Goal: Task Accomplishment & Management: Manage account settings

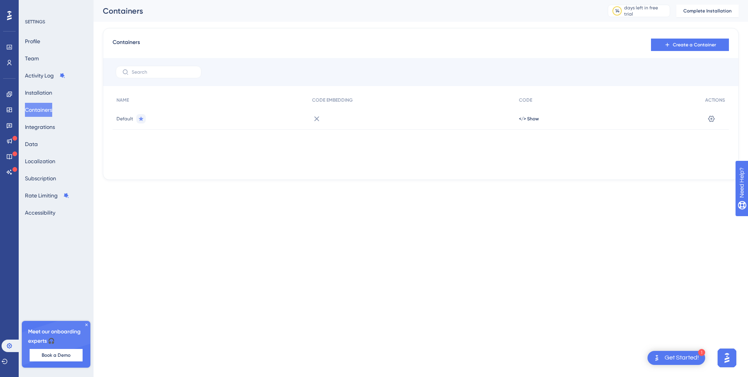
click at [658, 359] on img "Open Get Started! checklist, remaining modules: 1" at bounding box center [656, 357] width 9 height 9
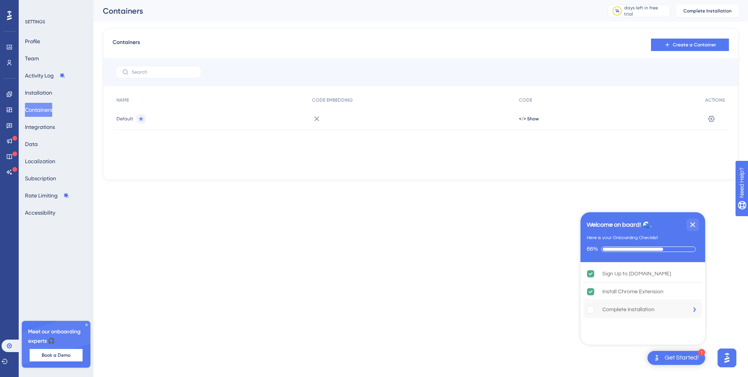
click at [631, 311] on div "Complete Installation" at bounding box center [629, 309] width 52 height 9
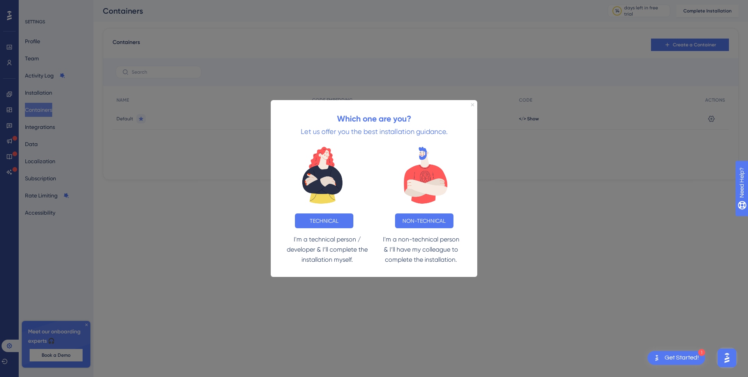
click at [474, 105] on icon "Close Preview" at bounding box center [472, 104] width 3 height 3
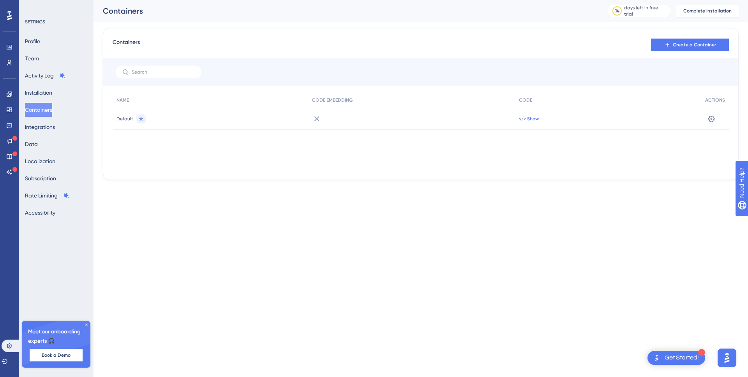
click at [525, 122] on span "</> Show" at bounding box center [529, 119] width 20 height 6
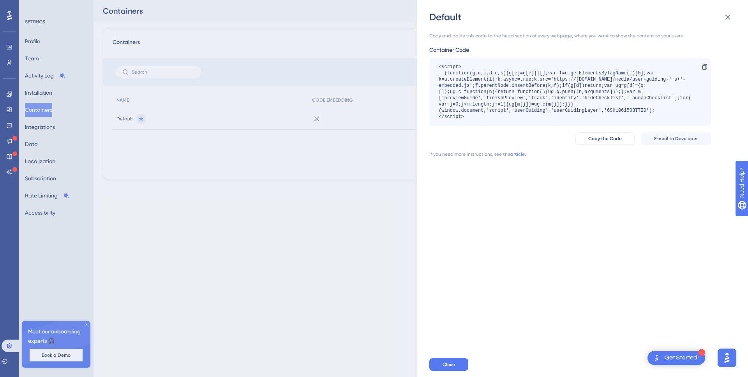
click at [306, 169] on div "Default Copy and paste this code to the head section of every webpage, where yo…" at bounding box center [374, 188] width 748 height 377
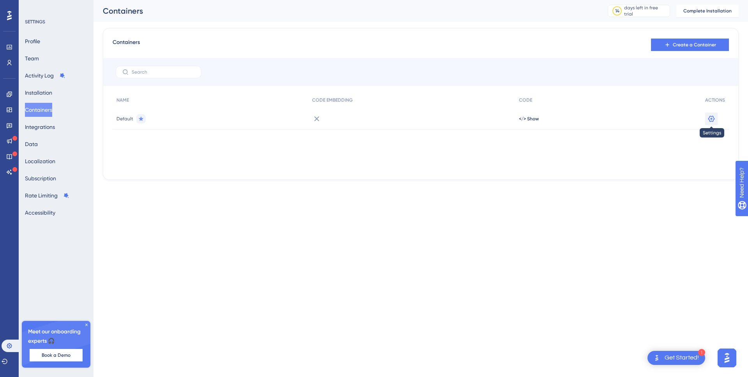
click at [716, 120] on icon at bounding box center [712, 119] width 8 height 8
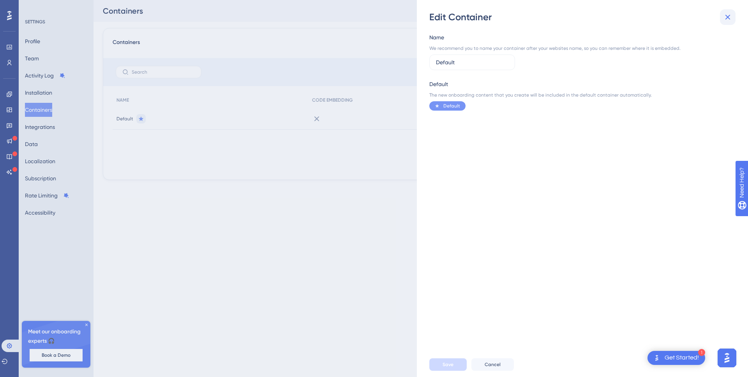
click at [726, 14] on icon at bounding box center [727, 16] width 9 height 9
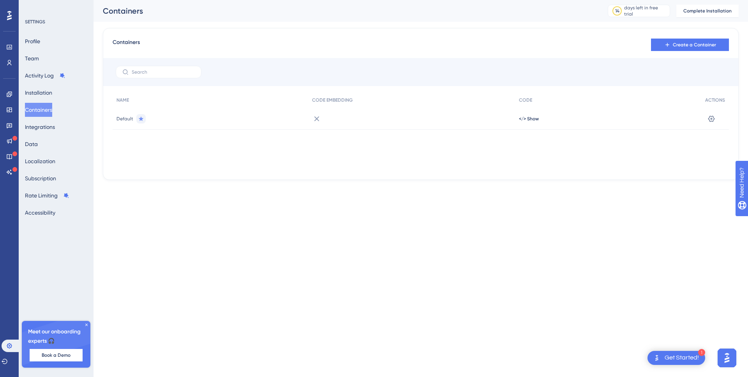
click at [260, 40] on div "Containers Create a Container" at bounding box center [421, 45] width 617 height 14
click at [705, 13] on span "Complete Installation" at bounding box center [708, 11] width 48 height 6
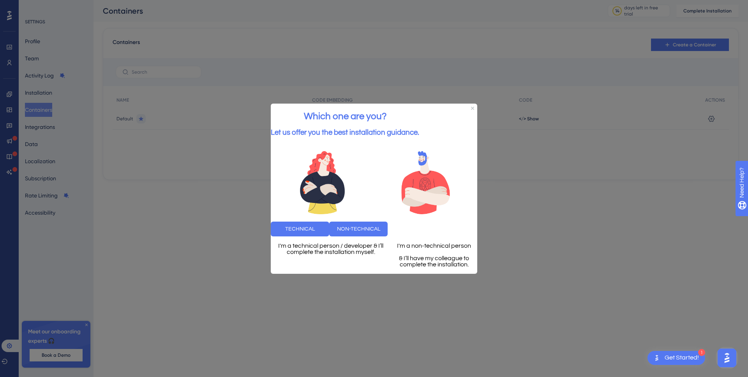
click at [419, 103] on div "Which one are you? Let us offer you the best installation guidance." at bounding box center [345, 123] width 148 height 40
click at [473, 106] on icon "Close Preview" at bounding box center [472, 107] width 3 height 3
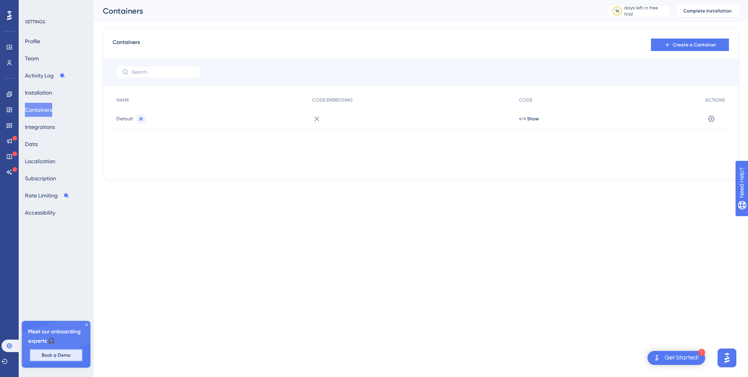
click at [42, 351] on button "Book a Demo" at bounding box center [56, 355] width 53 height 12
click at [45, 94] on button "Installation" at bounding box center [38, 93] width 27 height 14
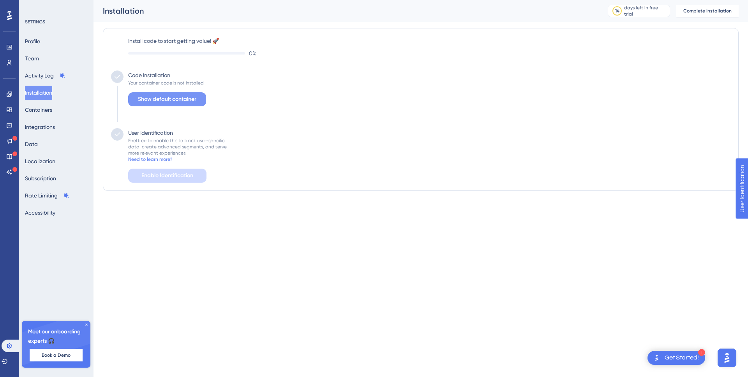
click at [166, 100] on span "Show default container" at bounding box center [167, 99] width 58 height 9
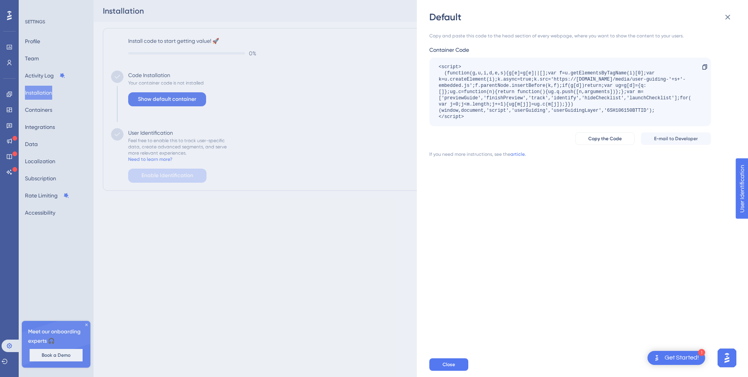
click at [250, 100] on div "Default Copy and paste this code to the head section of every webpage, where yo…" at bounding box center [374, 188] width 748 height 377
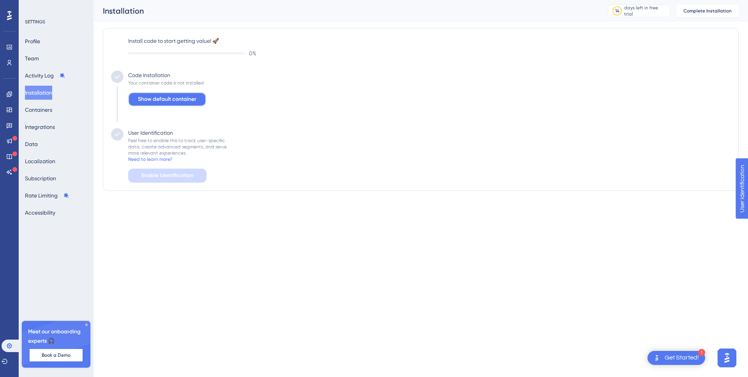
click at [198, 101] on button "Show default container" at bounding box center [167, 99] width 78 height 14
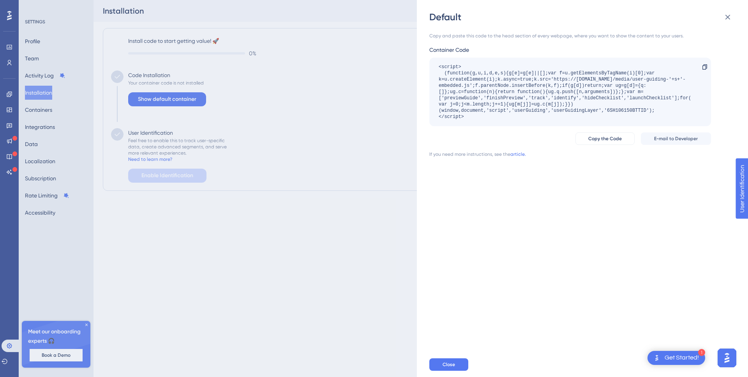
click at [357, 170] on div "Default Copy and paste this code to the head section of every webpage, where yo…" at bounding box center [374, 188] width 748 height 377
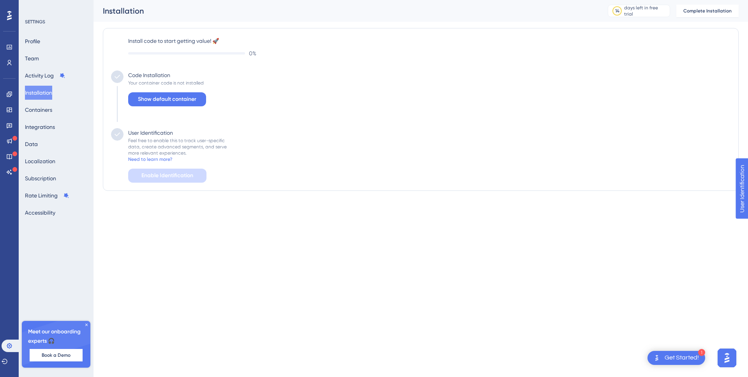
click at [184, 152] on div "Feel free to enable this to track user-specific data, create advanced segments,…" at bounding box center [177, 147] width 99 height 19
click at [165, 162] on div "Need to learn more?" at bounding box center [150, 159] width 44 height 6
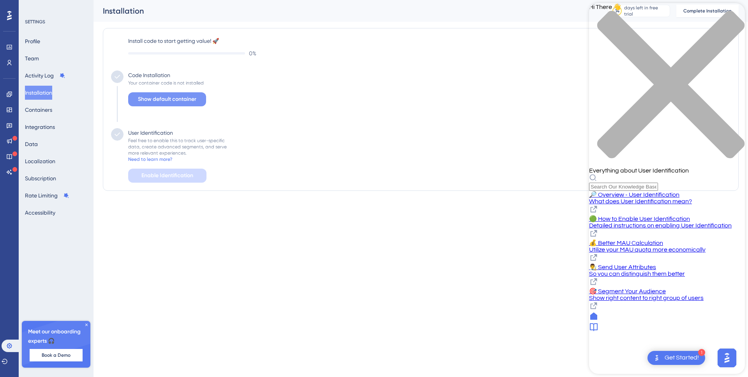
click at [182, 101] on span "Show default container" at bounding box center [167, 99] width 58 height 9
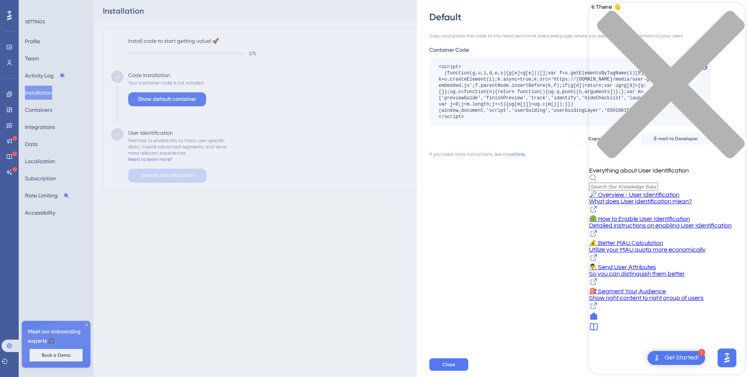
click at [483, 127] on div "Copy and paste this code to the head section of every webpage, where you want t…" at bounding box center [570, 95] width 282 height 125
click at [732, 14] on icon "close resource center" at bounding box center [667, 89] width 156 height 156
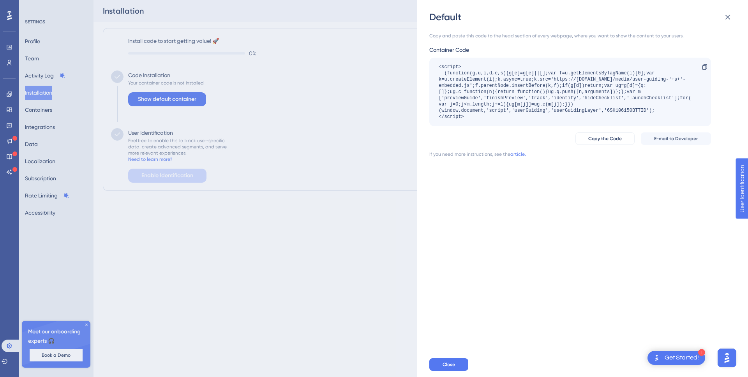
click at [322, 141] on div "Default Copy and paste this code to the head section of every webpage, where yo…" at bounding box center [374, 188] width 748 height 377
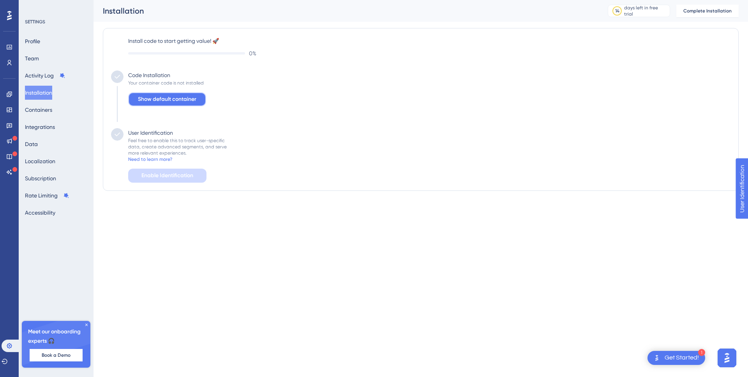
click at [151, 103] on span "Show default container" at bounding box center [167, 99] width 58 height 9
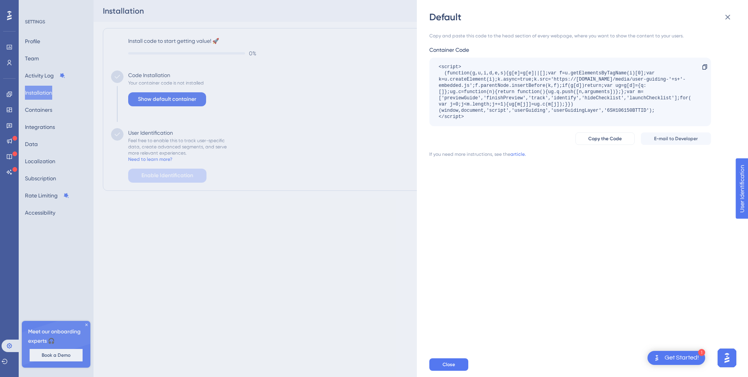
click at [519, 36] on div "Copy and paste this code to the head section of every webpage, where you want t…" at bounding box center [570, 36] width 282 height 6
copy div "Copy and paste this code to the head section of every webpage, where you want t…"
click at [209, 63] on div "Default Copy and paste this code to the head section of every webpage, where yo…" at bounding box center [374, 188] width 748 height 377
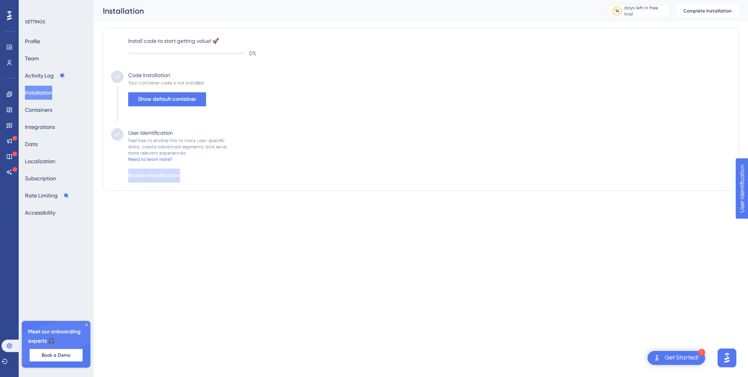
click at [49, 334] on span "Meet our onboarding experts 🎧" at bounding box center [56, 336] width 56 height 19
click at [153, 102] on span "Show default container" at bounding box center [167, 99] width 58 height 9
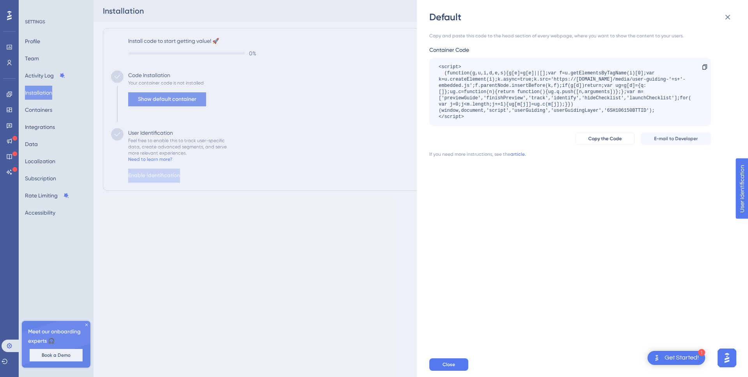
click at [153, 102] on div "Default Copy and paste this code to the head section of every webpage, where yo…" at bounding box center [374, 188] width 748 height 377
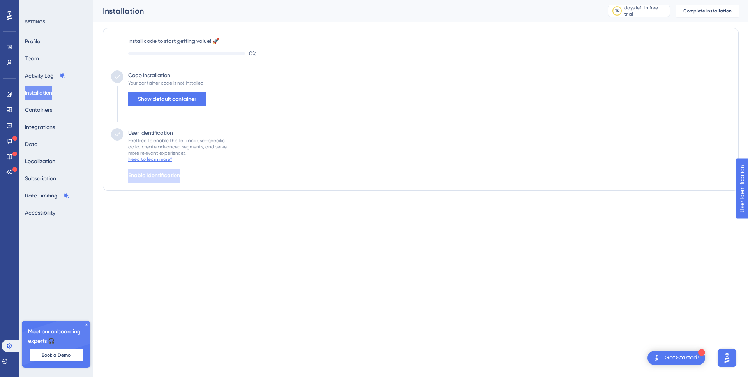
click at [167, 160] on div "Need to learn more?" at bounding box center [150, 159] width 44 height 6
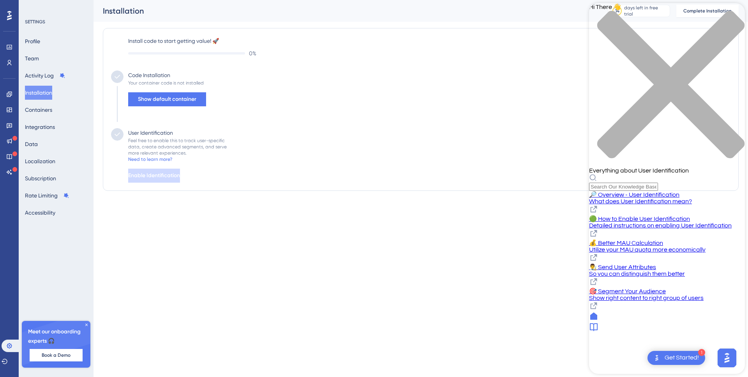
click at [632, 192] on span "🔎 Overview - User Identification" at bounding box center [634, 195] width 90 height 6
click at [45, 114] on button "Containers" at bounding box center [38, 110] width 27 height 14
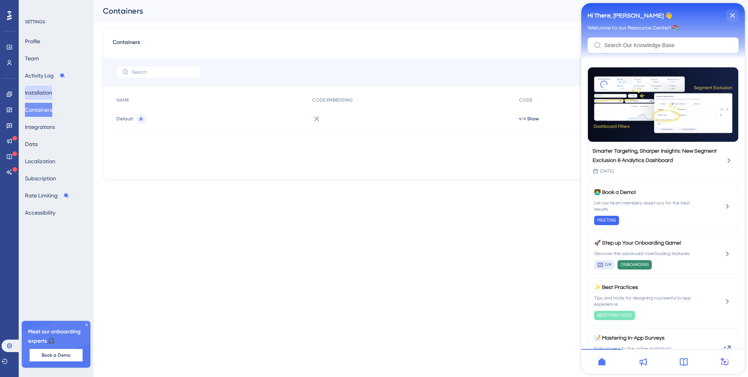
click at [49, 90] on button "Installation" at bounding box center [38, 93] width 27 height 14
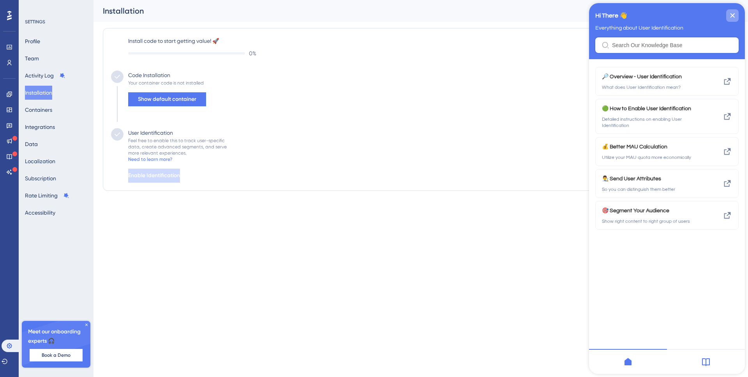
click at [733, 14] on icon "close resource center" at bounding box center [732, 15] width 5 height 5
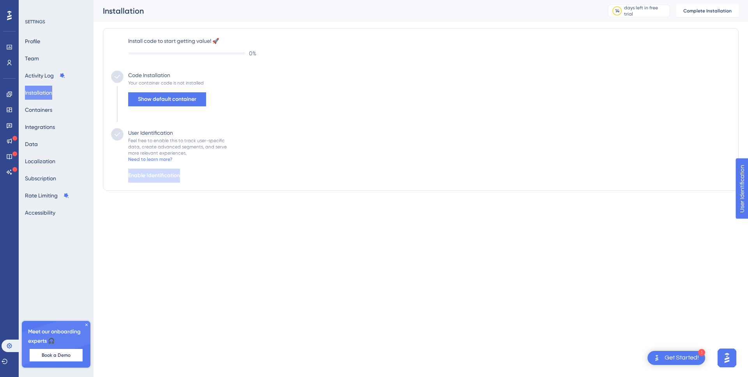
click at [668, 356] on div "Get Started!" at bounding box center [682, 358] width 34 height 9
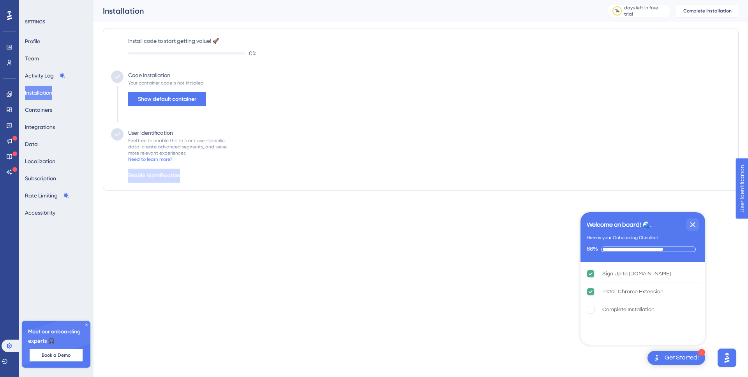
click at [661, 357] on img "Open Get Started! checklist, remaining modules: 1" at bounding box center [656, 357] width 9 height 9
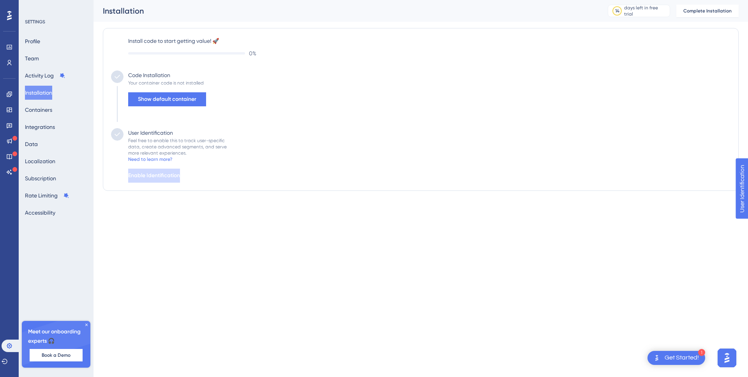
click at [661, 357] on img "Open Get Started! checklist, remaining modules: 1" at bounding box center [656, 357] width 9 height 9
click at [7, 174] on icon at bounding box center [9, 172] width 6 height 6
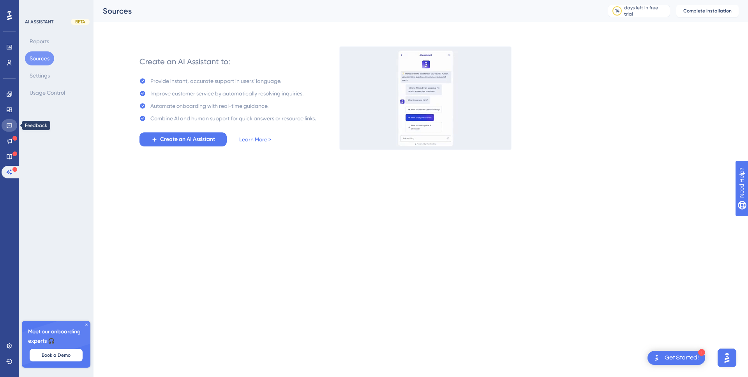
click at [9, 119] on link at bounding box center [10, 125] width 16 height 12
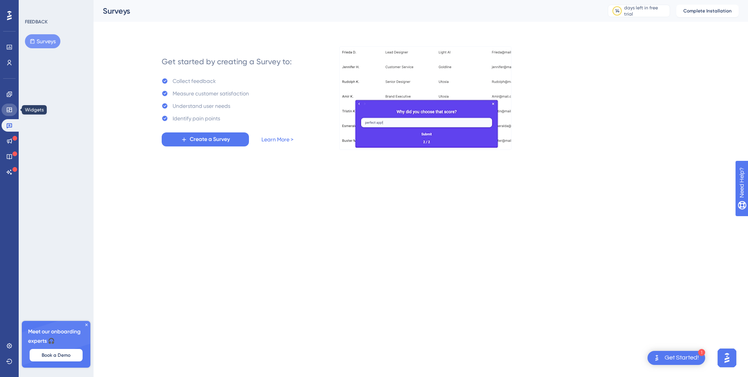
click at [12, 109] on icon at bounding box center [9, 110] width 6 height 6
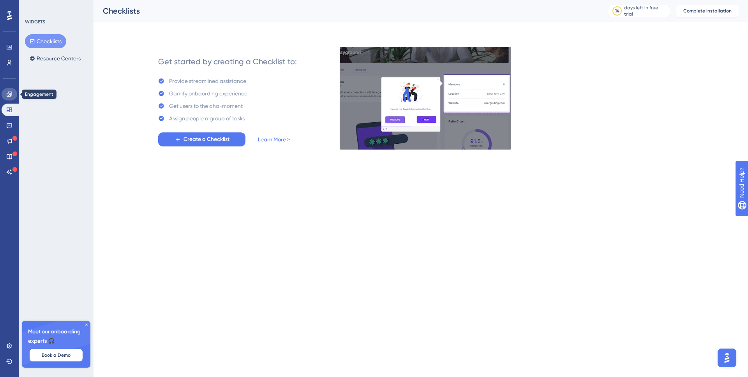
click at [8, 99] on link at bounding box center [10, 94] width 16 height 12
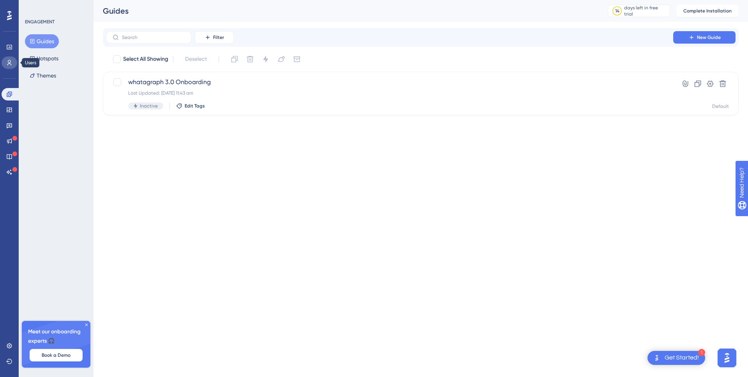
click at [11, 64] on icon at bounding box center [9, 63] width 6 height 6
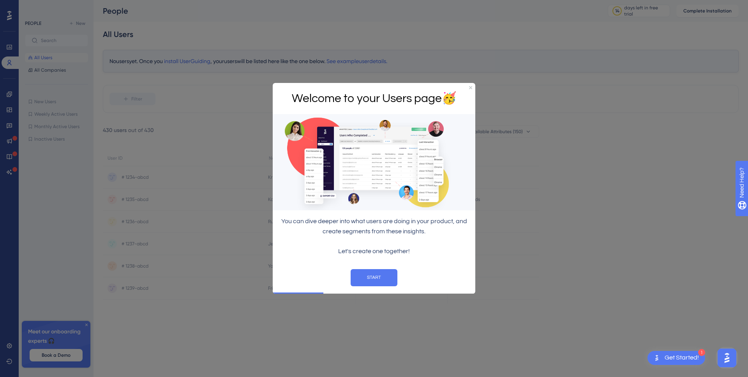
click at [31, 89] on div at bounding box center [374, 188] width 748 height 377
drag, startPoint x: 471, startPoint y: 87, endPoint x: 689, endPoint y: 157, distance: 228.8
click at [471, 87] on icon "Close Preview" at bounding box center [470, 87] width 3 height 3
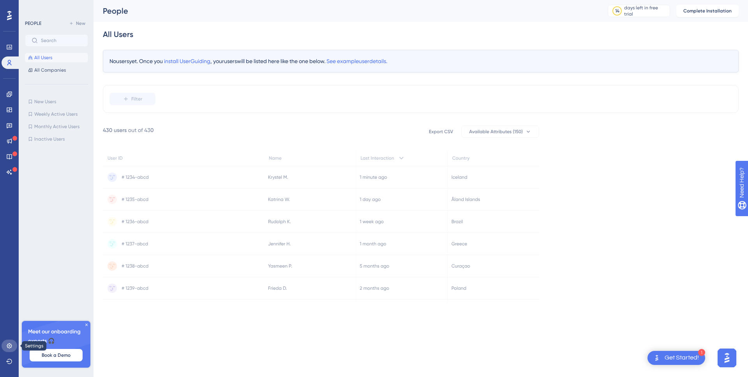
click at [11, 350] on link at bounding box center [10, 346] width 16 height 12
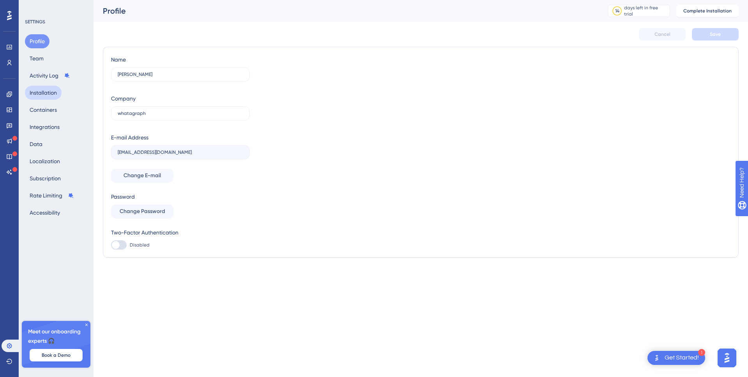
click at [53, 92] on button "Installation" at bounding box center [43, 93] width 37 height 14
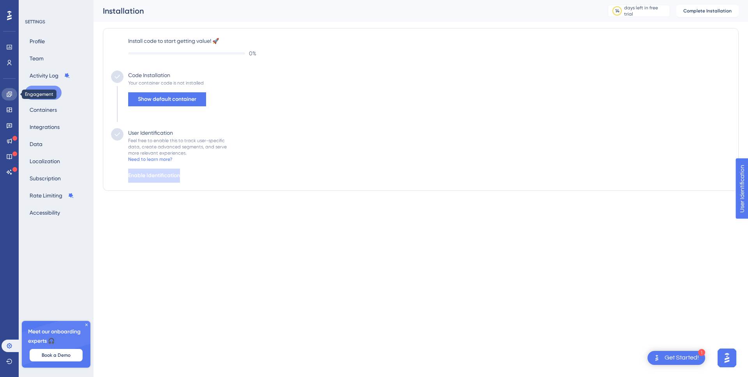
click at [12, 95] on icon at bounding box center [9, 94] width 6 height 6
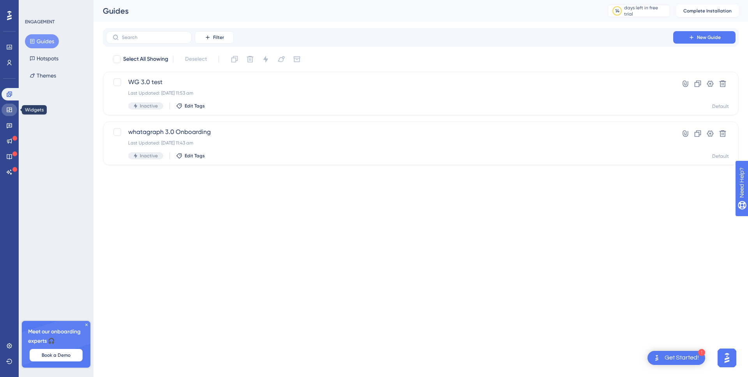
click at [11, 111] on icon at bounding box center [9, 110] width 6 height 6
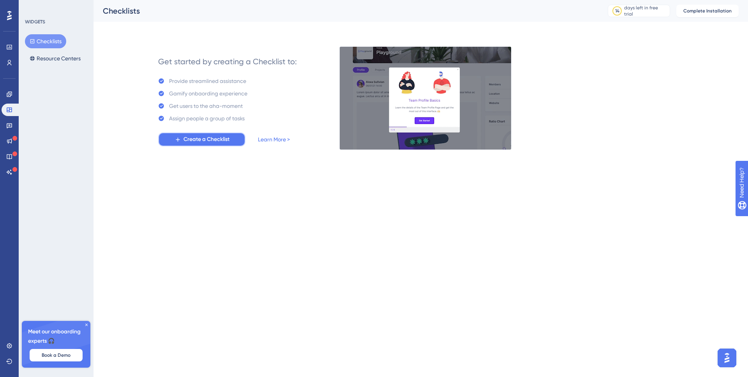
click at [208, 138] on span "Create a Checklist" at bounding box center [207, 139] width 46 height 9
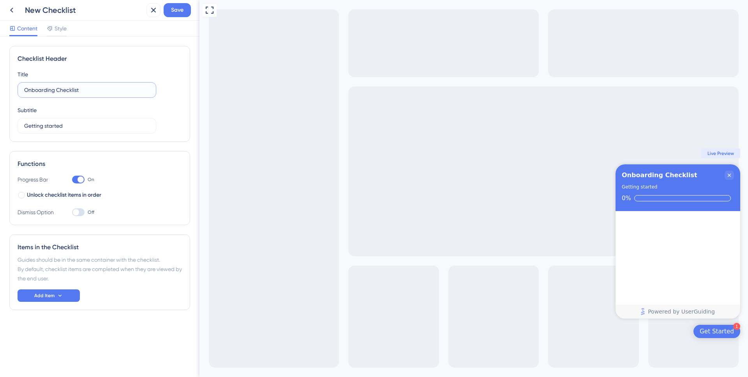
drag, startPoint x: 119, startPoint y: 92, endPoint x: 123, endPoint y: 68, distance: 24.8
click at [123, 68] on div "Checklist Header Title Onboarding Checklist Subtitle Getting started" at bounding box center [99, 94] width 181 height 96
click at [86, 84] on label "Onboarding Checklist" at bounding box center [87, 90] width 139 height 16
click at [86, 86] on input "Onboarding Checklist" at bounding box center [86, 90] width 125 height 9
click at [88, 88] on input "Onboarding Checklist" at bounding box center [86, 90] width 125 height 9
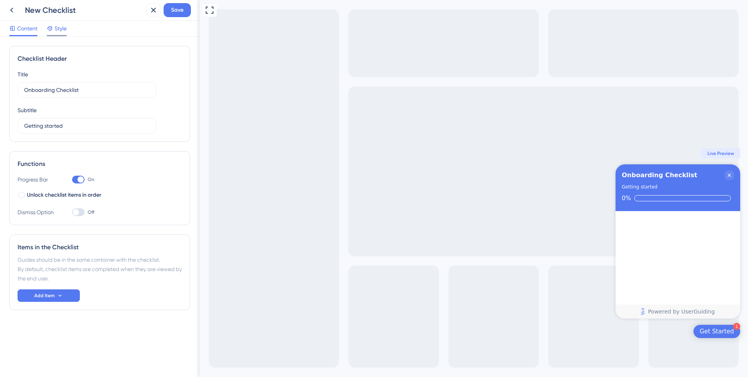
click at [62, 32] on span "Style" at bounding box center [61, 28] width 12 height 9
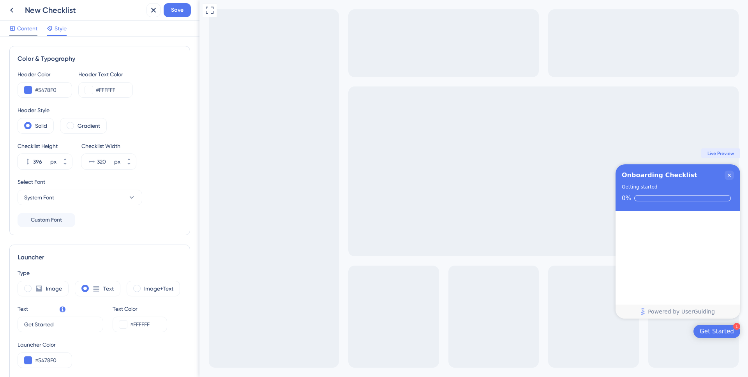
click at [21, 32] on span "Content" at bounding box center [27, 28] width 20 height 9
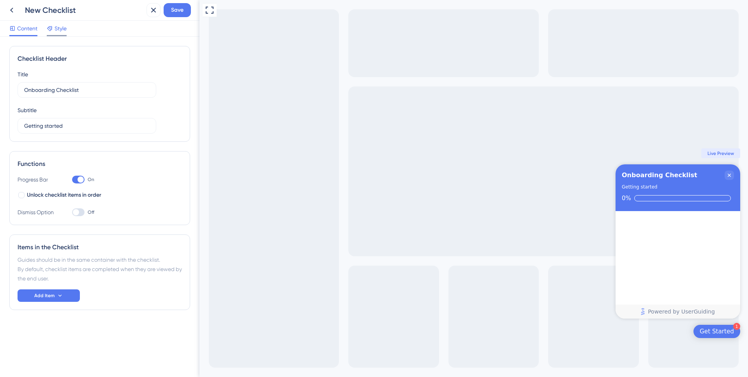
click at [55, 25] on span "Style" at bounding box center [61, 28] width 12 height 9
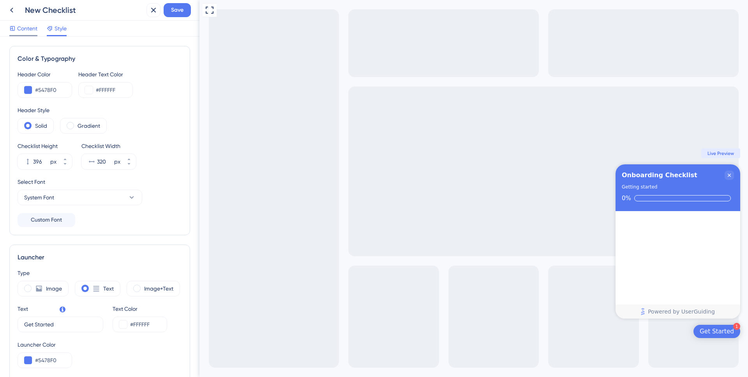
click at [35, 30] on span "Content" at bounding box center [27, 28] width 20 height 9
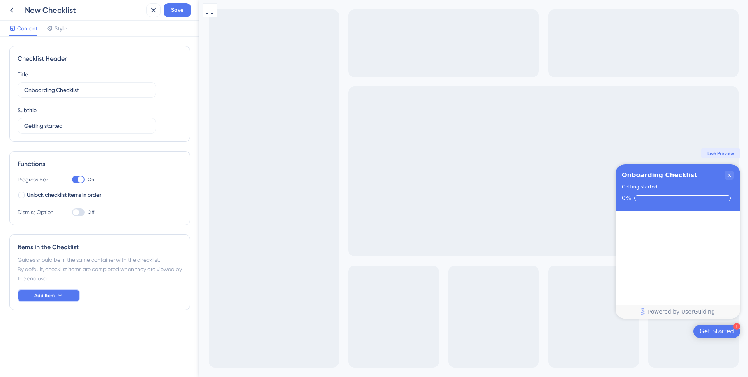
click at [62, 296] on icon at bounding box center [60, 296] width 6 height 6
click at [70, 268] on div "Guides should be in the same container with the checklist. By default, checklis…" at bounding box center [100, 269] width 164 height 28
click at [14, 11] on icon at bounding box center [11, 9] width 9 height 9
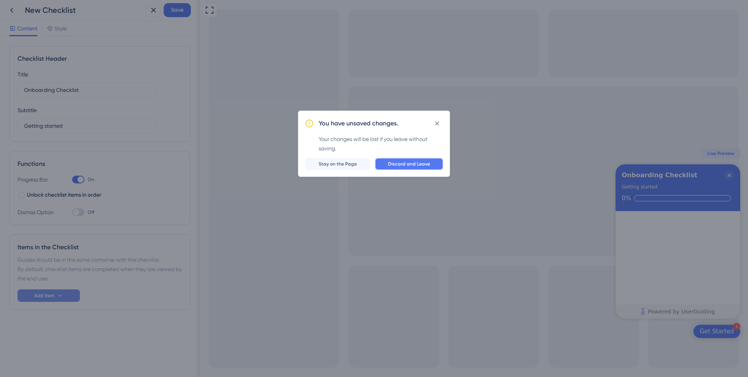
click at [403, 164] on span "Discard and Leave" at bounding box center [409, 164] width 42 height 6
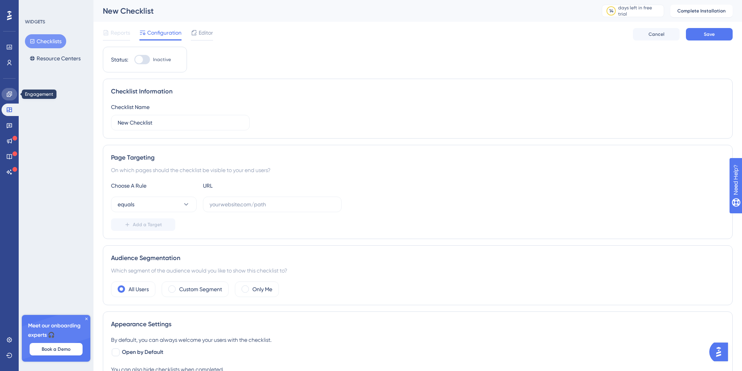
click at [6, 97] on icon at bounding box center [9, 94] width 6 height 6
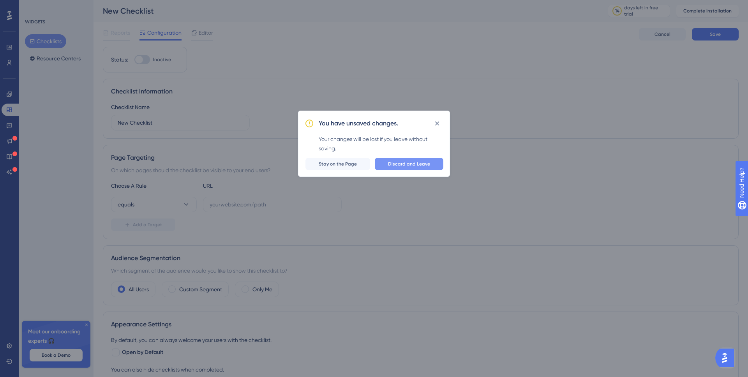
click at [399, 159] on button "Discard and Leave" at bounding box center [409, 164] width 69 height 12
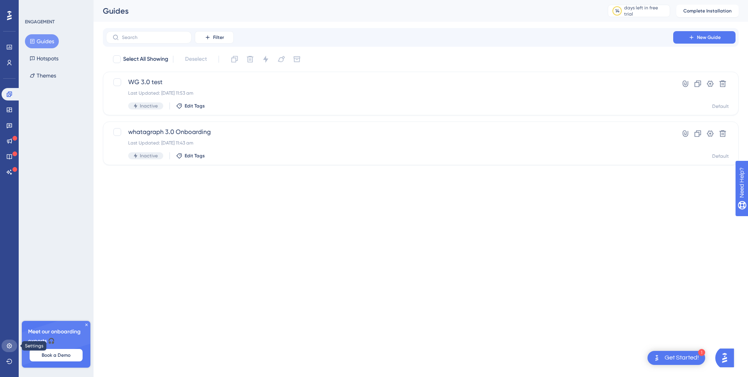
click at [6, 343] on icon at bounding box center [9, 346] width 6 height 6
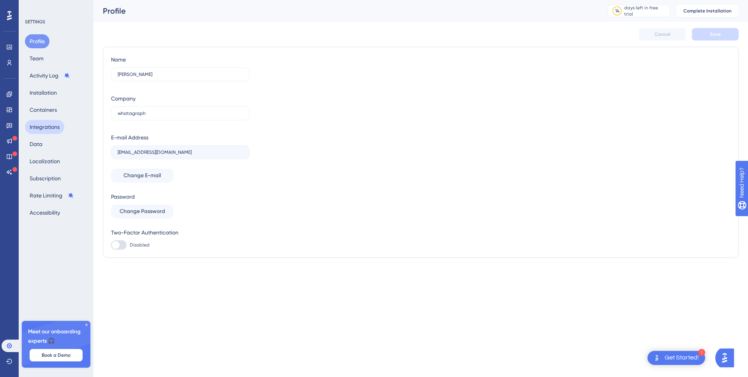
click at [44, 127] on button "Integrations" at bounding box center [44, 127] width 39 height 14
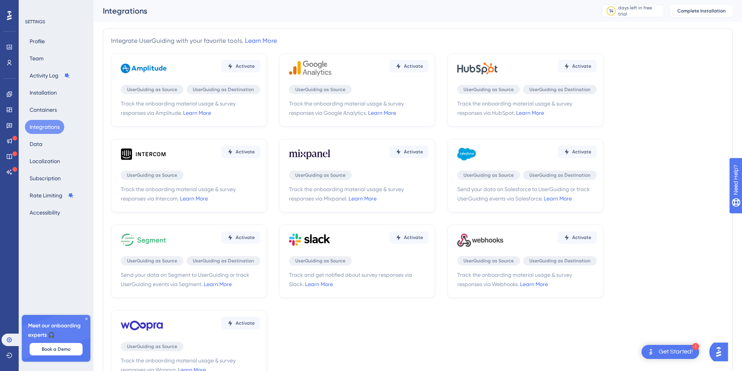
click at [59, 99] on div "Profile Team Activity Log Installation Containers Integrations Data Localizatio…" at bounding box center [56, 127] width 63 height 186
click at [44, 97] on button "Installation" at bounding box center [43, 93] width 37 height 14
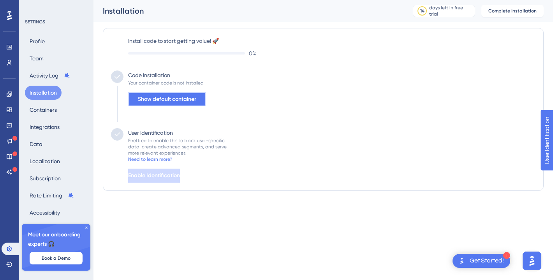
click at [156, 103] on span "Show default container" at bounding box center [167, 99] width 58 height 9
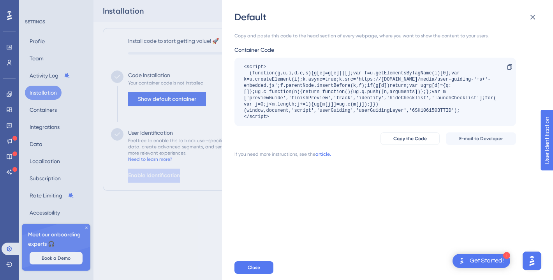
click at [318, 154] on link "article." at bounding box center [324, 154] width 16 height 6
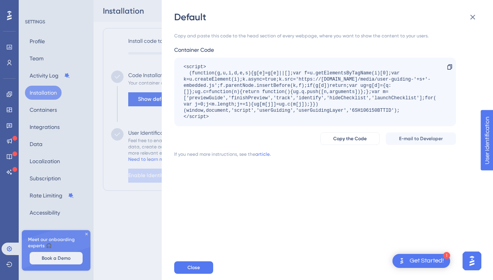
click at [124, 53] on div "Default Copy and paste this code to the head section of every webpage, where yo…" at bounding box center [246, 140] width 493 height 280
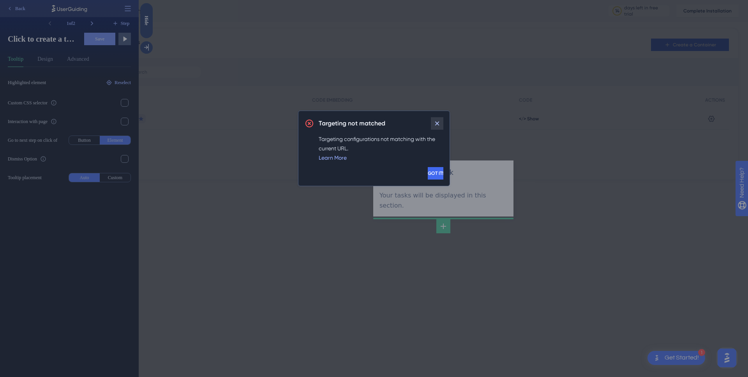
click at [437, 124] on icon at bounding box center [437, 124] width 8 height 8
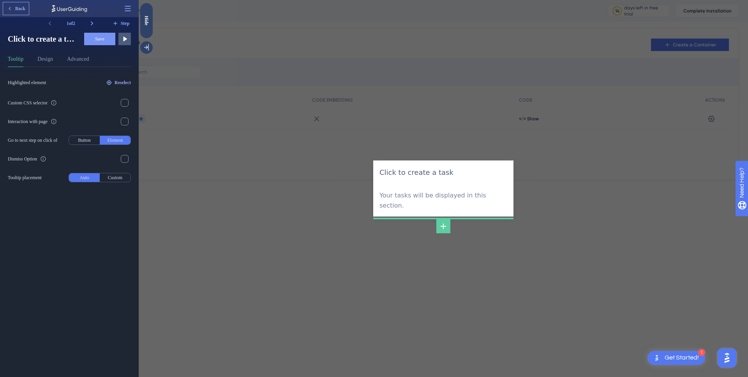
click at [23, 9] on span "Back" at bounding box center [20, 8] width 10 height 6
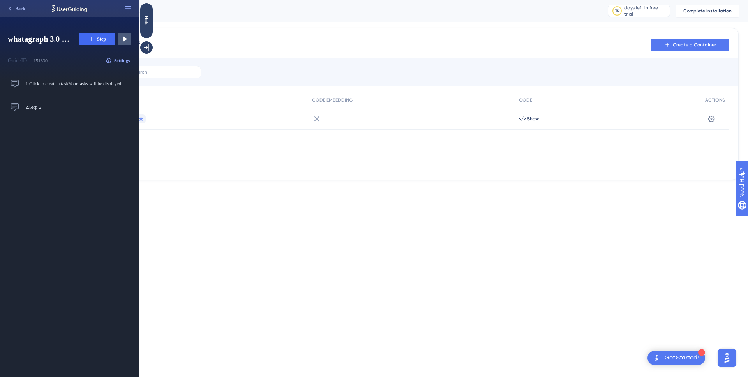
click at [16, 11] on span "Back" at bounding box center [20, 8] width 10 height 6
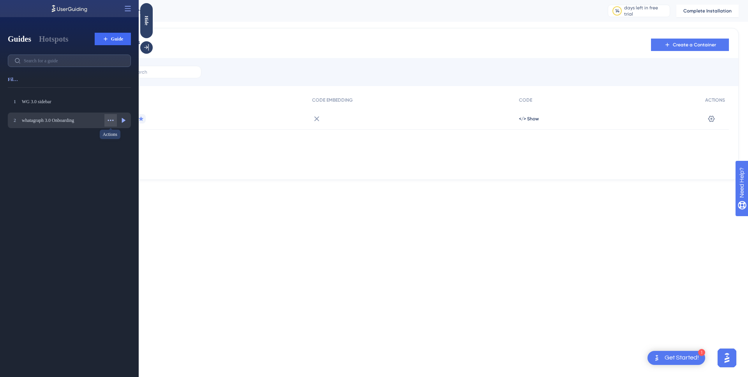
click at [113, 121] on icon at bounding box center [111, 120] width 6 height 1
click at [49, 136] on div "1 WG 3.0 sidebar WG 3.0 sidebar 2 whatagraph 3.0 Onboarding whatagraph 3.0 Onbo…" at bounding box center [72, 235] width 129 height 283
click at [54, 113] on div "2 whatagraph 3.0 Onboarding whatagraph 3.0 Onboarding Actions Preview" at bounding box center [69, 121] width 123 height 16
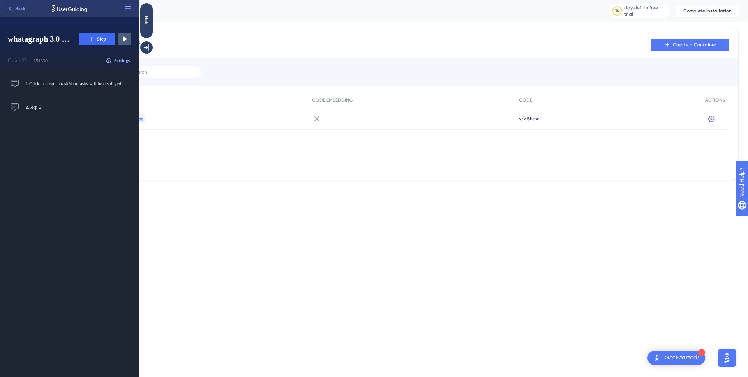
click at [17, 7] on span "Back" at bounding box center [20, 8] width 10 height 6
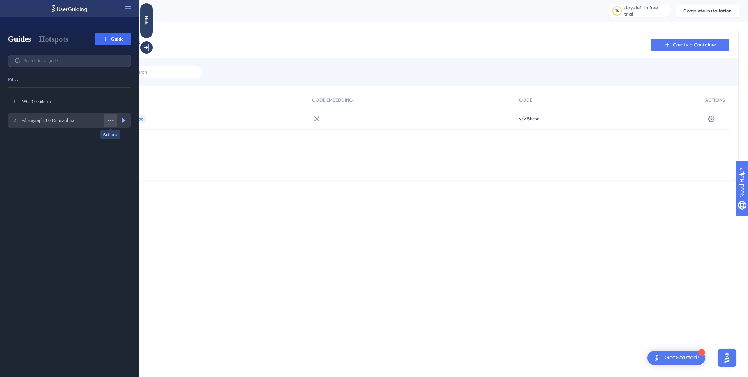
click at [107, 118] on icon at bounding box center [111, 121] width 8 height 8
click at [99, 175] on div "Delete Delete" at bounding box center [90, 177] width 48 height 12
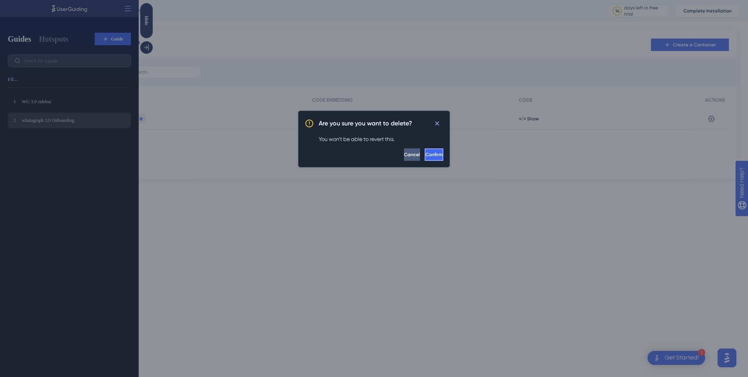
click at [432, 159] on button "Confirm" at bounding box center [434, 154] width 19 height 12
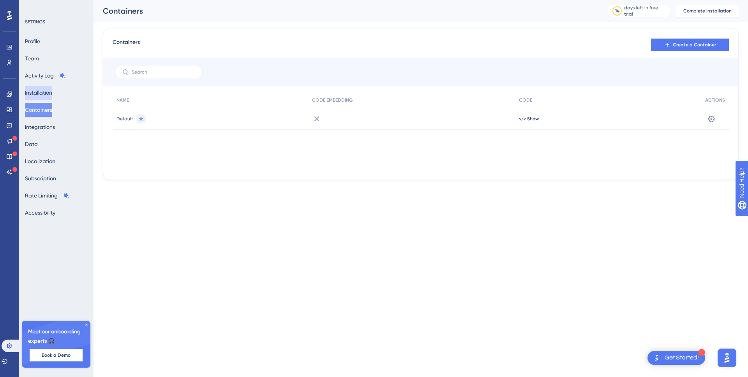
click at [50, 89] on button "Installation" at bounding box center [38, 93] width 27 height 14
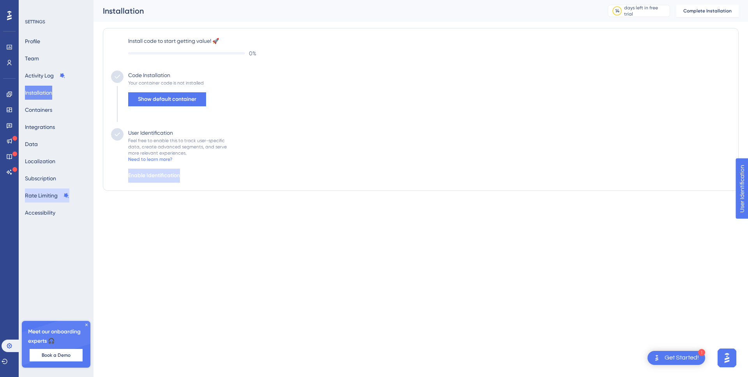
click at [42, 194] on button "Rate Limiting" at bounding box center [47, 196] width 44 height 14
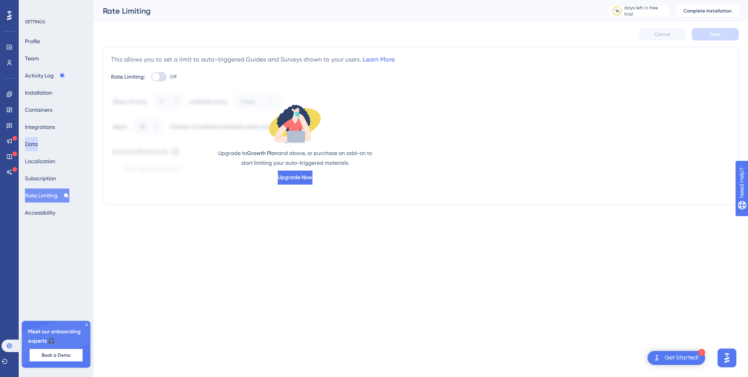
click at [38, 145] on button "Data" at bounding box center [31, 144] width 13 height 14
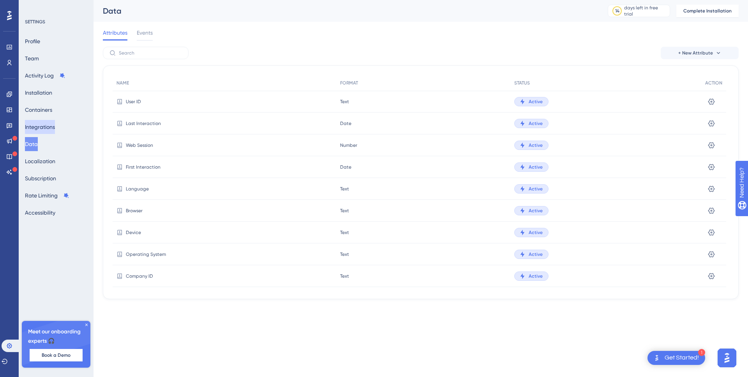
click at [46, 123] on button "Integrations" at bounding box center [40, 127] width 30 height 14
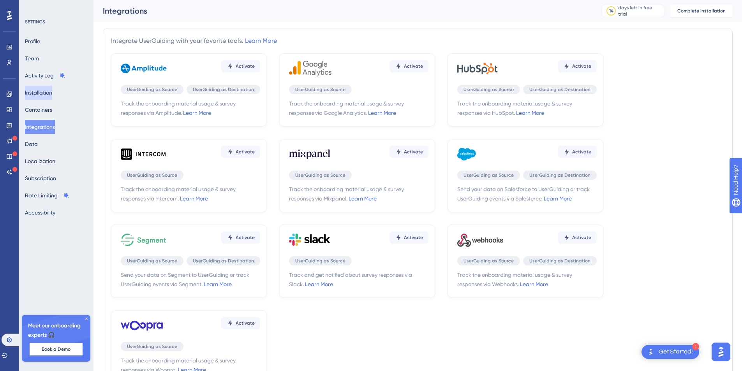
click at [49, 93] on button "Installation" at bounding box center [38, 93] width 27 height 14
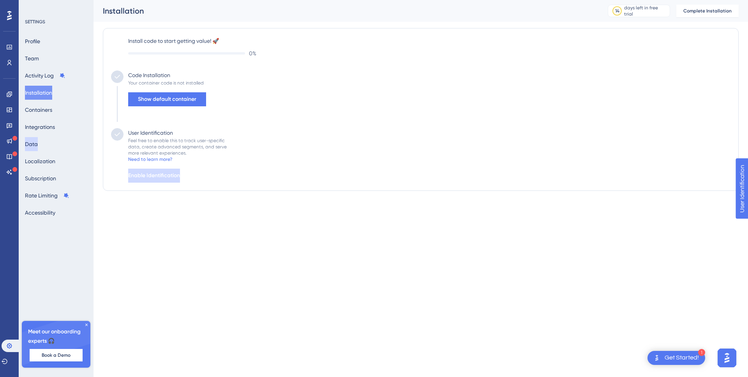
click at [38, 144] on button "Data" at bounding box center [31, 144] width 13 height 14
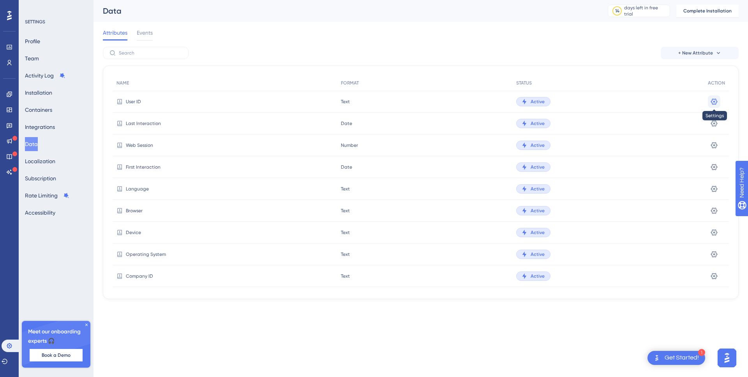
click at [712, 104] on icon at bounding box center [715, 102] width 8 height 8
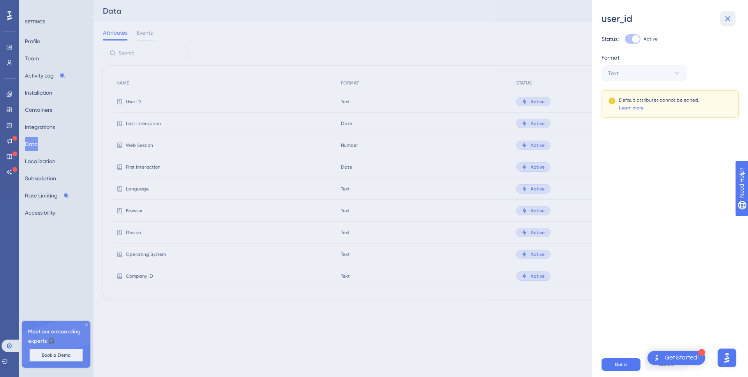
click at [728, 11] on button at bounding box center [728, 19] width 16 height 16
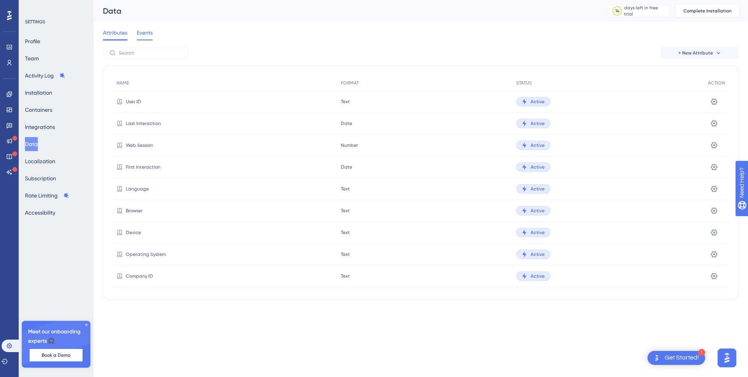
click at [144, 31] on span "Events" at bounding box center [145, 32] width 16 height 9
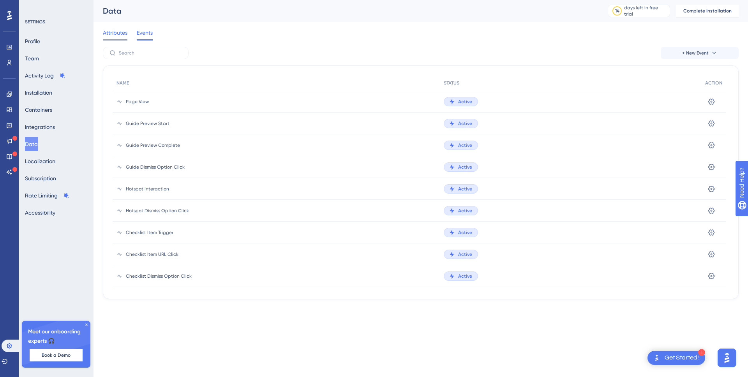
click at [117, 33] on span "Attributes" at bounding box center [115, 32] width 25 height 9
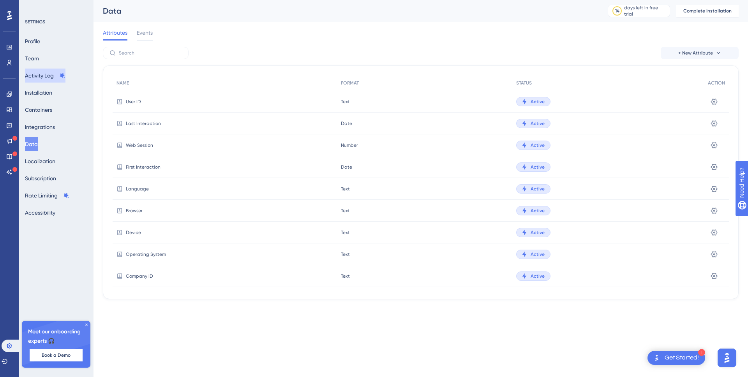
click at [47, 77] on button "Activity Log" at bounding box center [45, 76] width 41 height 14
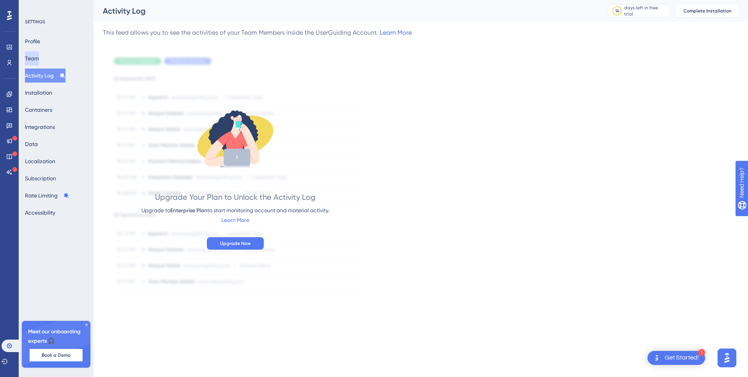
click at [38, 53] on button "Team" at bounding box center [32, 58] width 14 height 14
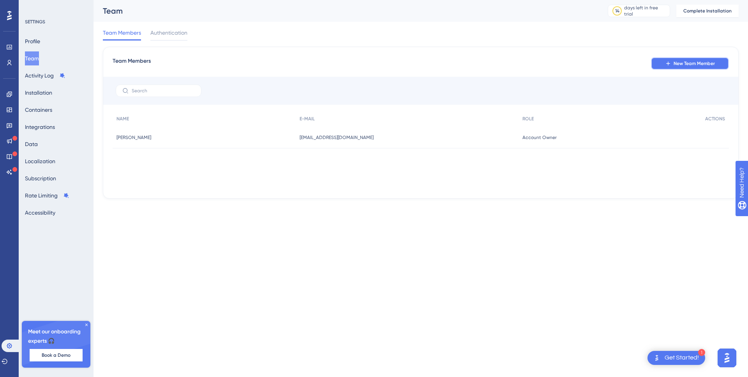
click at [691, 66] on span "New Team Member" at bounding box center [694, 63] width 41 height 6
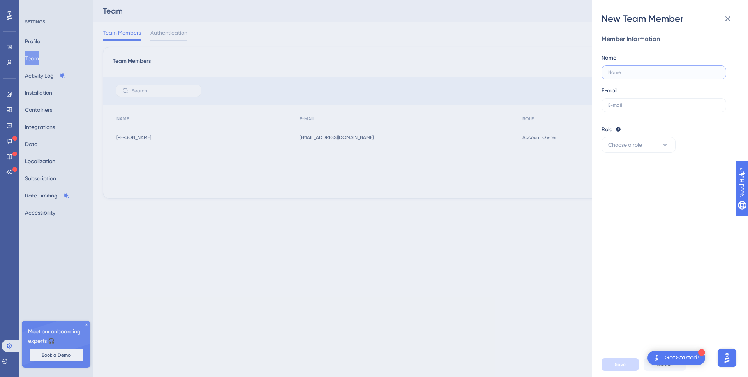
click at [627, 71] on input "text" at bounding box center [662, 72] width 108 height 5
type input "Arturas Lazejevas"
click at [626, 104] on input "text" at bounding box center [663, 105] width 111 height 5
paste input "arturas@whatagraph.com"
type input "arturas@whatagraph.com"
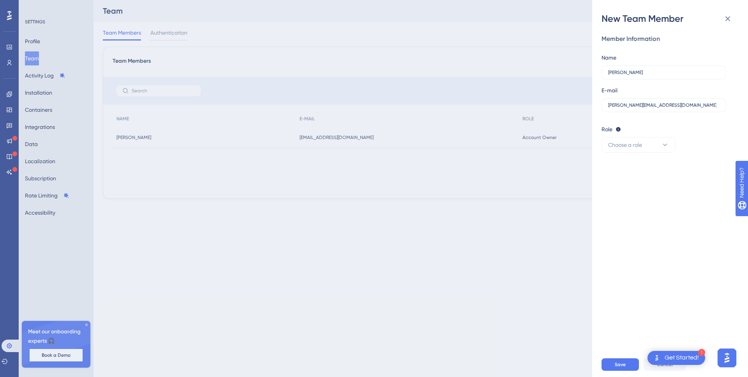
click at [612, 153] on div "Member Information Name Arturas Lazejevas E-mail arturas@whatagraph.com Role Ed…" at bounding box center [673, 188] width 143 height 327
click at [615, 151] on button "Choose a role" at bounding box center [639, 145] width 74 height 16
click at [623, 174] on div "Admin Admin" at bounding box center [638, 169] width 51 height 16
click at [613, 366] on button "Save" at bounding box center [620, 365] width 37 height 12
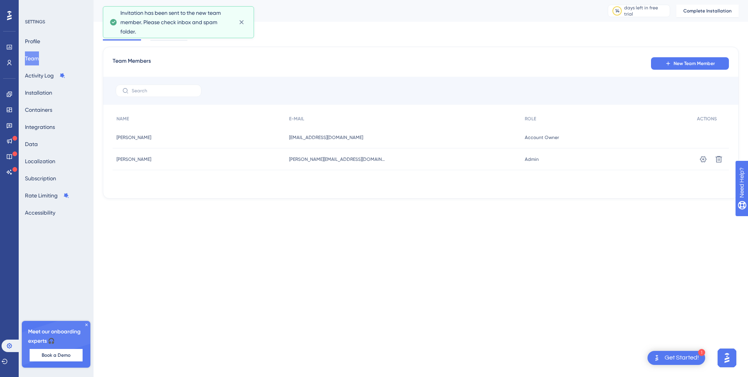
click at [504, 45] on div "Team Members Authentication" at bounding box center [421, 34] width 636 height 25
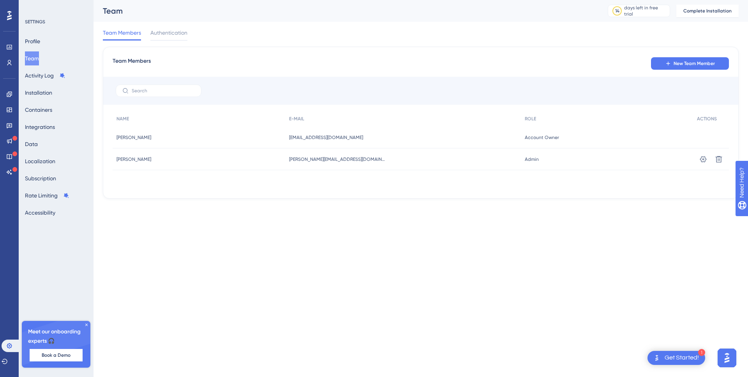
click at [659, 357] on img "Open Get Started! checklist, remaining modules: 1" at bounding box center [656, 357] width 9 height 9
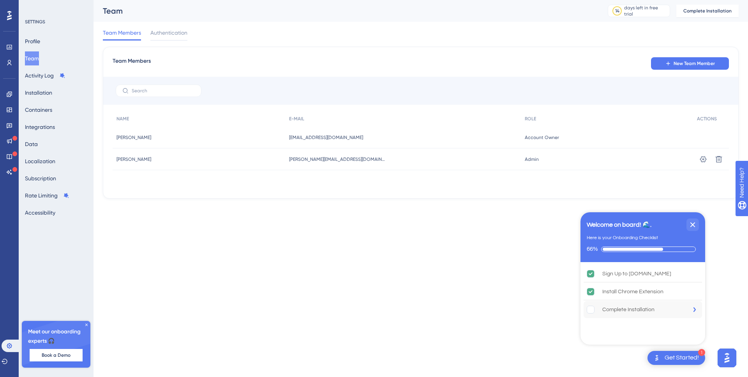
click at [620, 310] on div "Complete Installation" at bounding box center [629, 309] width 52 height 9
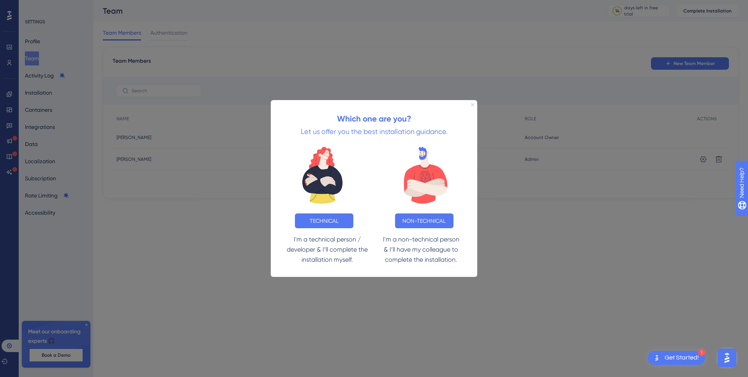
click at [472, 104] on icon "Close Preview" at bounding box center [472, 104] width 3 height 3
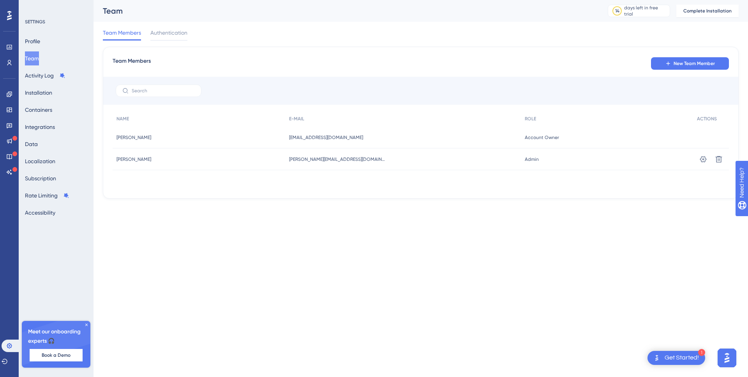
click at [659, 361] on img "Open Get Started! checklist, remaining modules: 1" at bounding box center [656, 357] width 9 height 9
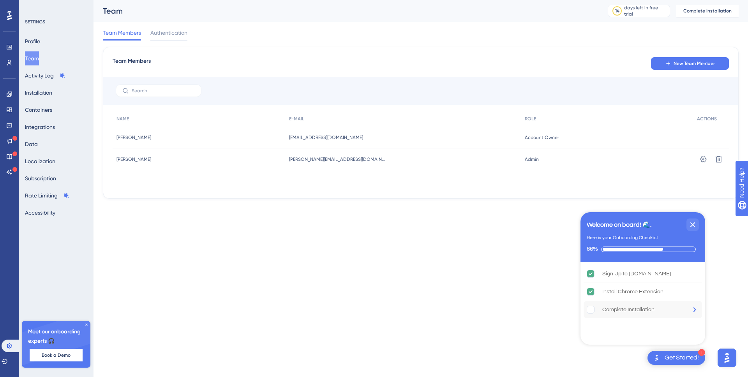
click at [615, 304] on div "Complete Installation" at bounding box center [643, 309] width 118 height 17
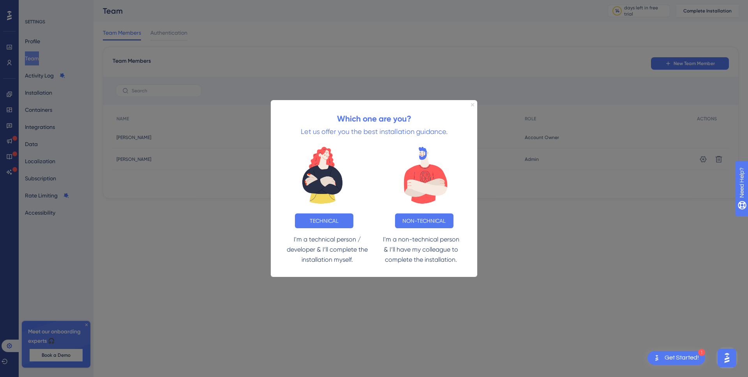
click at [472, 105] on icon "Close Preview" at bounding box center [472, 104] width 3 height 3
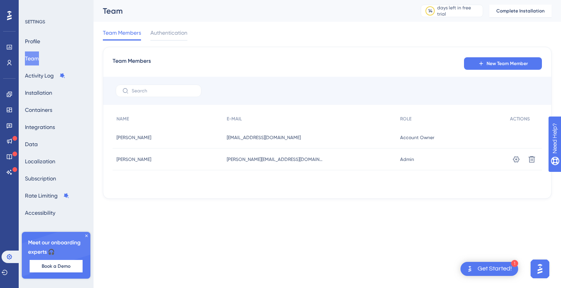
click at [87, 235] on icon at bounding box center [86, 235] width 5 height 5
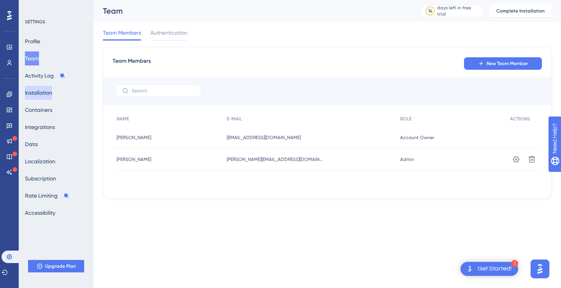
click at [50, 91] on button "Installation" at bounding box center [38, 93] width 27 height 14
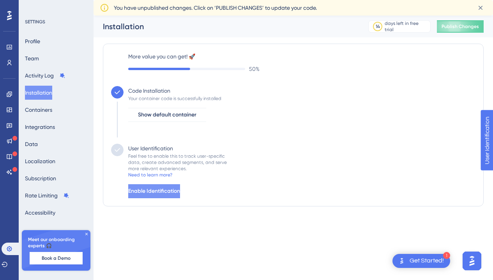
click at [175, 193] on span "Enable Identification" at bounding box center [154, 191] width 52 height 9
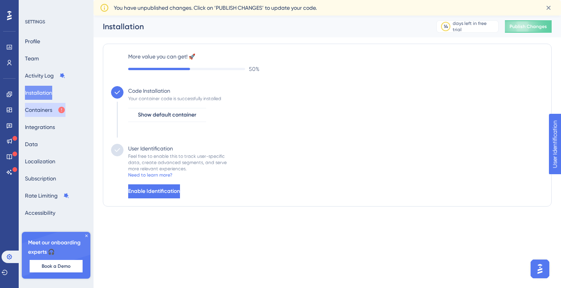
click at [46, 115] on button "Containers" at bounding box center [45, 110] width 41 height 14
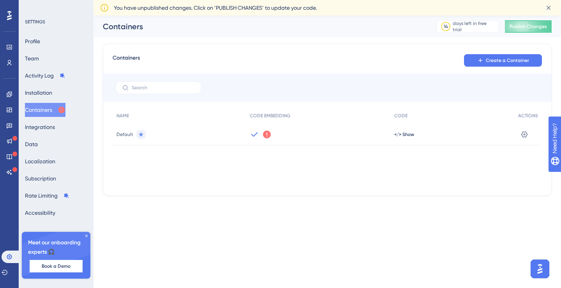
click at [266, 135] on icon at bounding box center [267, 135] width 8 height 8
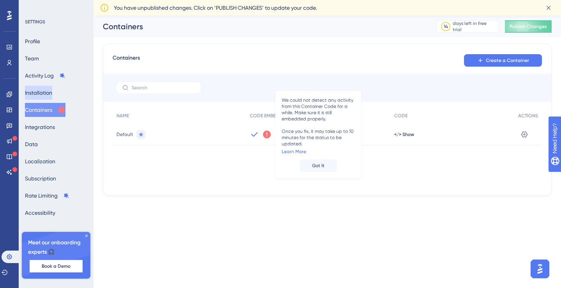
click at [46, 96] on button "Installation" at bounding box center [38, 93] width 27 height 14
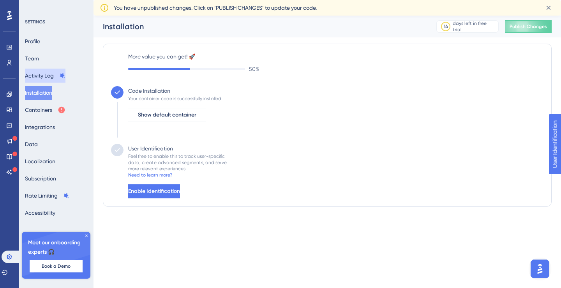
click at [44, 78] on button "Activity Log" at bounding box center [45, 76] width 41 height 14
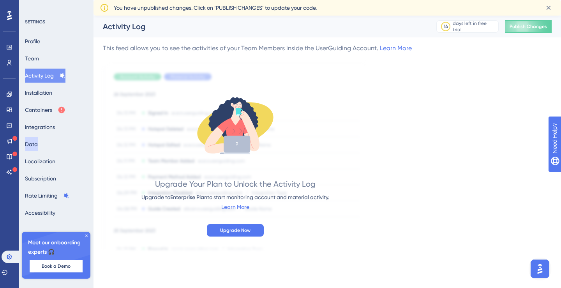
click at [38, 147] on button "Data" at bounding box center [31, 144] width 13 height 14
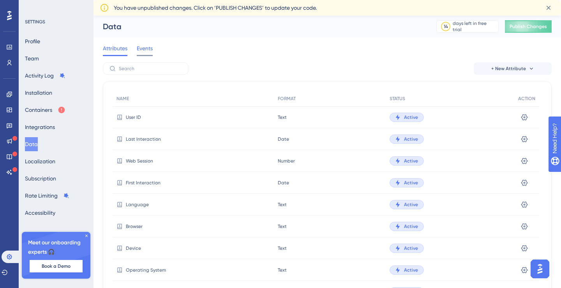
click at [145, 49] on span "Events" at bounding box center [145, 48] width 16 height 9
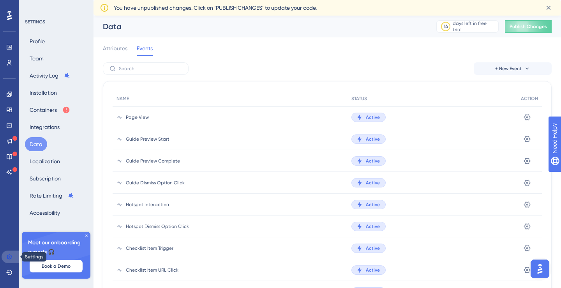
click at [10, 260] on link at bounding box center [11, 257] width 19 height 12
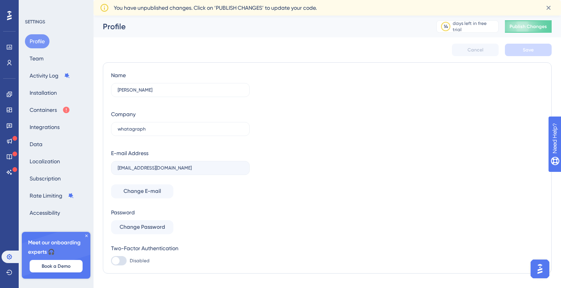
scroll to position [17, 0]
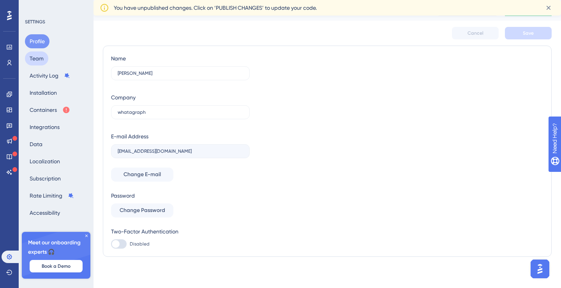
click at [45, 60] on button "Team" at bounding box center [36, 58] width 23 height 14
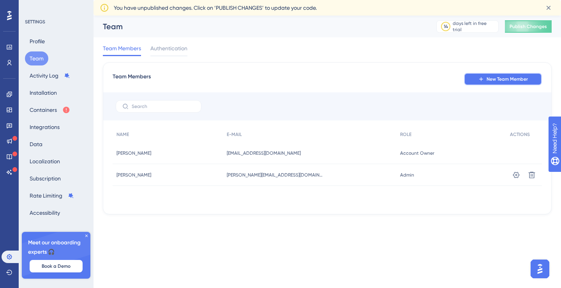
click at [492, 81] on span "New Team Member" at bounding box center [507, 79] width 41 height 6
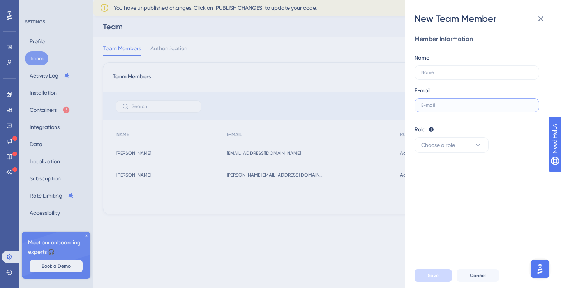
click at [445, 107] on input "text" at bounding box center [476, 105] width 111 height 5
paste input "martynas@whatagraph.com"
type input "martynas@whatagraph.com"
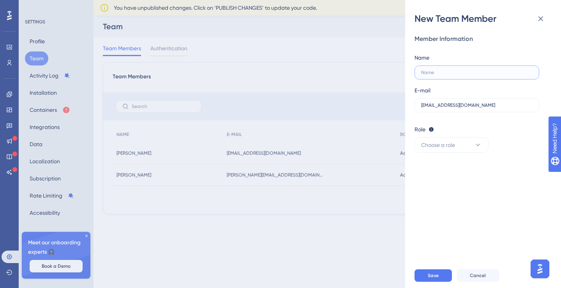
click at [454, 71] on input "text" at bounding box center [476, 72] width 111 height 5
type input "Martynas Jucys"
click at [458, 147] on button "Choose a role" at bounding box center [452, 145] width 74 height 16
click at [454, 168] on div "Admin Admin" at bounding box center [451, 169] width 51 height 16
click at [426, 274] on button "Save" at bounding box center [433, 275] width 37 height 12
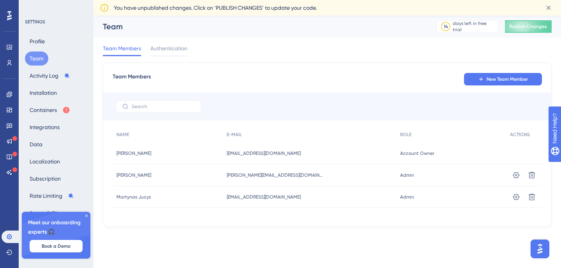
click at [538, 252] on img "Open AI Assistant Launcher" at bounding box center [540, 249] width 14 height 14
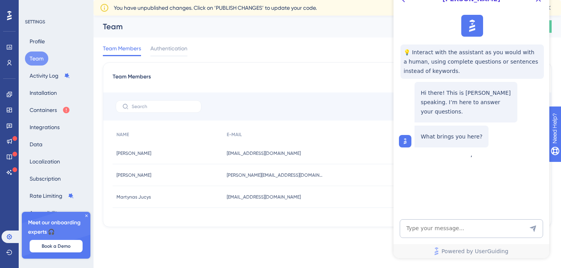
click at [274, 234] on div "Performance Users Engagement Widgets Feedback Product Updates Knowledge Base AI…" at bounding box center [328, 128] width 468 height 224
click at [312, 57] on div "Team Members Authentication" at bounding box center [327, 49] width 449 height 25
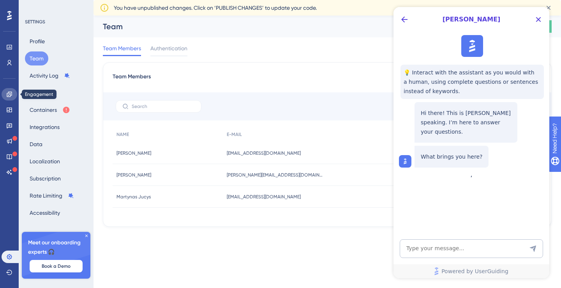
click at [9, 96] on icon at bounding box center [9, 94] width 6 height 6
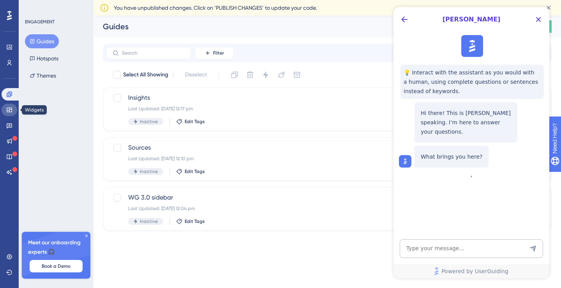
click at [11, 113] on link at bounding box center [10, 110] width 16 height 12
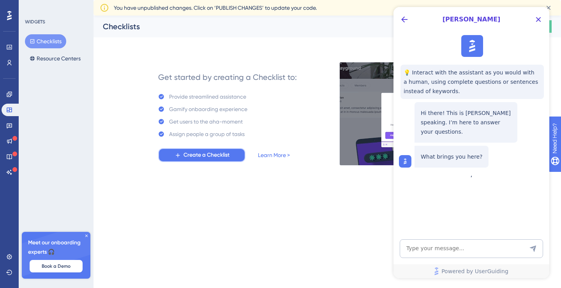
click at [214, 153] on span "Create a Checklist" at bounding box center [207, 154] width 46 height 9
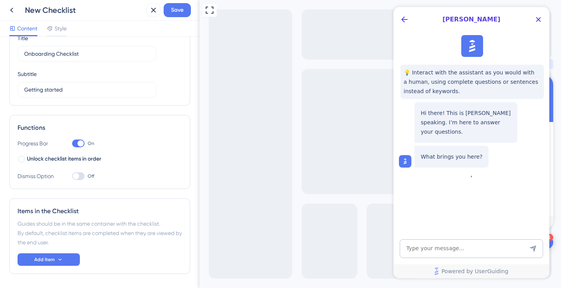
scroll to position [63, 0]
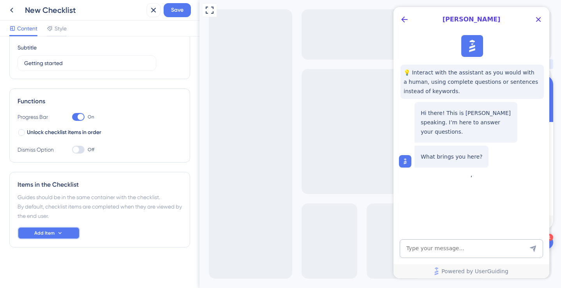
click at [70, 230] on button "Add Item" at bounding box center [49, 233] width 62 height 12
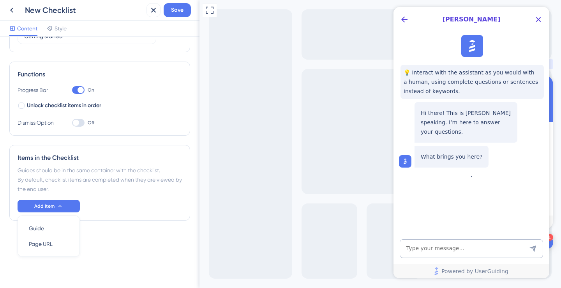
click at [103, 183] on div "Guides should be in the same container with the checklist. By default, checklis…" at bounding box center [100, 180] width 164 height 28
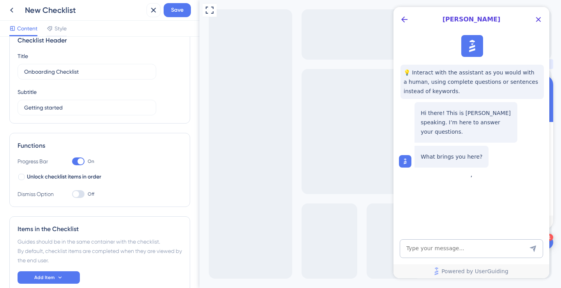
scroll to position [0, 0]
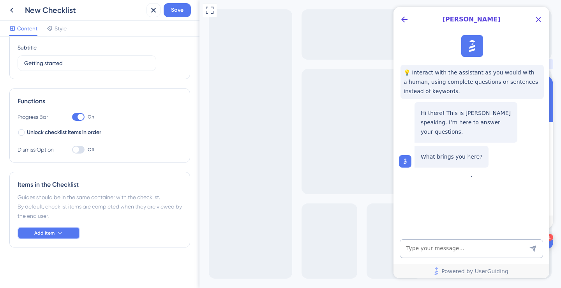
click at [73, 231] on button "Add Item" at bounding box center [49, 233] width 62 height 12
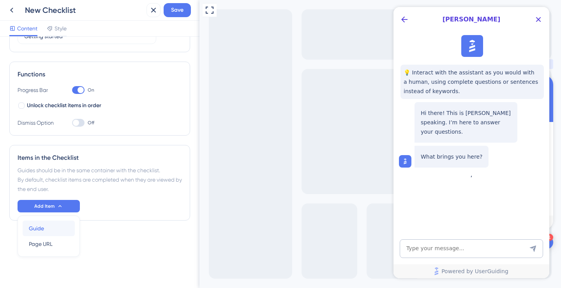
click at [71, 228] on button "Guide Guide" at bounding box center [49, 229] width 52 height 16
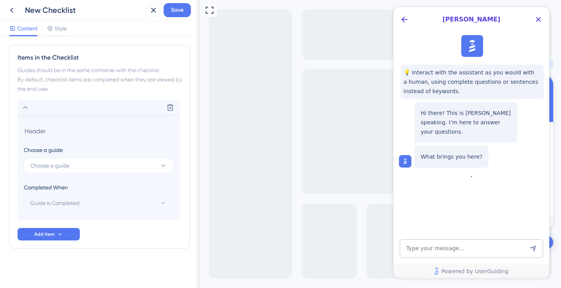
scroll to position [191, 0]
click at [81, 161] on button "Choose a guide" at bounding box center [99, 165] width 150 height 16
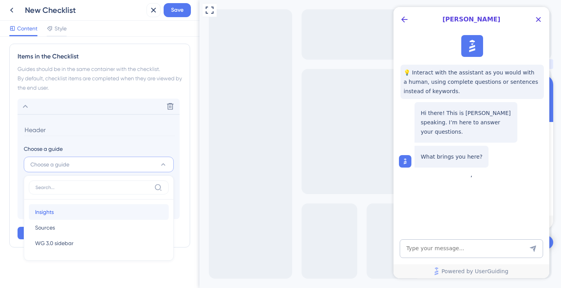
click at [74, 213] on div "Insights Insights" at bounding box center [98, 212] width 127 height 16
type input "Insights"
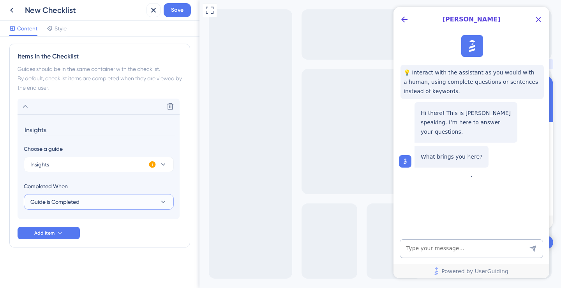
click at [101, 201] on button "Guide is Completed" at bounding box center [99, 202] width 150 height 16
click at [106, 189] on div "Completed When" at bounding box center [99, 186] width 150 height 9
click at [168, 163] on button "Insights" at bounding box center [99, 165] width 150 height 16
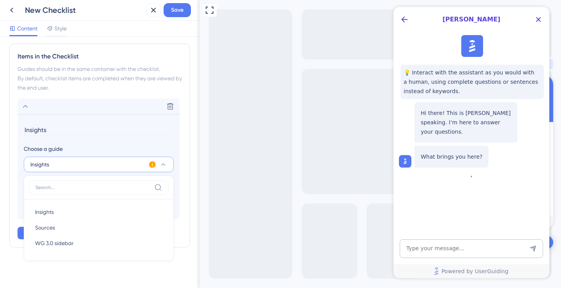
click at [147, 143] on section "Insights Choose a guide Insights Insights Insights Sources Sources WG 3.0 sideb…" at bounding box center [99, 166] width 162 height 105
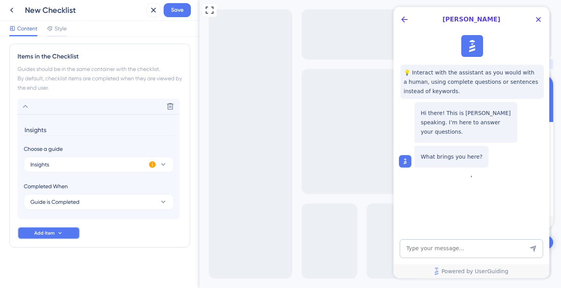
click at [65, 237] on button "Add Item" at bounding box center [49, 233] width 62 height 12
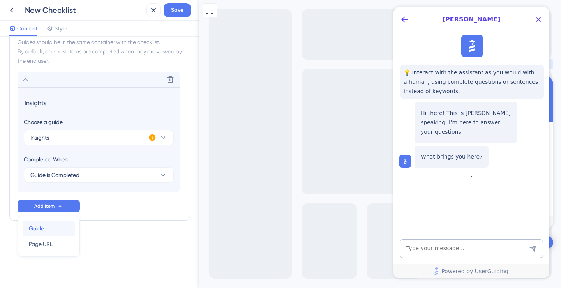
click at [66, 227] on div "Guide Guide" at bounding box center [49, 229] width 40 height 16
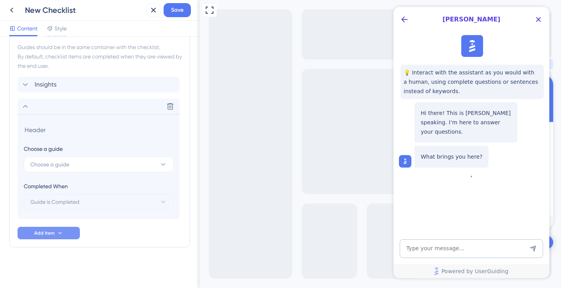
scroll to position [213, 0]
click at [106, 166] on button "Choose a guide" at bounding box center [99, 165] width 150 height 16
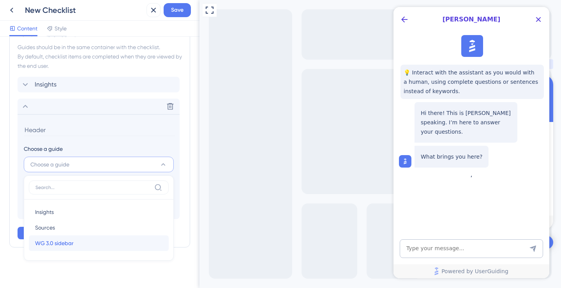
click at [88, 241] on div "WG 3.0 sidebar WG 3.0 sidebar" at bounding box center [98, 243] width 127 height 16
type input "WG 3.0 sidebar"
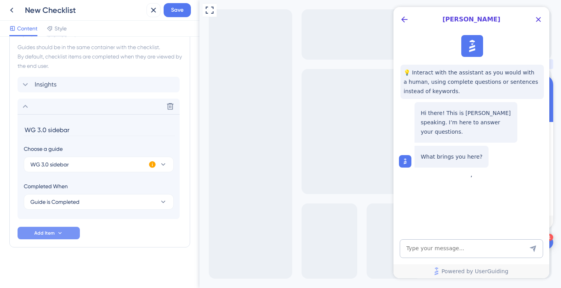
click at [60, 233] on icon at bounding box center [59, 233] width 3 height 2
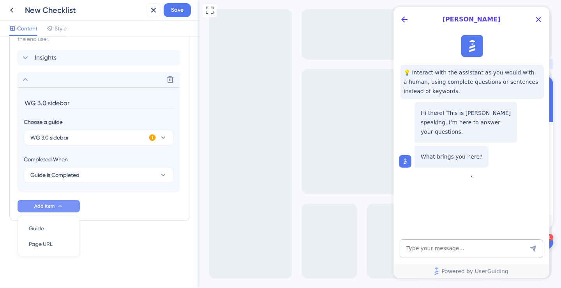
click at [111, 215] on div "Items in the Checklist Guides should be in the same container with the checklis…" at bounding box center [99, 108] width 181 height 226
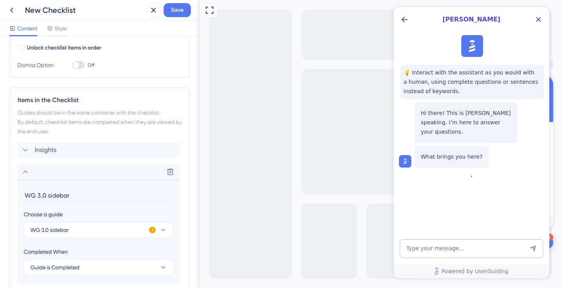
scroll to position [0, 0]
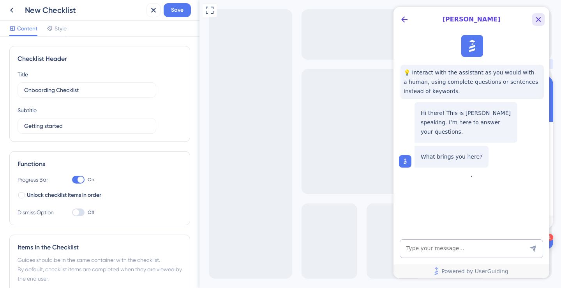
click at [540, 15] on icon "Close Button" at bounding box center [538, 19] width 9 height 9
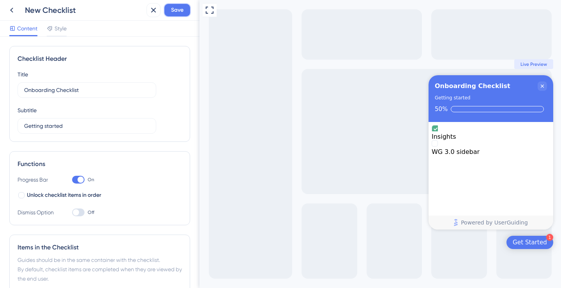
click at [181, 13] on span "Save" at bounding box center [177, 9] width 12 height 9
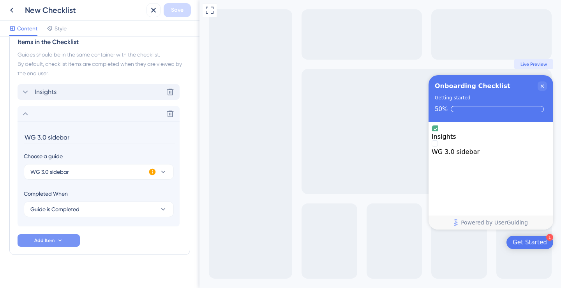
click at [25, 92] on icon at bounding box center [25, 91] width 5 height 3
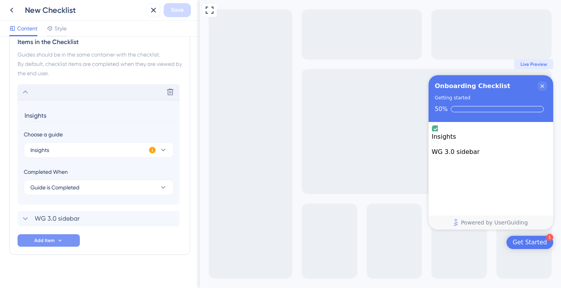
scroll to position [213, 0]
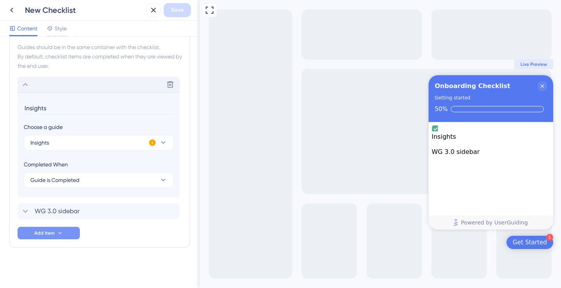
click at [25, 89] on div "Delete" at bounding box center [99, 85] width 162 height 16
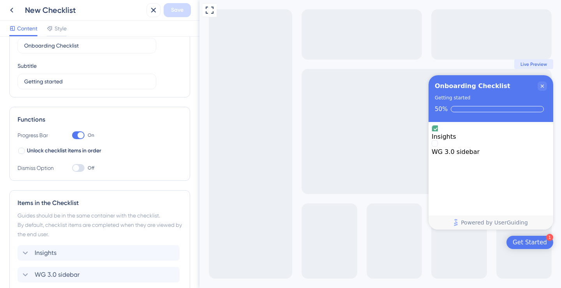
scroll to position [0, 0]
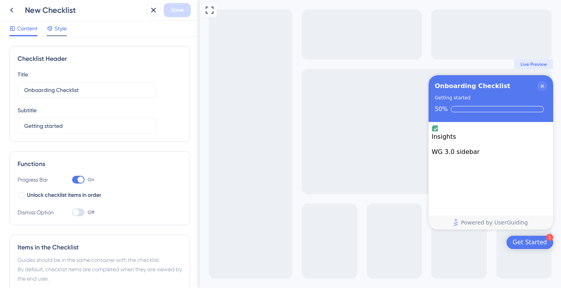
click at [63, 28] on span "Style" at bounding box center [61, 28] width 12 height 9
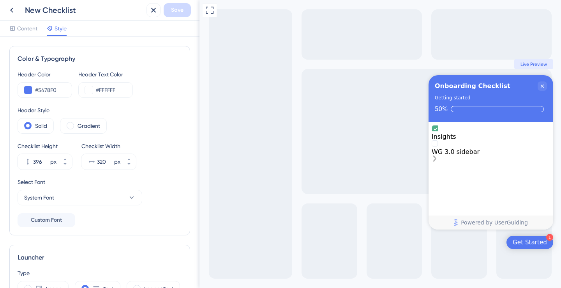
click at [467, 152] on div "WG 3.0 sidebar" at bounding box center [491, 151] width 118 height 7
click at [475, 154] on div "WG 3.0 sidebar" at bounding box center [491, 151] width 118 height 7
click at [438, 146] on rect "WG 3.0 sidebar is incomplete." at bounding box center [435, 143] width 6 height 6
click at [11, 12] on icon at bounding box center [11, 9] width 9 height 9
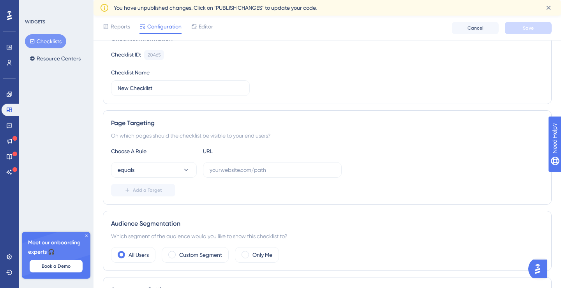
scroll to position [72, 0]
click at [225, 171] on input "text" at bounding box center [272, 169] width 125 height 9
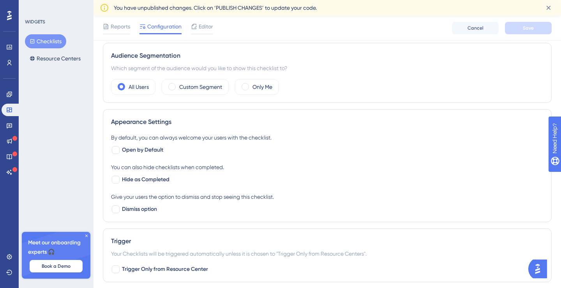
scroll to position [238, 0]
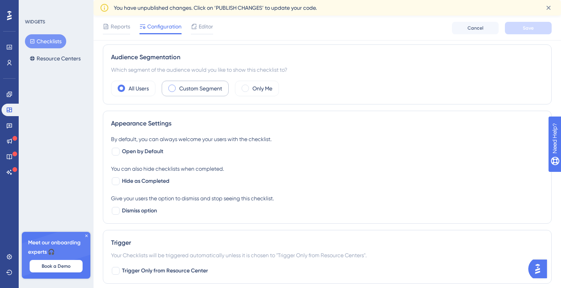
click at [217, 91] on label "Custom Segment" at bounding box center [200, 88] width 43 height 9
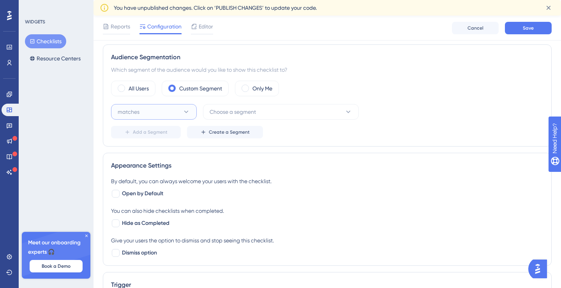
click at [184, 107] on button "matches" at bounding box center [154, 112] width 86 height 16
click at [177, 138] on div "matches matches" at bounding box center [153, 136] width 63 height 16
click at [233, 112] on span "Choose a segment" at bounding box center [233, 111] width 46 height 9
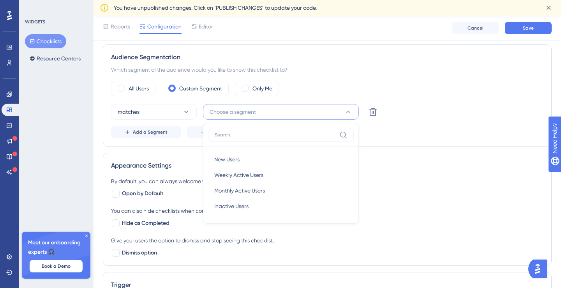
scroll to position [267, 0]
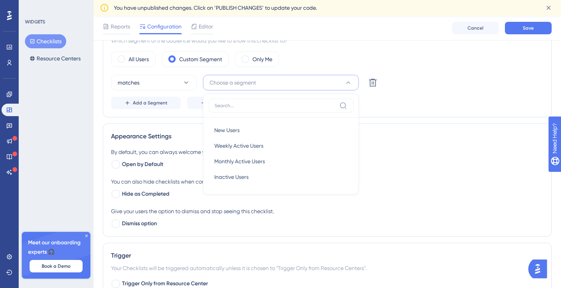
click at [173, 121] on div "Status: Inactive Checklist Information Checklist ID: 20465 Copy Checklist Name …" at bounding box center [327, 120] width 449 height 643
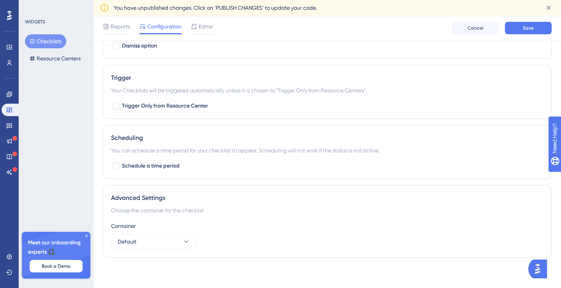
scroll to position [445, 0]
click at [86, 235] on icon at bounding box center [86, 236] width 2 height 2
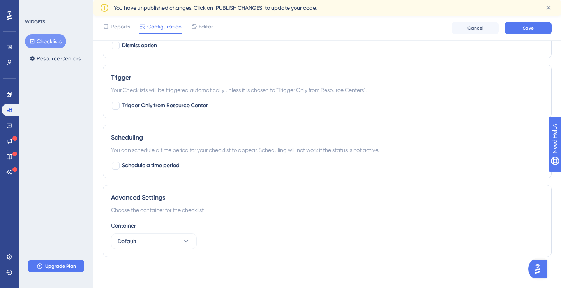
scroll to position [445, 0]
click at [174, 239] on button "Default" at bounding box center [154, 241] width 86 height 16
click at [211, 219] on div "Advanced Settings Choose the container for the checklist Container Default Defa…" at bounding box center [327, 220] width 449 height 72
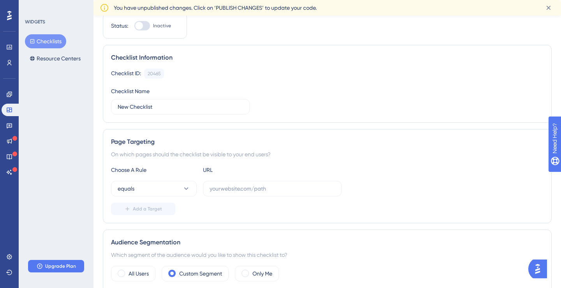
scroll to position [0, 0]
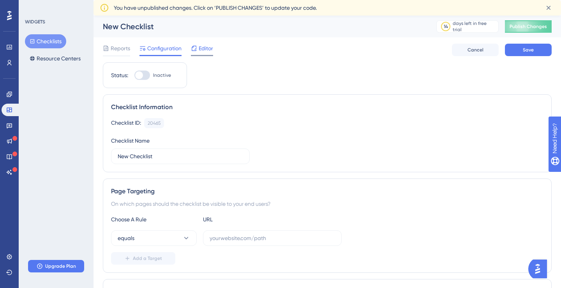
click at [199, 50] on span "Editor" at bounding box center [206, 48] width 14 height 9
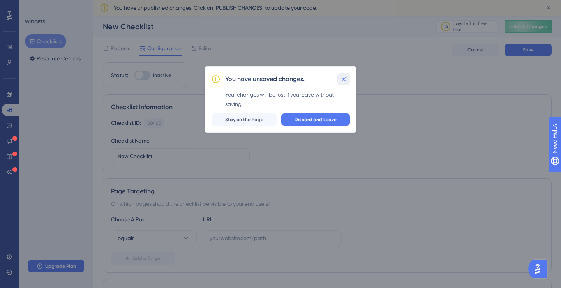
click at [346, 80] on icon at bounding box center [344, 79] width 8 height 8
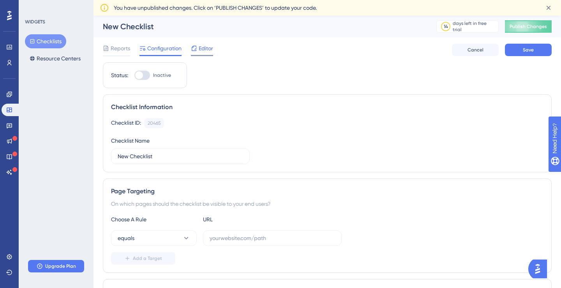
click at [205, 51] on span "Editor" at bounding box center [206, 48] width 14 height 9
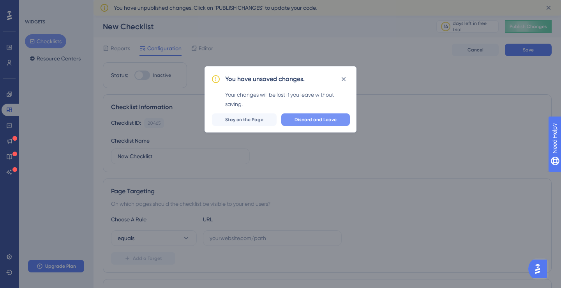
click at [299, 125] on button "Discard and Leave" at bounding box center [315, 119] width 69 height 12
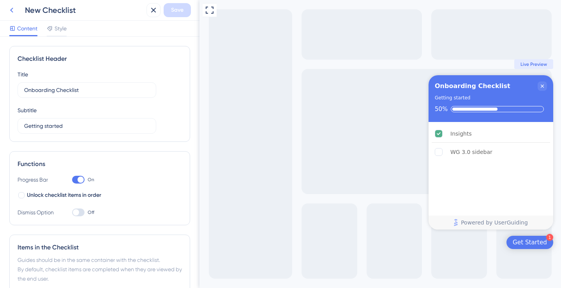
click at [15, 11] on icon at bounding box center [11, 9] width 9 height 9
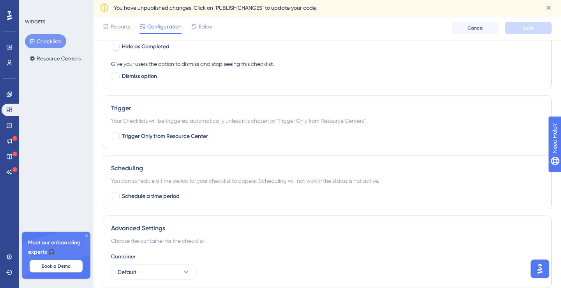
scroll to position [373, 0]
click at [167, 196] on span "Schedule a time period" at bounding box center [151, 195] width 58 height 9
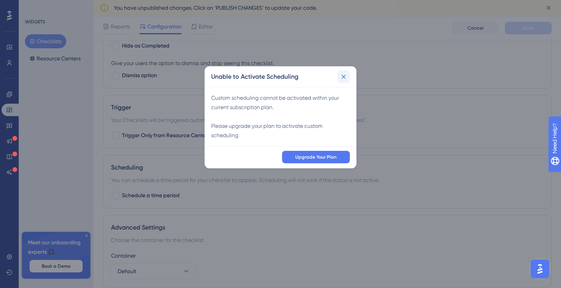
click at [344, 78] on icon at bounding box center [344, 77] width 8 height 8
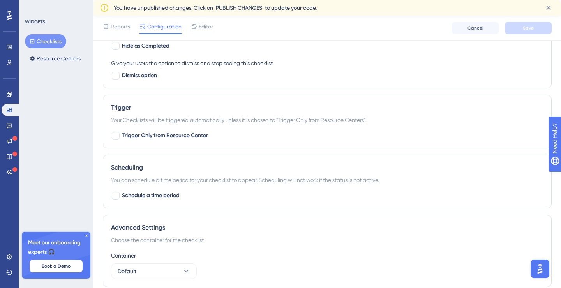
scroll to position [403, 0]
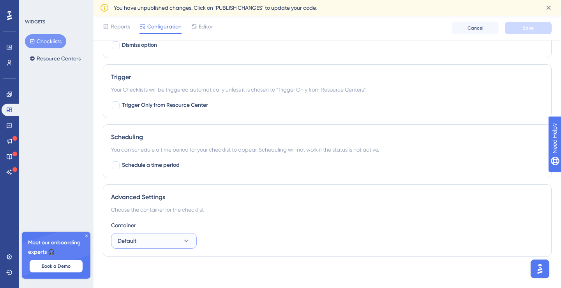
click at [175, 235] on button "Default" at bounding box center [154, 241] width 86 height 16
click at [213, 211] on div "Choose the container for the checklist" at bounding box center [327, 209] width 433 height 9
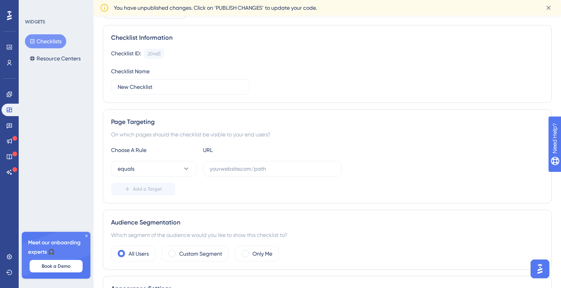
scroll to position [0, 0]
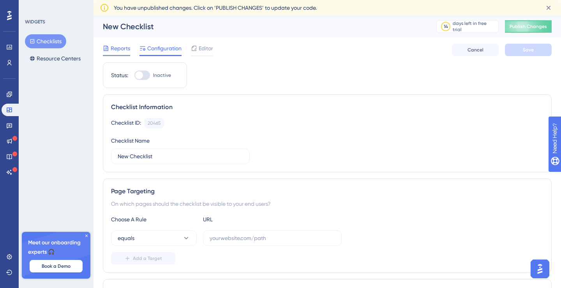
click at [127, 46] on span "Reports" at bounding box center [120, 48] width 19 height 9
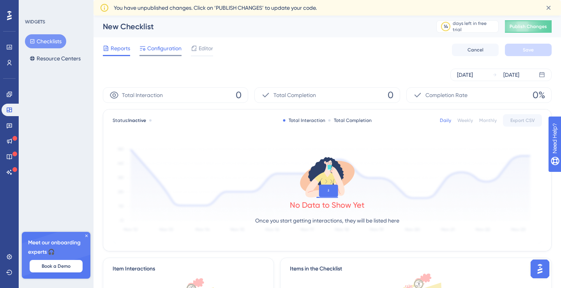
click at [152, 48] on span "Configuration" at bounding box center [164, 48] width 34 height 9
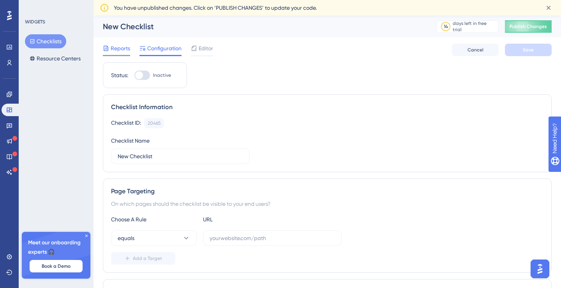
click at [124, 48] on span "Reports" at bounding box center [120, 48] width 19 height 9
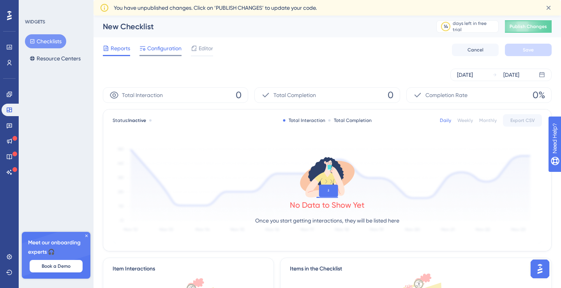
click at [151, 49] on span "Configuration" at bounding box center [164, 48] width 34 height 9
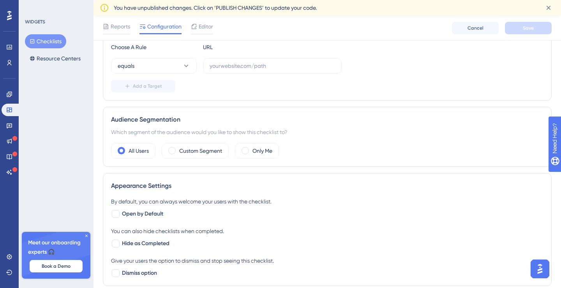
scroll to position [173, 0]
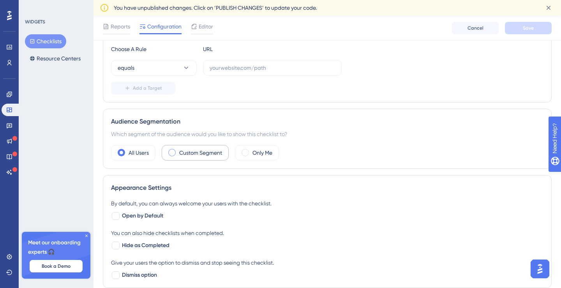
click at [199, 149] on label "Custom Segment" at bounding box center [200, 152] width 43 height 9
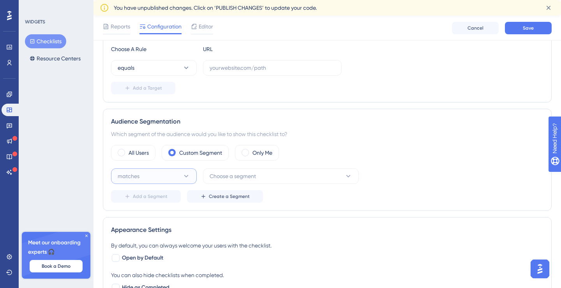
click at [186, 174] on icon at bounding box center [186, 176] width 8 height 8
click at [221, 177] on span "Choose a segment" at bounding box center [233, 175] width 46 height 9
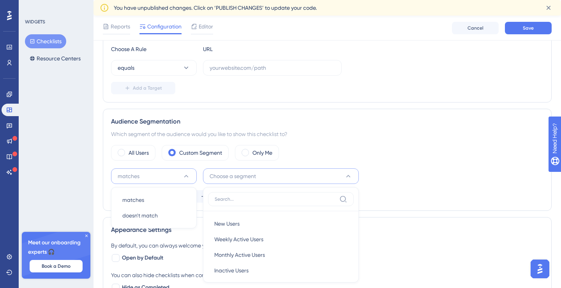
scroll to position [263, 0]
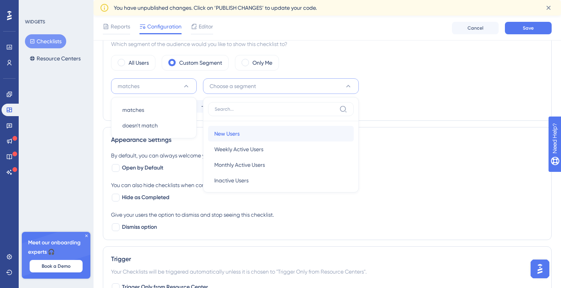
click at [242, 130] on div "New Users New Users" at bounding box center [280, 134] width 133 height 16
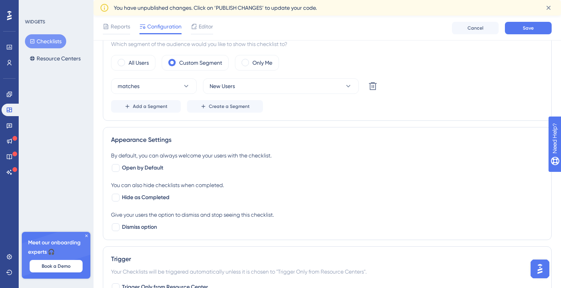
click at [201, 77] on div "All Users Custom Segment Only Me matches New Users Delete Add a Segment Create …" at bounding box center [327, 84] width 433 height 58
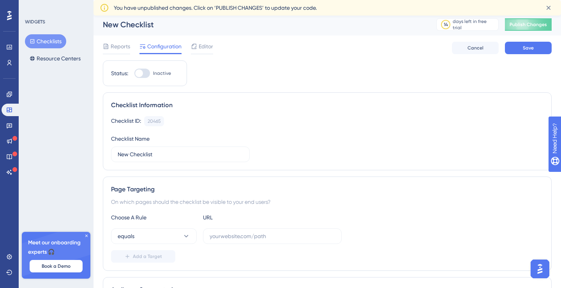
scroll to position [0, 0]
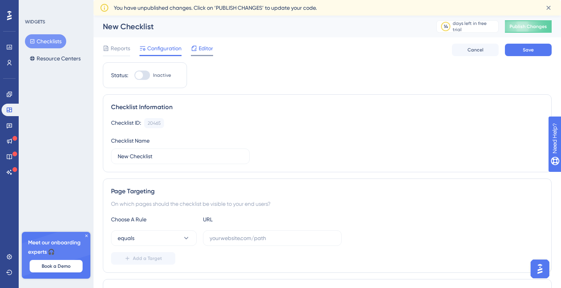
click at [200, 52] on span "Editor" at bounding box center [206, 48] width 14 height 9
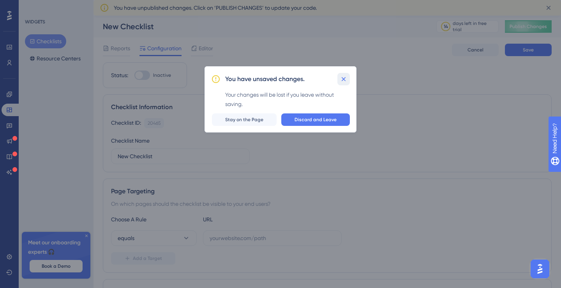
click at [344, 76] on icon at bounding box center [344, 79] width 8 height 8
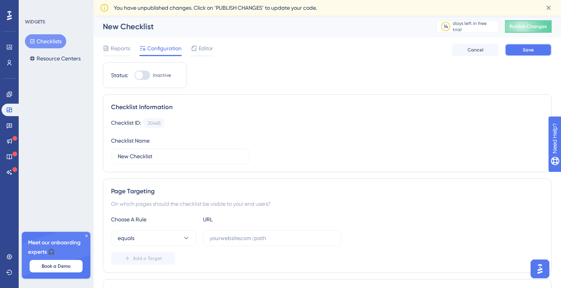
click at [530, 51] on span "Save" at bounding box center [528, 50] width 11 height 6
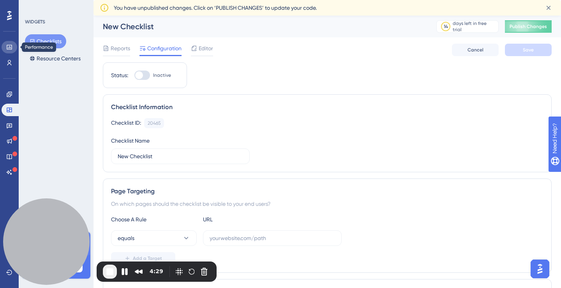
click at [9, 49] on icon at bounding box center [9, 47] width 6 height 6
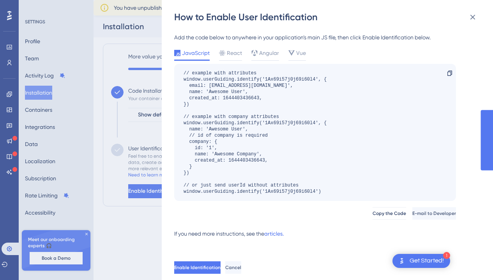
click at [133, 45] on div "How to Enable User Identification Add the code below to anywhere in your applic…" at bounding box center [246, 140] width 493 height 280
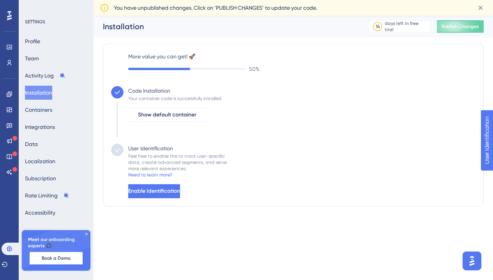
click at [87, 235] on icon at bounding box center [86, 234] width 2 height 2
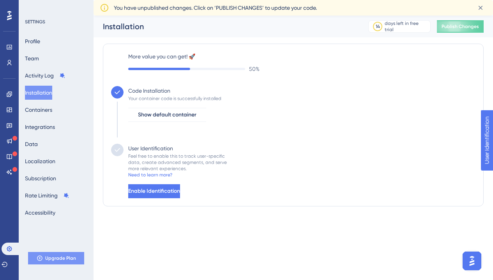
click at [58, 255] on button "Upgrade Plan" at bounding box center [56, 258] width 56 height 12
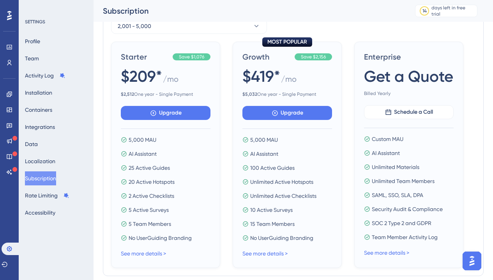
scroll to position [103, 0]
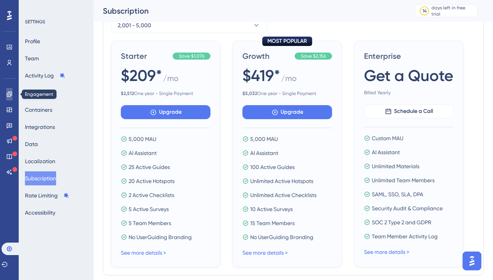
click at [9, 95] on icon at bounding box center [9, 94] width 6 height 6
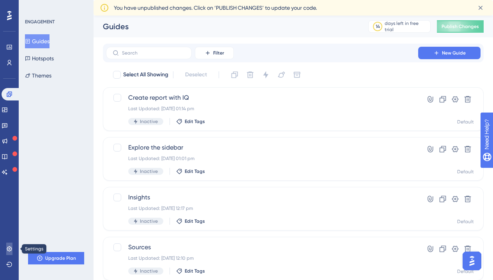
click at [6, 254] on link at bounding box center [9, 249] width 6 height 12
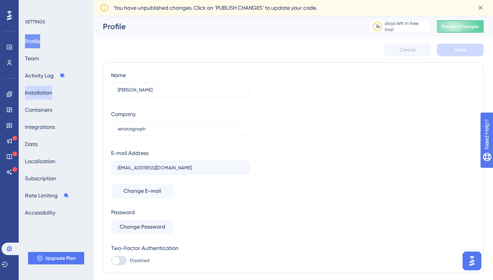
click at [48, 89] on button "Installation" at bounding box center [38, 93] width 27 height 14
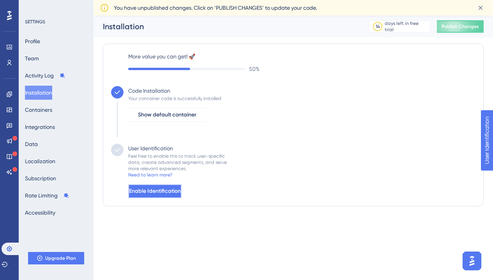
click at [161, 188] on span "Enable Identification" at bounding box center [155, 191] width 52 height 9
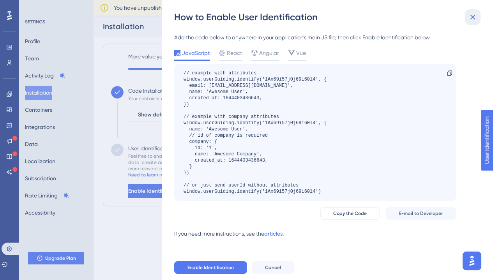
click at [466, 21] on button at bounding box center [473, 17] width 16 height 16
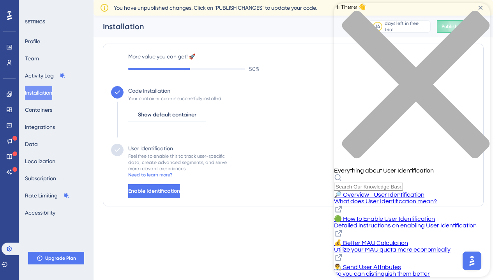
click at [480, 12] on div "close resource center" at bounding box center [412, 89] width 156 height 157
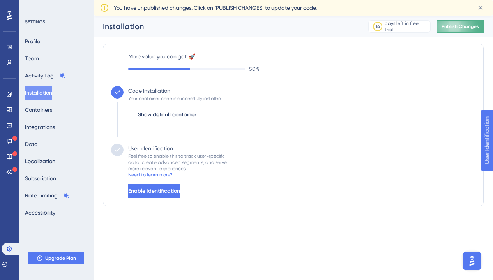
click at [456, 28] on span "Publish Changes" at bounding box center [460, 26] width 37 height 6
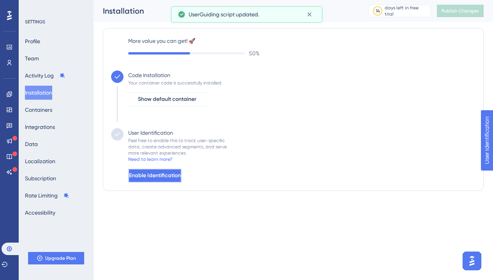
click at [175, 173] on span "Enable Identification" at bounding box center [155, 175] width 52 height 9
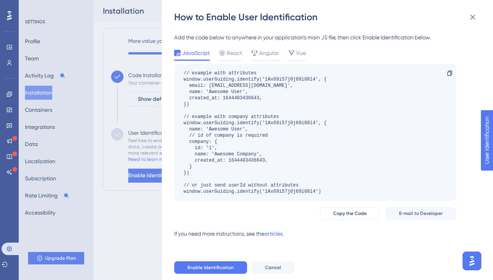
click at [138, 79] on div "How to Enable User Identification Add the code below to anywhere in your applic…" at bounding box center [246, 140] width 493 height 280
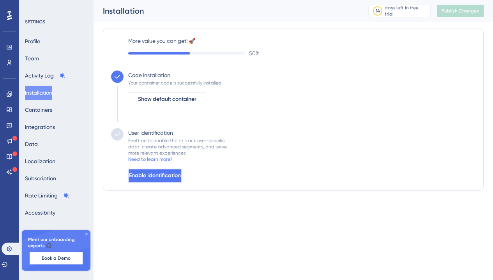
click at [166, 173] on span "Enable Identification" at bounding box center [155, 175] width 52 height 9
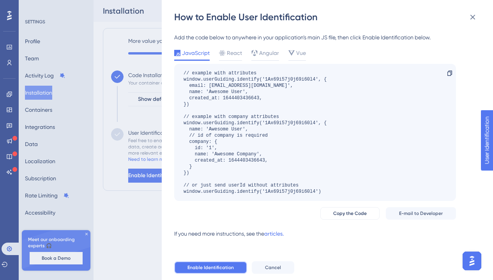
click at [212, 271] on button "Enable Identification" at bounding box center [210, 268] width 73 height 12
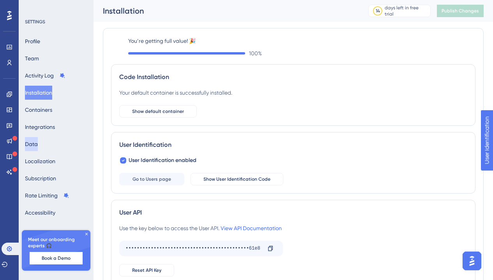
click at [34, 143] on button "Data" at bounding box center [31, 144] width 13 height 14
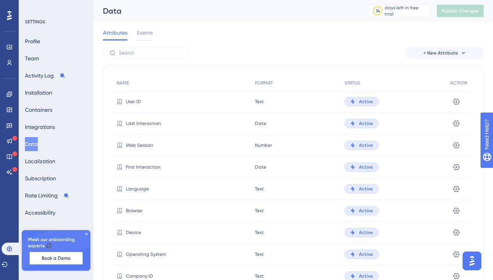
scroll to position [94, 0]
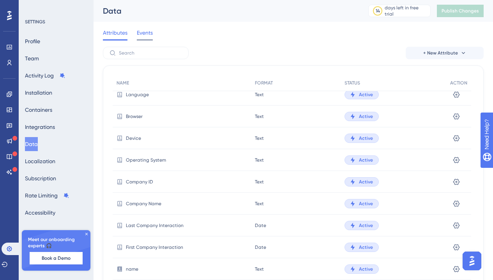
click at [145, 33] on span "Events" at bounding box center [145, 32] width 16 height 9
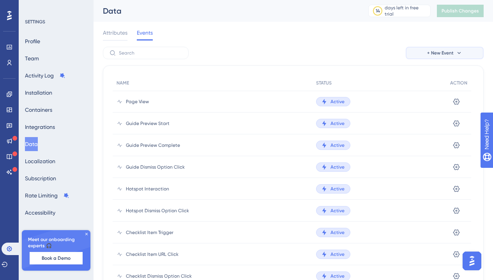
click at [428, 53] on span "+ New Event" at bounding box center [440, 53] width 27 height 6
click at [431, 87] on span "Event from Attribute" at bounding box center [442, 90] width 50 height 9
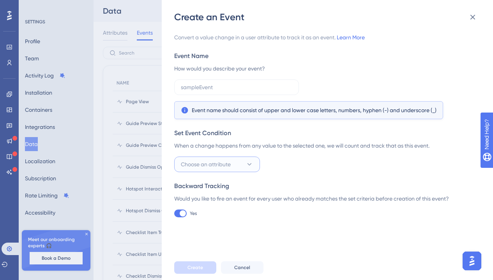
click at [228, 168] on span "Choose an attribute" at bounding box center [206, 164] width 50 height 9
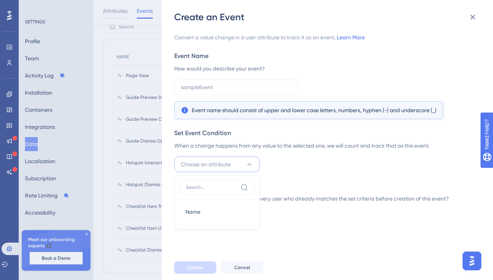
click at [279, 154] on div "Set Event Condition When a change happens from any value to the selected one, w…" at bounding box center [325, 151] width 302 height 44
click at [474, 17] on icon at bounding box center [472, 16] width 9 height 9
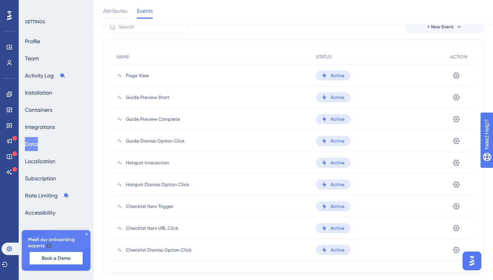
scroll to position [0, 0]
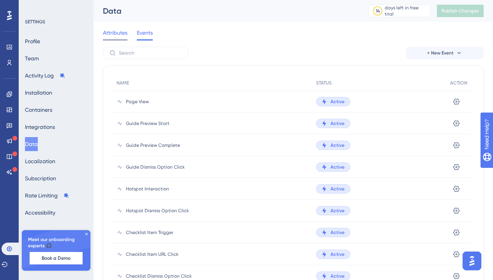
click at [111, 40] on div at bounding box center [115, 39] width 25 height 1
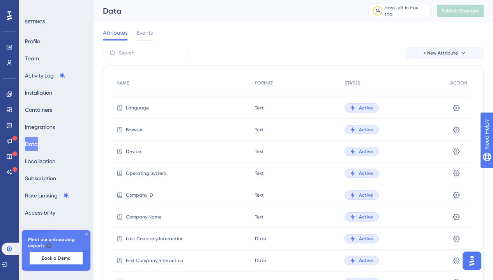
scroll to position [94, 0]
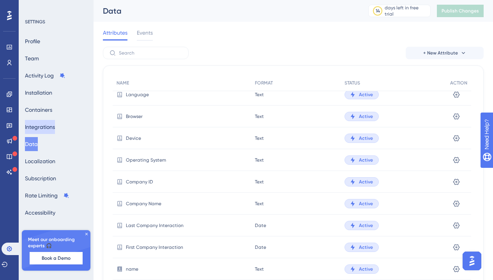
click at [48, 125] on button "Integrations" at bounding box center [40, 127] width 30 height 14
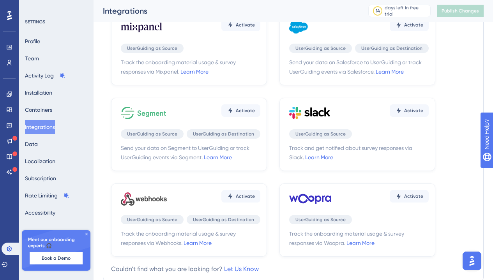
scroll to position [252, 0]
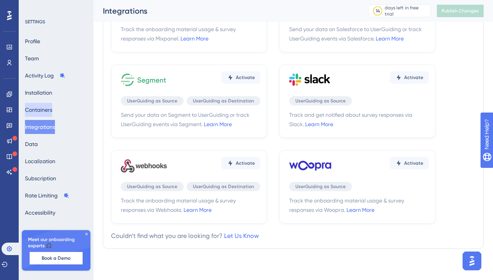
click at [47, 110] on button "Containers" at bounding box center [38, 110] width 27 height 14
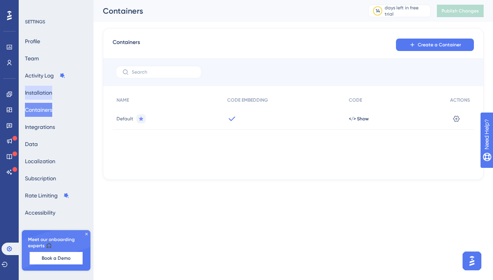
click at [52, 93] on button "Installation" at bounding box center [38, 93] width 27 height 14
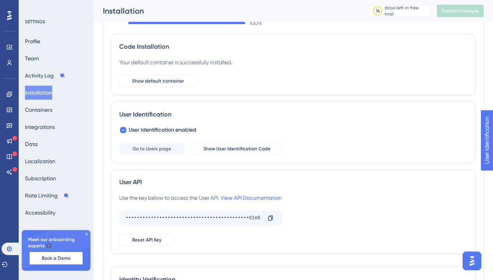
scroll to position [61, 0]
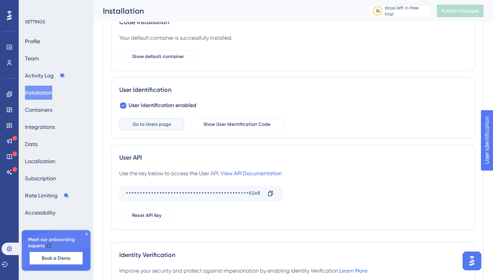
click at [172, 128] on button "Go to Users page" at bounding box center [151, 124] width 65 height 12
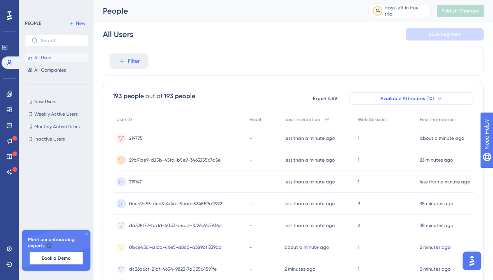
click at [405, 99] on span "Available Attributes (10)" at bounding box center [407, 98] width 54 height 6
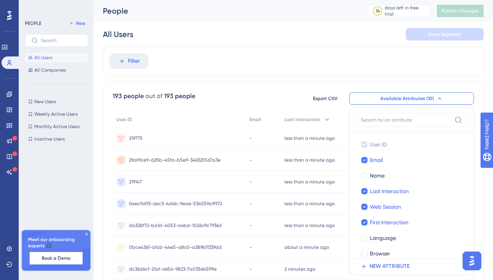
scroll to position [51, 0]
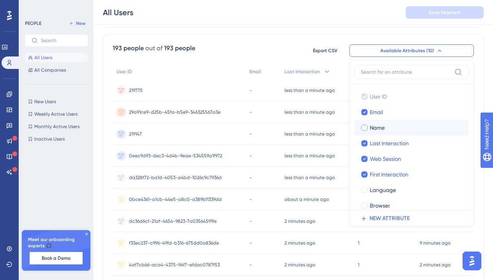
click at [382, 128] on span "Name" at bounding box center [377, 127] width 15 height 9
checkbox input "true"
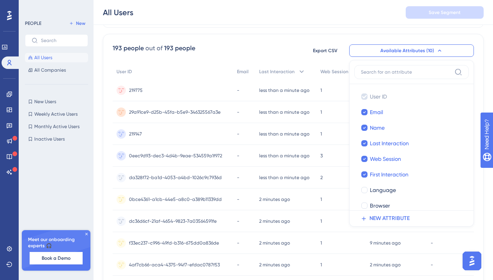
click at [297, 48] on div "193 people out of 193 people Export CSV Available Attributes (10) User ID User …" at bounding box center [293, 51] width 361 height 14
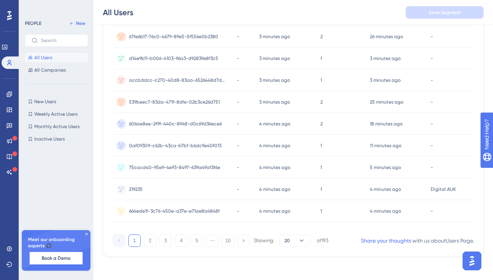
scroll to position [346, 0]
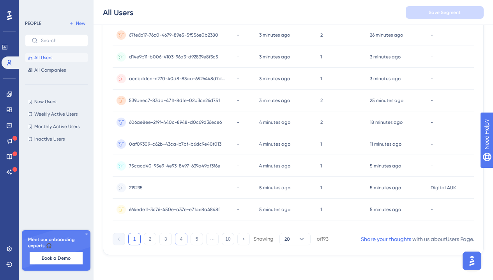
click at [175, 241] on button "4" at bounding box center [181, 239] width 12 height 12
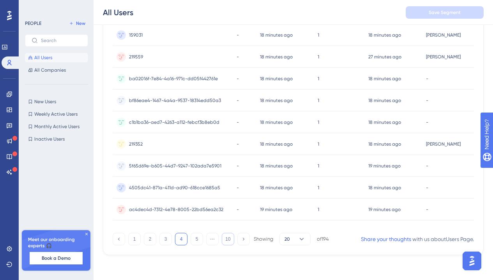
click at [228, 242] on button "10" at bounding box center [228, 239] width 12 height 12
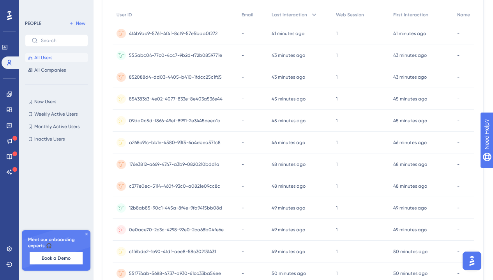
scroll to position [0, 0]
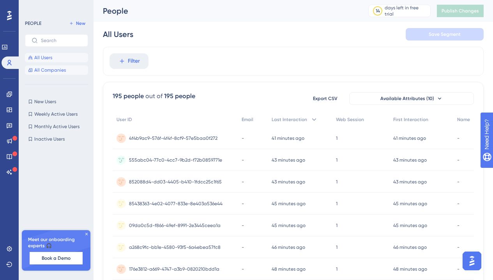
click at [65, 69] on span "All Companies" at bounding box center [50, 70] width 32 height 6
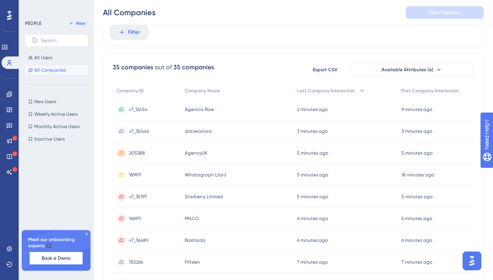
scroll to position [35, 0]
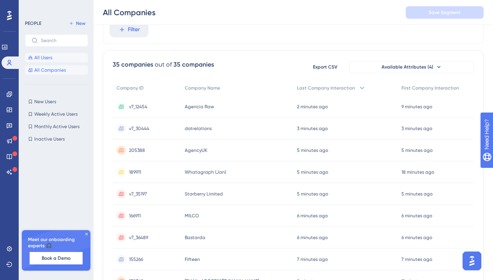
click at [62, 59] on button "All Users" at bounding box center [56, 57] width 63 height 9
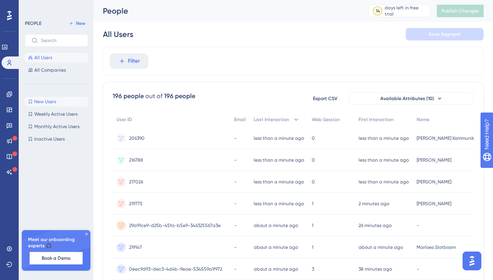
click at [55, 102] on span "New Users" at bounding box center [45, 102] width 22 height 6
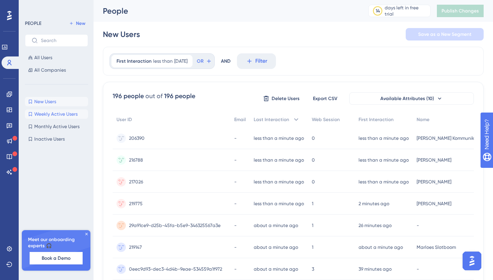
click at [55, 111] on span "Weekly Active Users" at bounding box center [55, 114] width 43 height 6
click at [53, 140] on span "Inactive Users" at bounding box center [49, 139] width 30 height 6
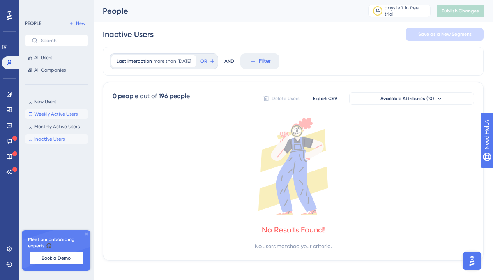
click at [57, 113] on span "Weekly Active Users" at bounding box center [55, 114] width 43 height 6
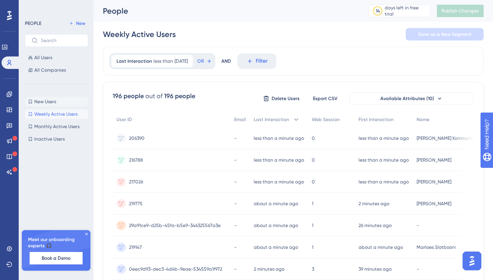
click at [53, 105] on button "New Users New Users" at bounding box center [56, 101] width 63 height 9
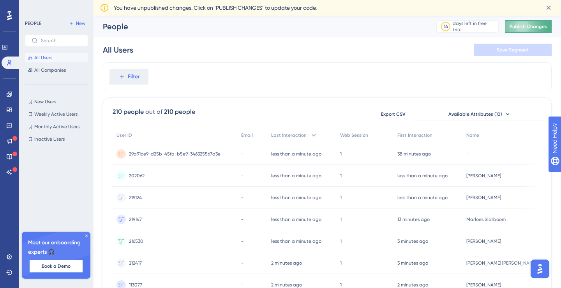
click at [513, 30] on button "Publish Changes" at bounding box center [528, 26] width 47 height 12
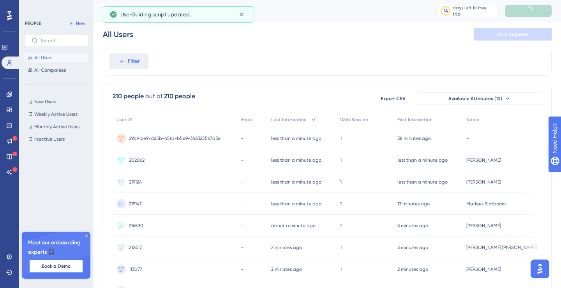
click at [86, 236] on icon at bounding box center [86, 236] width 2 height 2
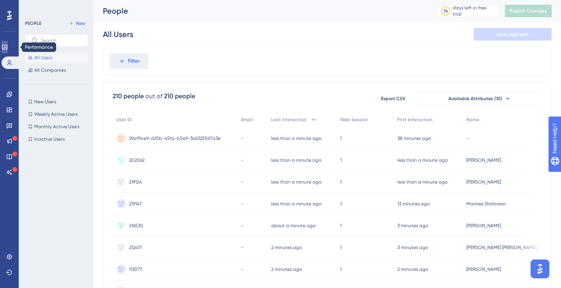
click at [7, 47] on icon at bounding box center [4, 47] width 5 height 5
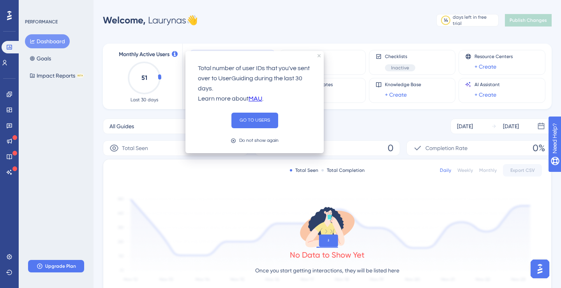
click at [249, 15] on div "Welcome, [PERSON_NAME] 👋 14 days left in free trial Click to see upgrade option…" at bounding box center [327, 20] width 449 height 16
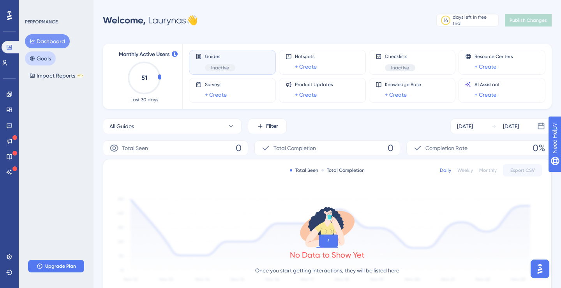
click at [37, 59] on button "Goals" at bounding box center [40, 58] width 31 height 14
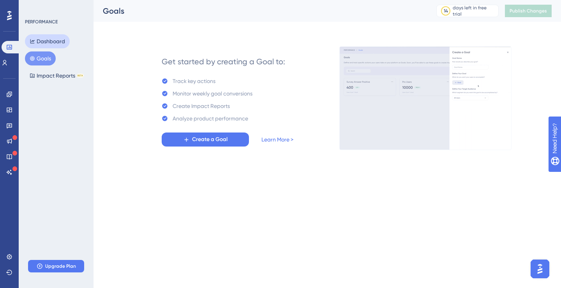
click at [41, 44] on button "Dashboard" at bounding box center [47, 41] width 45 height 14
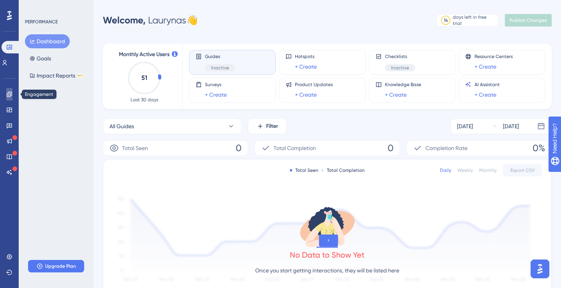
click at [8, 90] on link at bounding box center [9, 94] width 6 height 12
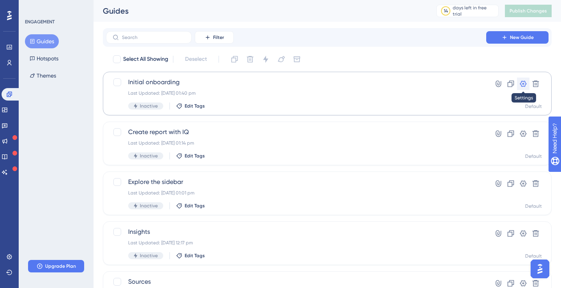
click at [524, 81] on icon at bounding box center [523, 84] width 7 height 6
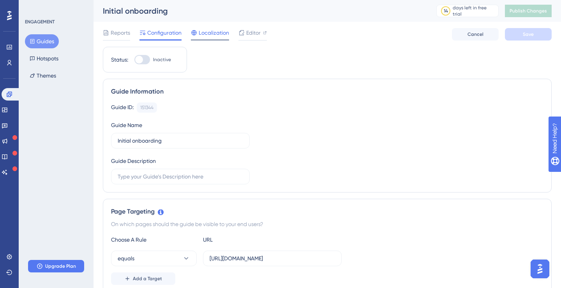
click at [205, 32] on span "Localization" at bounding box center [214, 32] width 30 height 9
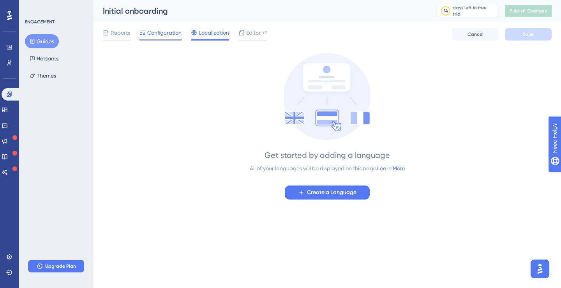
click at [171, 34] on span "Configuration" at bounding box center [164, 32] width 34 height 9
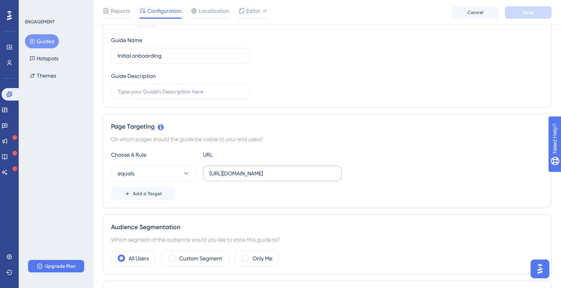
scroll to position [0, 30]
click at [299, 172] on input "[URL][DOMAIN_NAME]" at bounding box center [272, 173] width 125 height 9
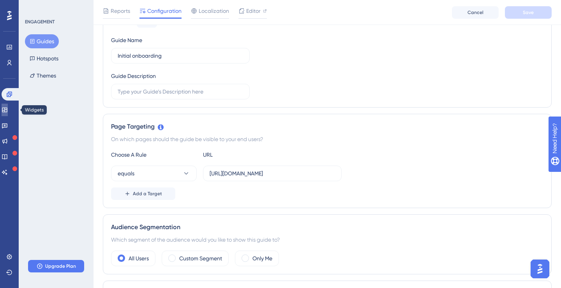
click at [8, 107] on icon at bounding box center [5, 110] width 6 height 6
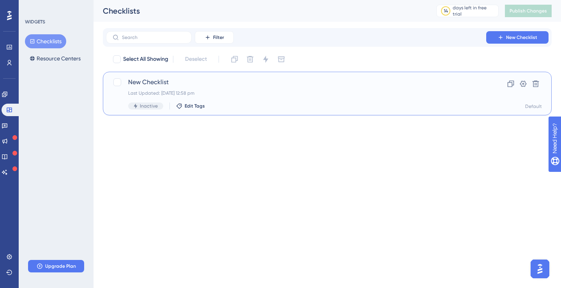
click at [154, 90] on div "Last Updated: 05 Sept 2025 12:58 pm" at bounding box center [296, 93] width 336 height 6
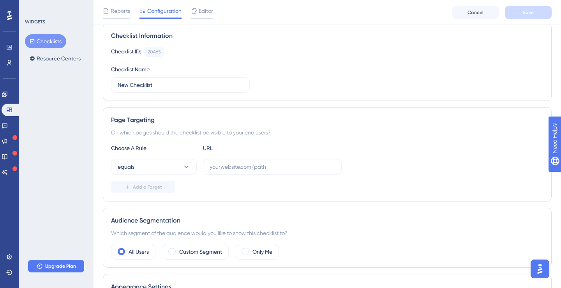
scroll to position [64, 0]
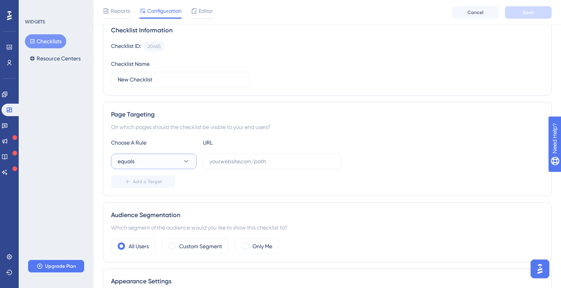
click at [180, 165] on button "equals" at bounding box center [154, 162] width 86 height 16
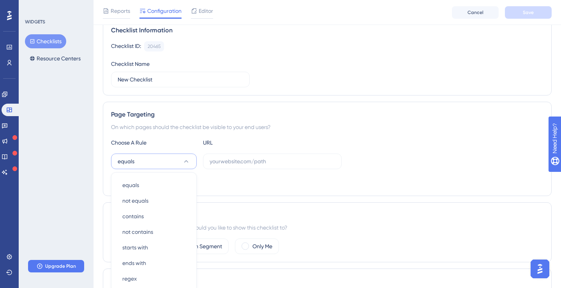
scroll to position [152, 0]
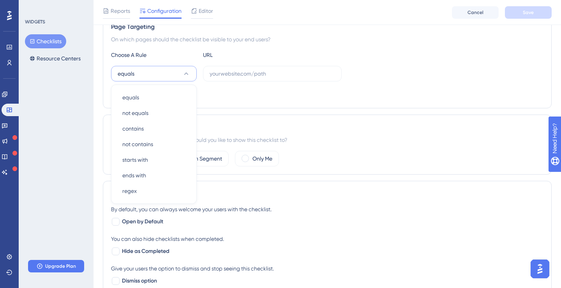
click at [203, 97] on div "Add a Target" at bounding box center [327, 94] width 433 height 12
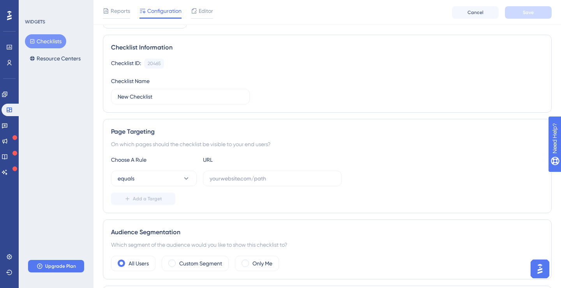
scroll to position [51, 0]
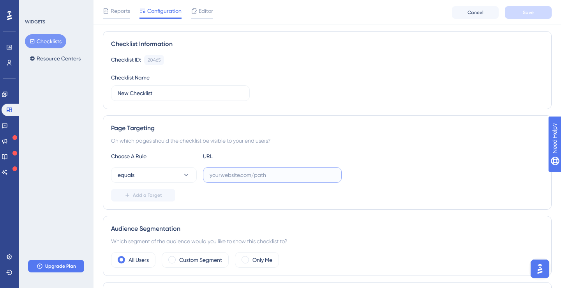
click at [210, 179] on input "text" at bounding box center [272, 175] width 125 height 9
paste input "https://live.whatagraph.com/"
type input "https://live.whatagraph.com/"
click at [160, 196] on span "Add a Target" at bounding box center [147, 195] width 29 height 6
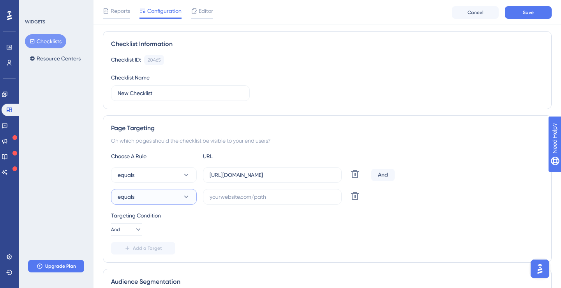
click at [172, 200] on button "equals" at bounding box center [154, 197] width 86 height 16
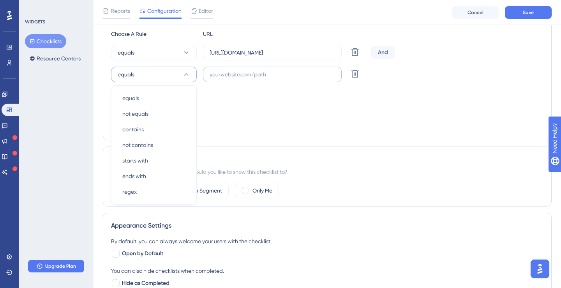
click at [256, 80] on label at bounding box center [272, 75] width 139 height 16
click at [256, 79] on input "text" at bounding box center [272, 74] width 125 height 9
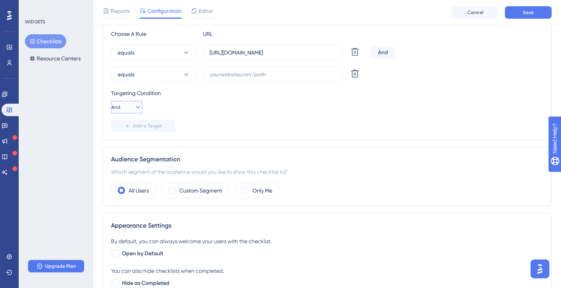
click at [136, 105] on icon at bounding box center [138, 107] width 8 height 8
click at [173, 111] on div "Targeting Condition And And And Or Or" at bounding box center [327, 100] width 433 height 25
click at [351, 76] on icon at bounding box center [354, 73] width 9 height 9
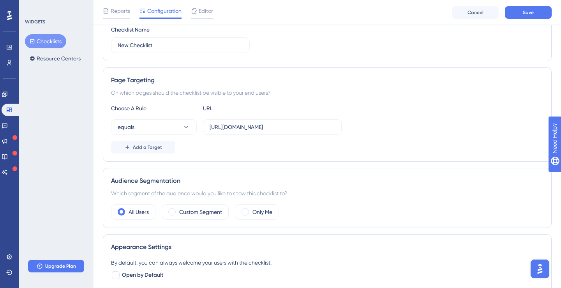
scroll to position [104, 0]
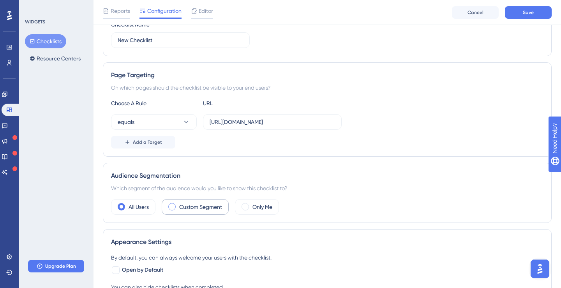
click at [184, 207] on label "Custom Segment" at bounding box center [200, 206] width 43 height 9
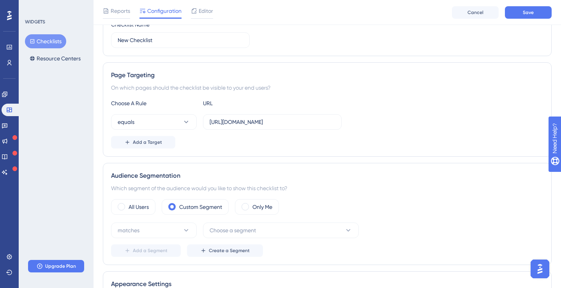
scroll to position [150, 0]
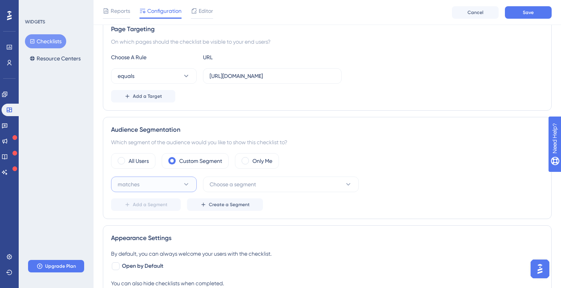
click at [184, 187] on icon at bounding box center [186, 184] width 8 height 8
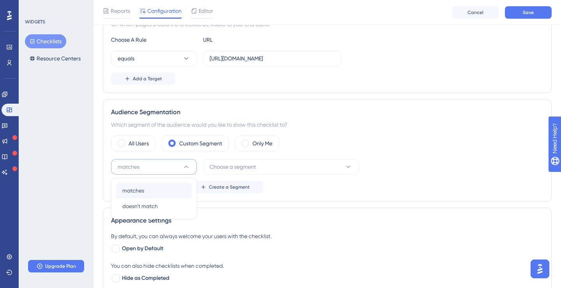
scroll to position [169, 0]
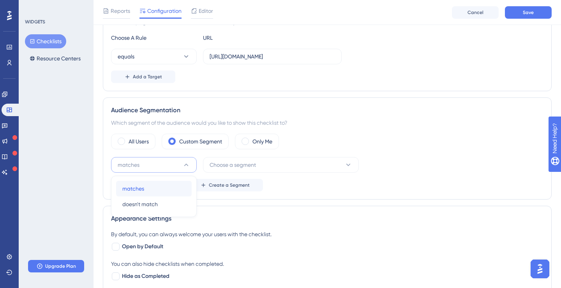
click at [177, 193] on div "matches matches" at bounding box center [153, 189] width 63 height 16
click at [218, 170] on button "Choose a segment" at bounding box center [281, 165] width 156 height 16
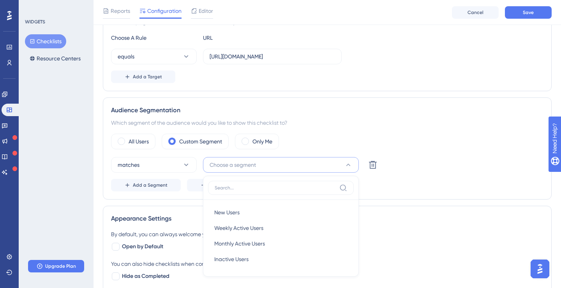
scroll to position [251, 0]
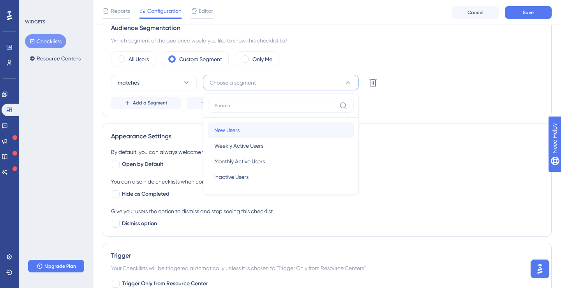
click at [246, 134] on div "New Users New Users" at bounding box center [280, 130] width 133 height 16
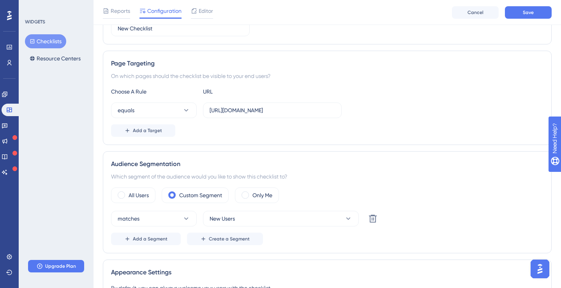
scroll to position [104, 0]
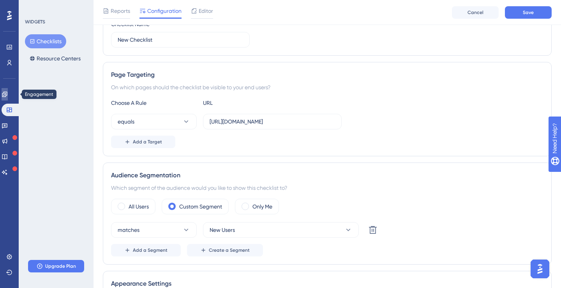
click at [7, 96] on icon at bounding box center [4, 94] width 5 height 5
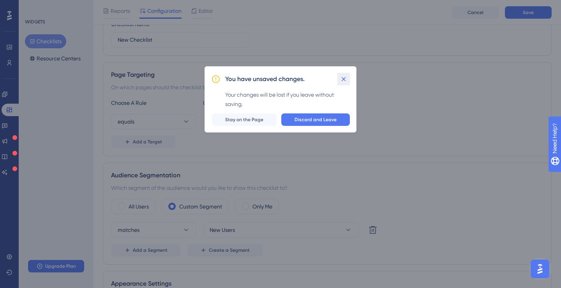
click at [343, 78] on icon at bounding box center [344, 79] width 4 height 4
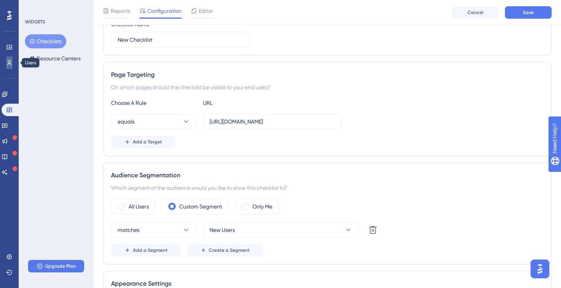
click at [12, 62] on link at bounding box center [9, 63] width 6 height 12
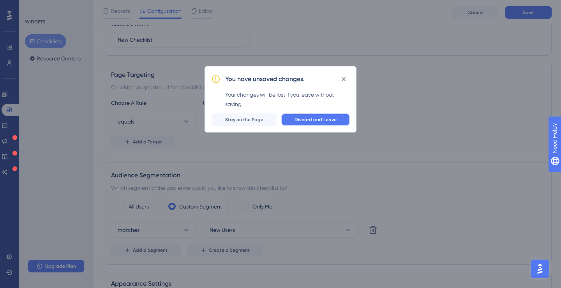
click at [305, 118] on span "Discard and Leave" at bounding box center [316, 120] width 42 height 6
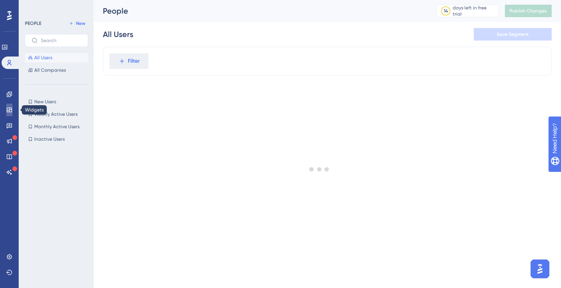
click at [11, 107] on icon at bounding box center [9, 110] width 6 height 6
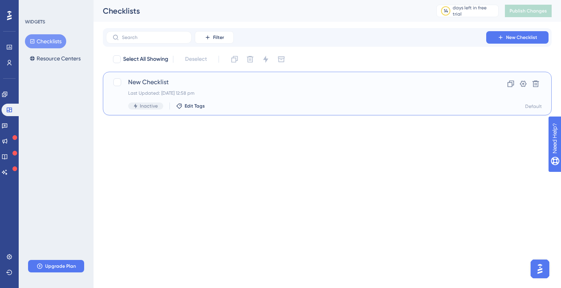
click at [148, 83] on span "New Checklist" at bounding box center [296, 82] width 336 height 9
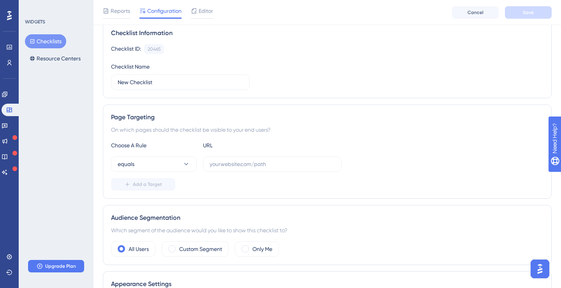
scroll to position [86, 0]
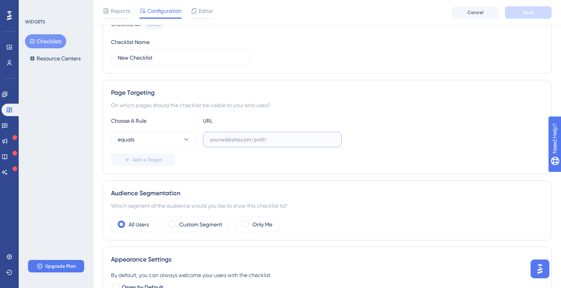
click at [220, 141] on input "text" at bounding box center [272, 139] width 125 height 9
paste input "https://live.whatagraph.com/"
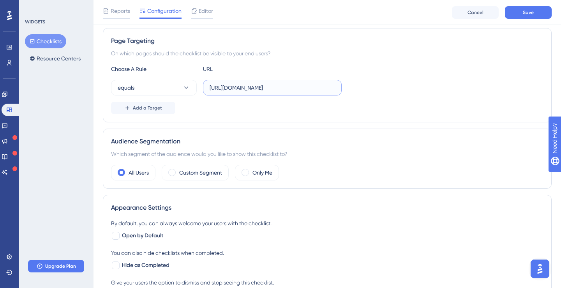
scroll to position [138, 0]
type input "https://live.whatagraph.com/"
click at [254, 175] on label "Only Me" at bounding box center [263, 172] width 20 height 9
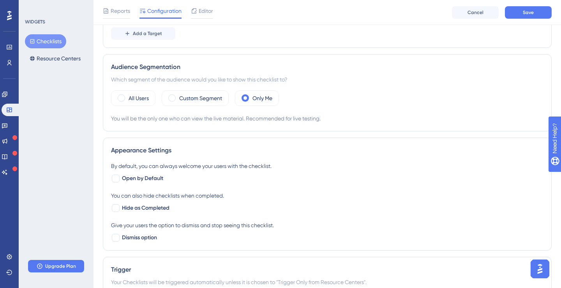
scroll to position [214, 0]
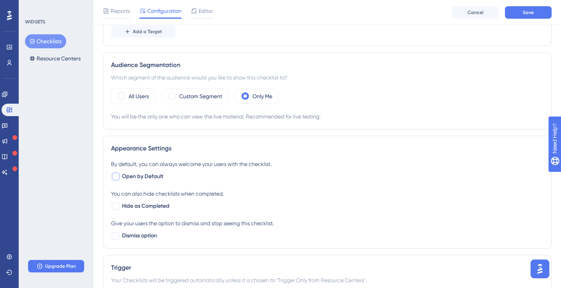
click at [147, 177] on span "Open by Default" at bounding box center [142, 176] width 41 height 9
checkbox input "true"
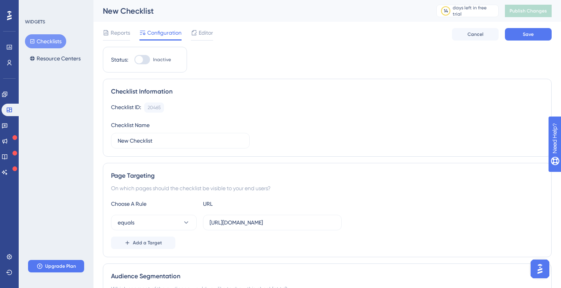
scroll to position [55, 0]
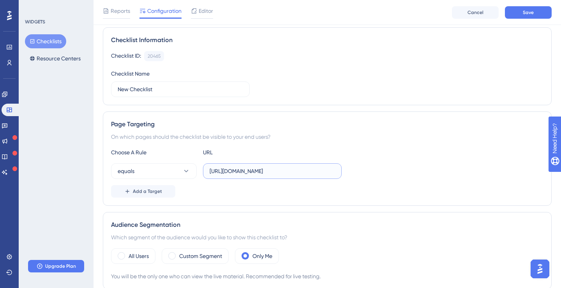
click at [299, 174] on input "https://live.whatagraph.com/" at bounding box center [272, 171] width 125 height 9
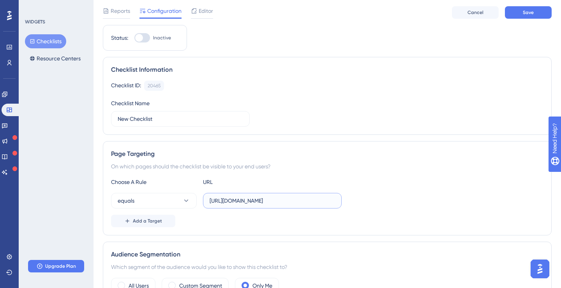
scroll to position [0, 0]
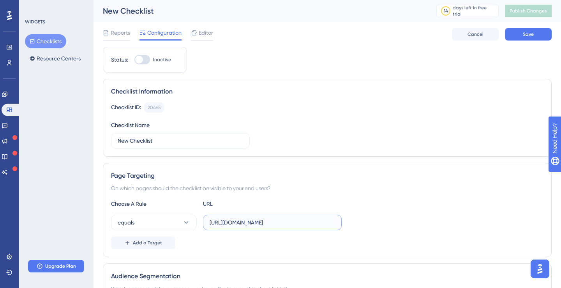
type input "[URL][DOMAIN_NAME]"
click at [517, 41] on div "Reports Configuration Editor Cancel Save" at bounding box center [327, 34] width 449 height 25
click at [520, 34] on button "Save" at bounding box center [528, 34] width 47 height 12
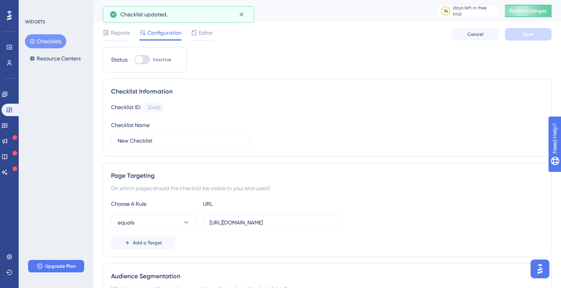
click at [144, 61] on div at bounding box center [142, 59] width 16 height 9
click at [134, 60] on input "Inactive" at bounding box center [134, 60] width 0 height 0
checkbox input "true"
click at [511, 36] on button "Save" at bounding box center [528, 34] width 47 height 12
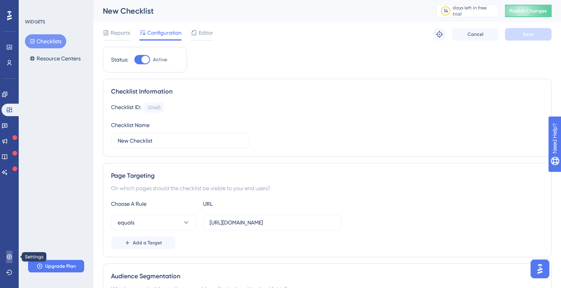
click at [8, 260] on icon at bounding box center [9, 257] width 6 height 6
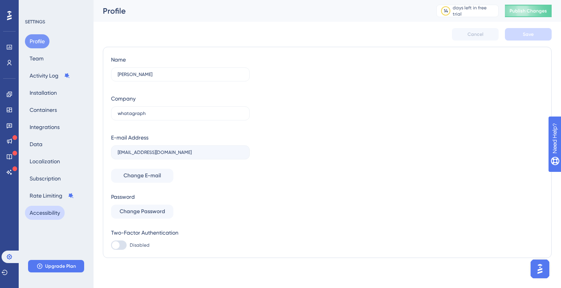
click at [42, 211] on button "Accessibility" at bounding box center [45, 213] width 40 height 14
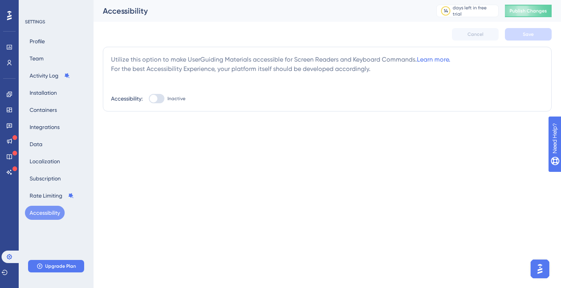
click at [49, 62] on div "Profile Team Activity Log Installation Containers Integrations Data Localizatio…" at bounding box center [56, 127] width 63 height 186
click at [49, 59] on div "Profile Team Activity Log Installation Containers Integrations Data Localizatio…" at bounding box center [56, 127] width 63 height 186
click at [43, 57] on button "Team" at bounding box center [36, 58] width 23 height 14
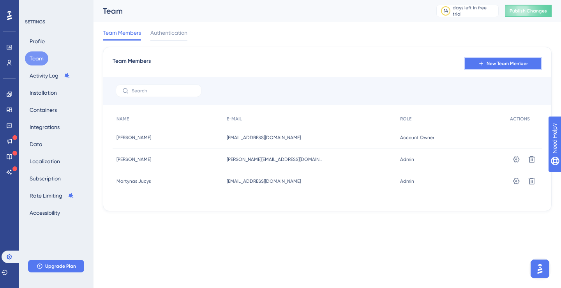
click at [498, 60] on button "New Team Member" at bounding box center [503, 63] width 78 height 12
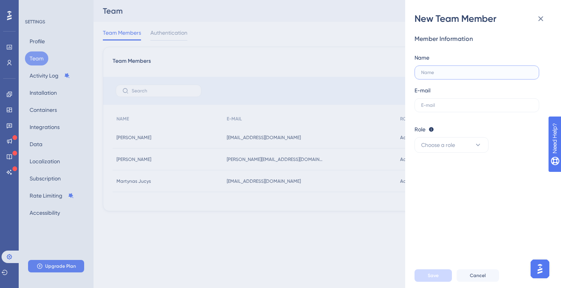
click at [428, 70] on input "text" at bounding box center [475, 72] width 108 height 5
click at [433, 71] on input "justas@whatagraph.c" at bounding box center [475, 72] width 108 height 5
type input "justas@whatagraph.c"
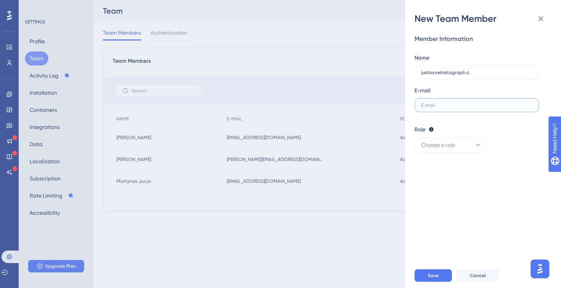
click at [436, 104] on input "text" at bounding box center [475, 105] width 108 height 5
paste input "justas@whatagraph.c"
type input "justas@whatagraph.com"
click at [468, 79] on label "justas@whatagraph.c" at bounding box center [477, 72] width 125 height 14
click at [468, 75] on input "justas@whatagraph.c" at bounding box center [476, 72] width 111 height 5
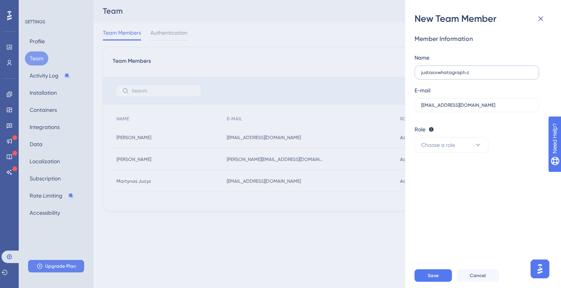
click at [468, 79] on label "justas@whatagraph.c" at bounding box center [477, 72] width 125 height 14
click at [468, 75] on input "justas@whatagraph.c" at bounding box center [475, 72] width 108 height 5
click at [468, 79] on label "justas@whatagraph.c" at bounding box center [477, 72] width 125 height 14
click at [468, 75] on input "justas@whatagraph.c" at bounding box center [475, 72] width 108 height 5
click at [468, 73] on input "justas@whatagraph.c" at bounding box center [475, 72] width 108 height 5
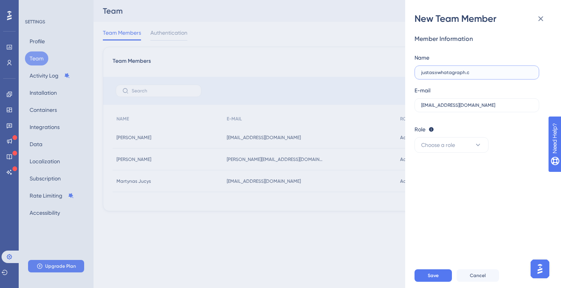
click at [468, 73] on input "justas@whatagraph.c" at bounding box center [475, 72] width 108 height 5
type input "Justas Malinauskas"
click at [468, 142] on button "Choose a role" at bounding box center [452, 145] width 74 height 16
click at [460, 166] on div "Admin Admin" at bounding box center [451, 169] width 51 height 16
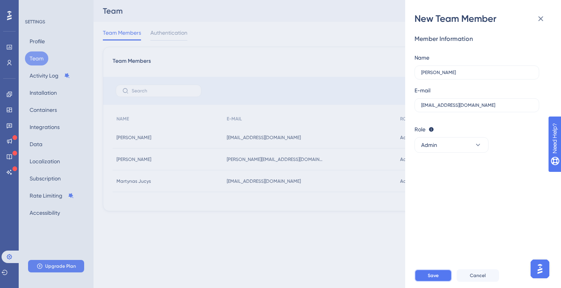
click at [431, 272] on span "Save" at bounding box center [433, 275] width 11 height 6
click at [438, 42] on div "Member Information" at bounding box center [480, 38] width 131 height 9
click at [541, 22] on icon at bounding box center [540, 18] width 9 height 9
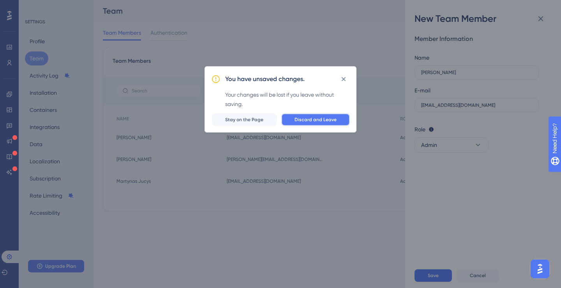
click at [333, 123] on button "Discard and Leave" at bounding box center [315, 119] width 69 height 12
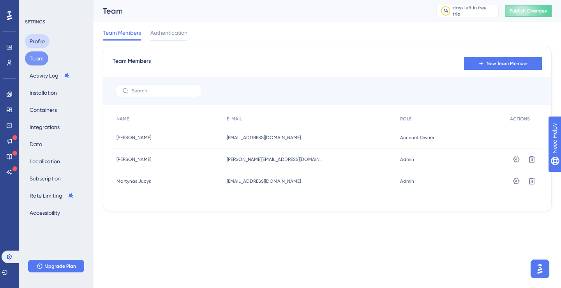
click at [44, 44] on button "Profile" at bounding box center [37, 41] width 25 height 14
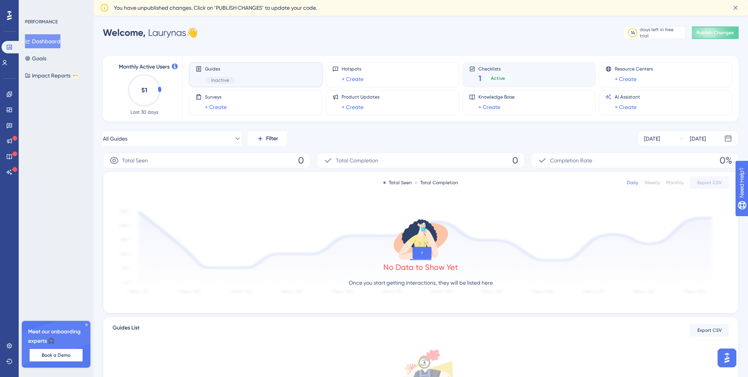
click at [485, 84] on div "Checklists 1 Active" at bounding box center [530, 74] width 134 height 25
click at [9, 107] on icon at bounding box center [9, 110] width 6 height 6
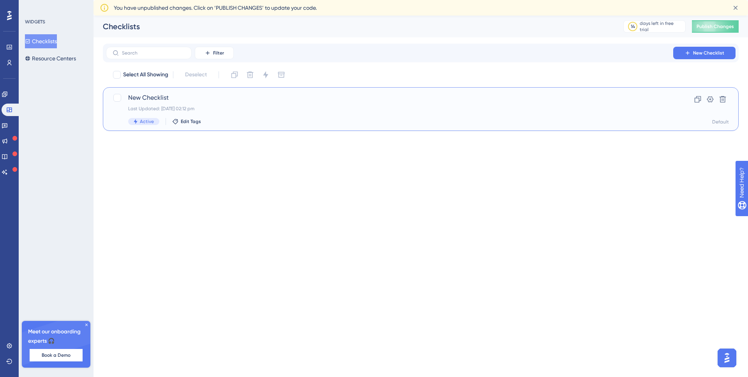
click at [167, 96] on span "New Checklist" at bounding box center [389, 97] width 523 height 9
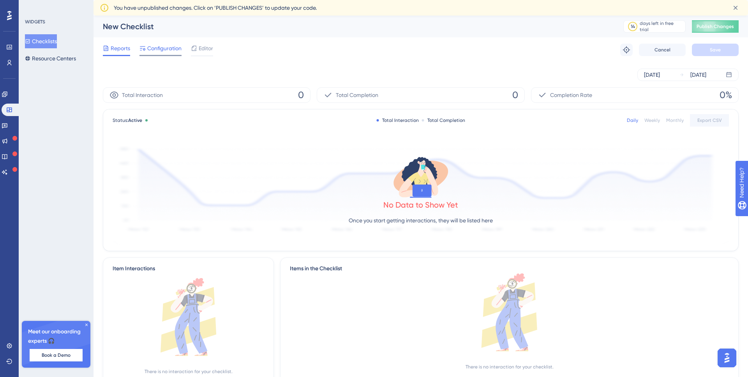
click at [165, 50] on span "Configuration" at bounding box center [164, 48] width 34 height 9
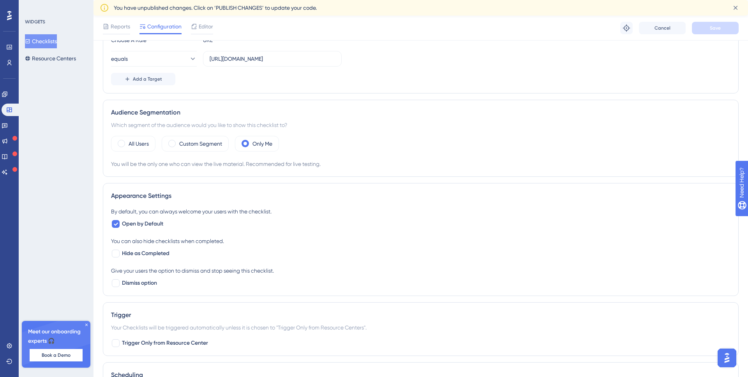
scroll to position [183, 0]
click at [219, 140] on label "Custom Segment" at bounding box center [200, 142] width 43 height 9
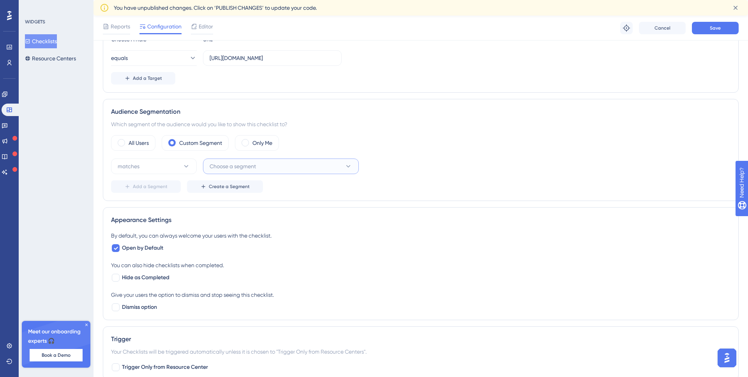
click at [229, 168] on span "Choose a segment" at bounding box center [233, 166] width 46 height 9
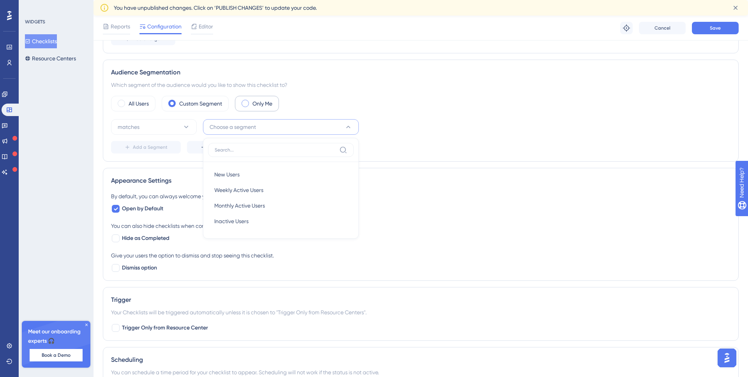
click at [254, 106] on label "Only Me" at bounding box center [263, 103] width 20 height 9
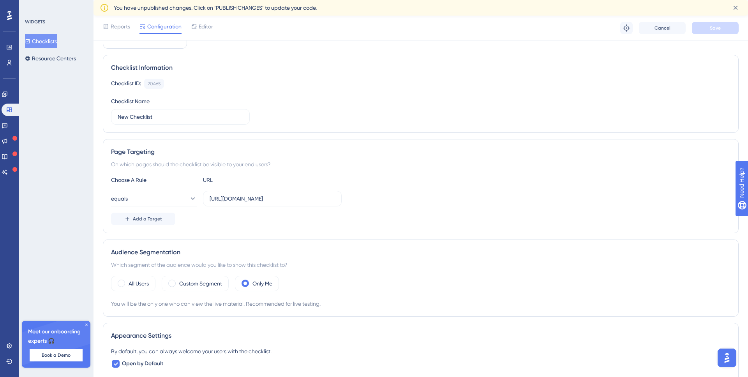
scroll to position [0, 0]
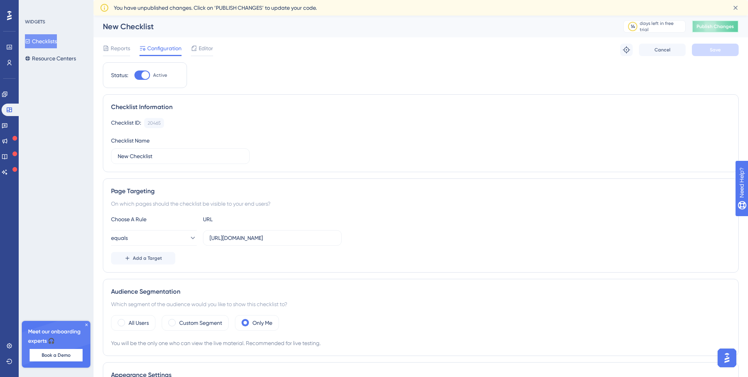
click at [707, 27] on span "Publish Changes" at bounding box center [715, 26] width 37 height 6
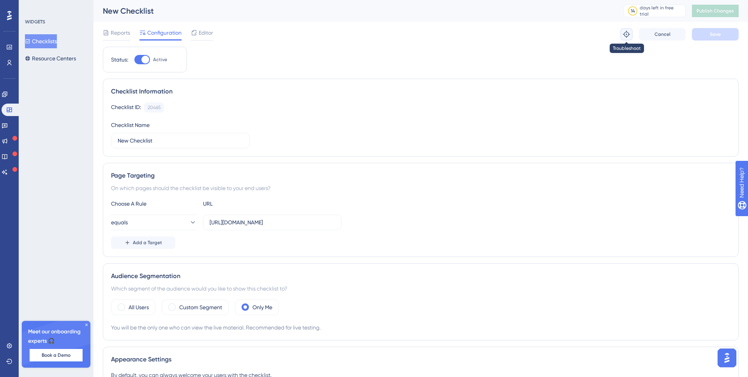
click at [628, 35] on icon at bounding box center [627, 34] width 8 height 8
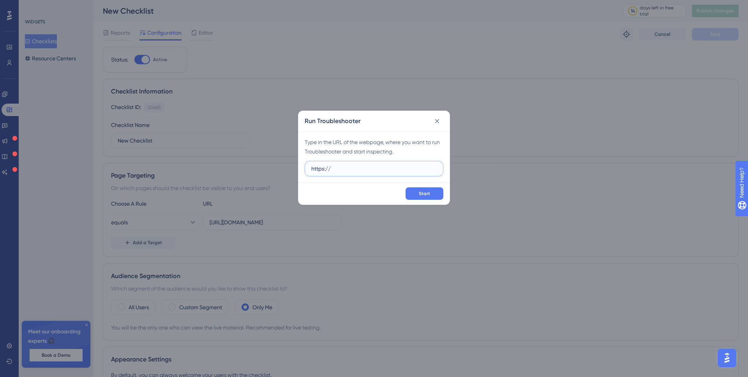
click at [357, 170] on input "https://" at bounding box center [373, 168] width 125 height 9
click at [356, 170] on input "https://" at bounding box center [373, 168] width 125 height 9
paste input "[URL][DOMAIN_NAME]"
type input "https:/[URL][DOMAIN_NAME]"
click at [356, 170] on input "https:/[URL][DOMAIN_NAME]" at bounding box center [373, 168] width 125 height 9
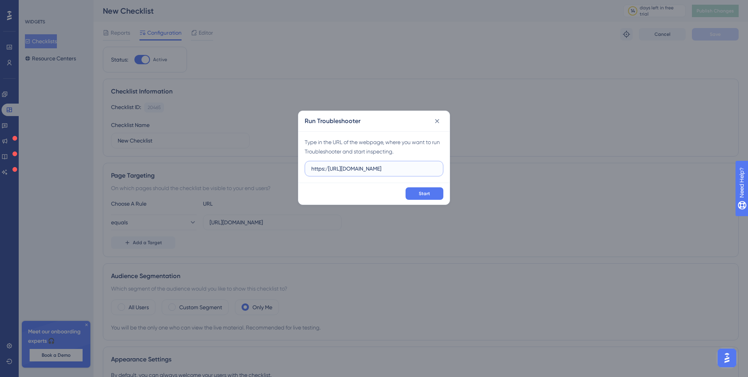
click at [356, 170] on input "https:/[URL][DOMAIN_NAME]" at bounding box center [373, 168] width 125 height 9
paste input "[URL][DOMAIN_NAME]"
type input "[URL][DOMAIN_NAME]"
click at [422, 196] on span "Start" at bounding box center [424, 194] width 11 height 6
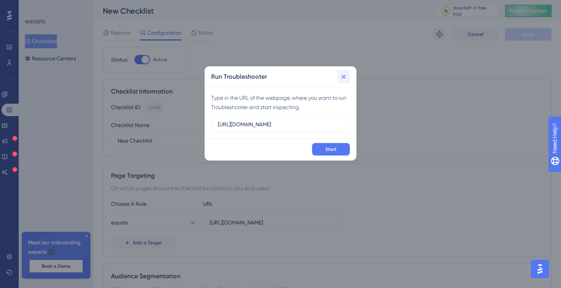
click at [339, 77] on button at bounding box center [344, 77] width 12 height 12
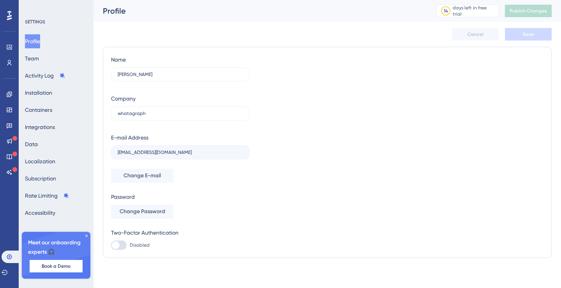
click at [87, 236] on icon at bounding box center [86, 235] width 5 height 5
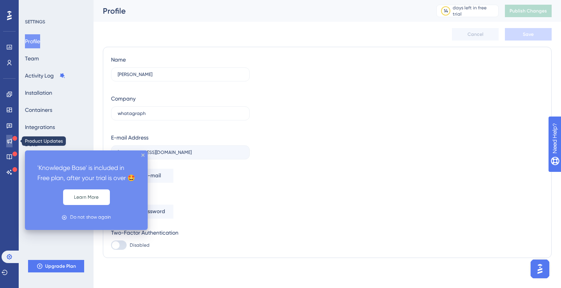
click at [9, 142] on icon at bounding box center [9, 141] width 5 height 5
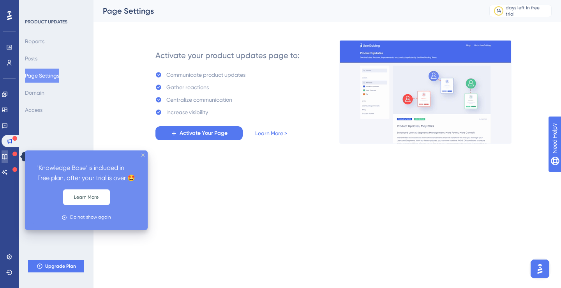
click at [7, 155] on icon at bounding box center [4, 156] width 5 height 5
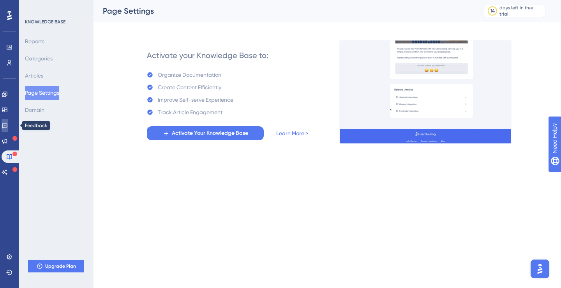
click at [8, 130] on link at bounding box center [5, 125] width 6 height 12
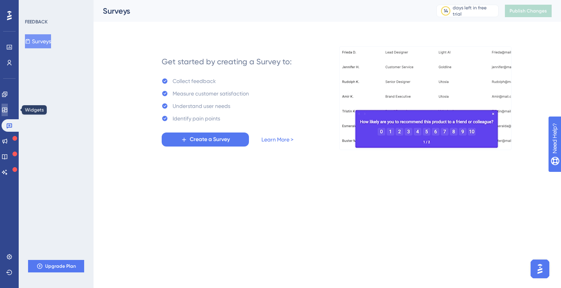
click at [8, 109] on icon at bounding box center [5, 110] width 6 height 6
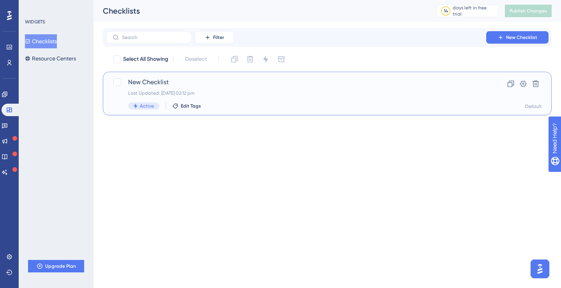
click at [161, 81] on span "New Checklist" at bounding box center [296, 82] width 336 height 9
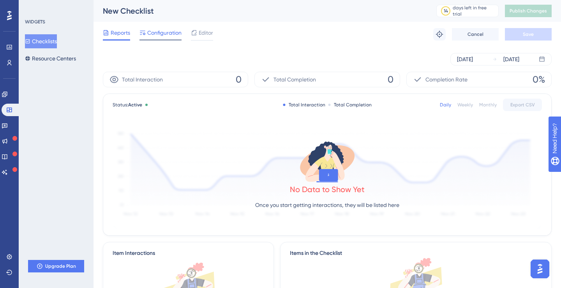
click at [161, 34] on span "Configuration" at bounding box center [164, 32] width 34 height 9
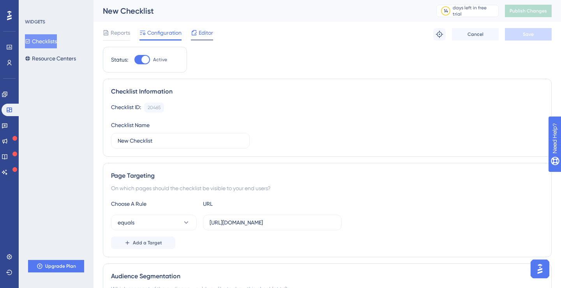
click at [208, 40] on div at bounding box center [202, 39] width 22 height 1
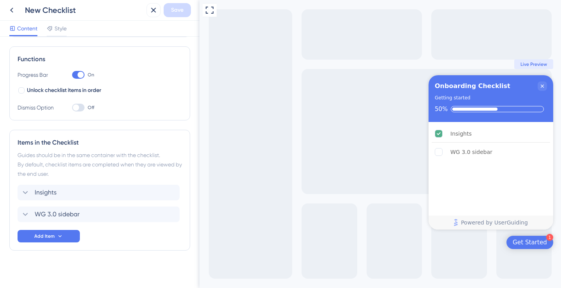
scroll to position [108, 0]
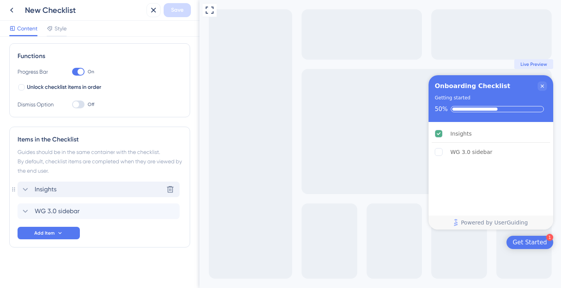
click at [27, 189] on icon at bounding box center [25, 189] width 9 height 9
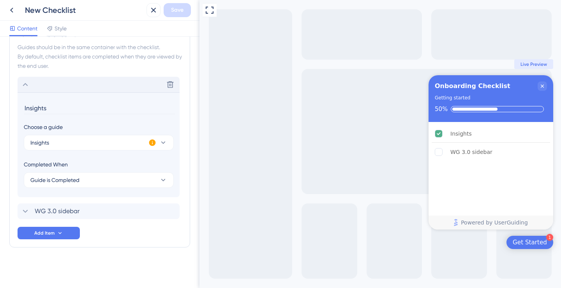
click at [22, 83] on icon at bounding box center [25, 84] width 9 height 9
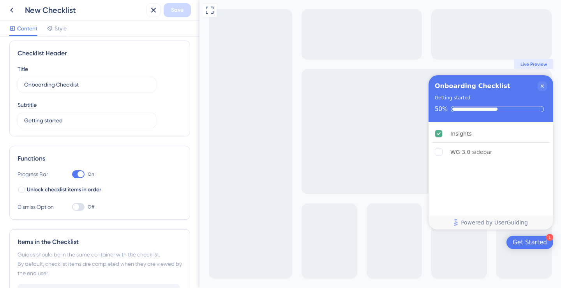
scroll to position [0, 0]
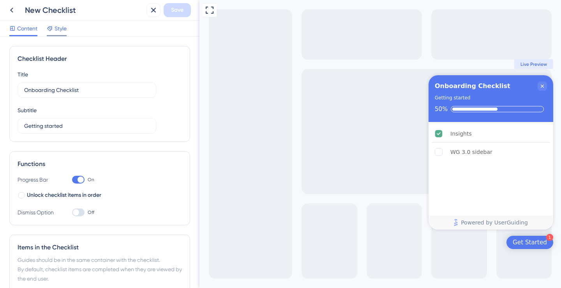
click at [56, 28] on span "Style" at bounding box center [61, 28] width 12 height 9
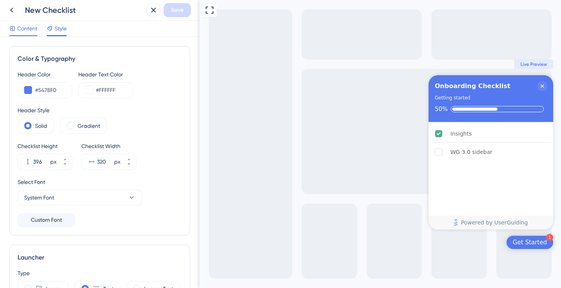
click at [17, 31] on span "Content" at bounding box center [27, 28] width 20 height 9
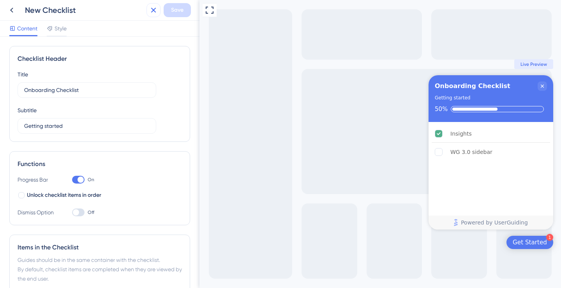
click at [157, 13] on icon at bounding box center [153, 9] width 9 height 9
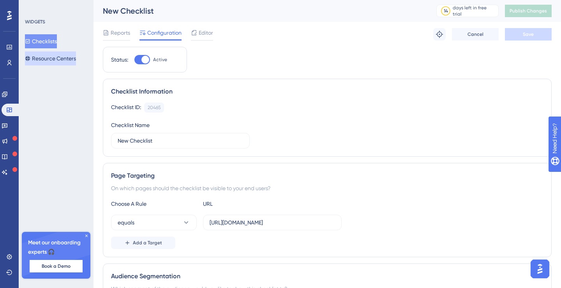
click at [55, 61] on button "Resource Centers" at bounding box center [50, 58] width 51 height 14
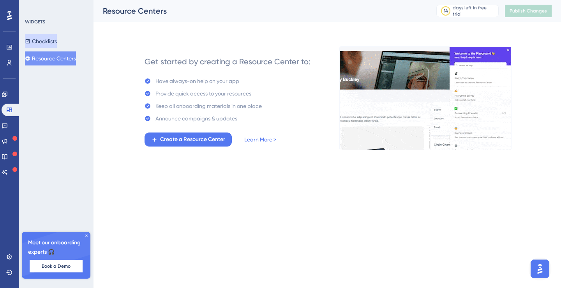
click at [53, 45] on button "Checklists" at bounding box center [41, 41] width 32 height 14
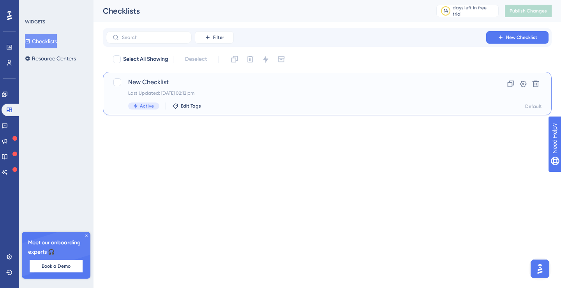
click at [153, 83] on span "New Checklist" at bounding box center [296, 82] width 336 height 9
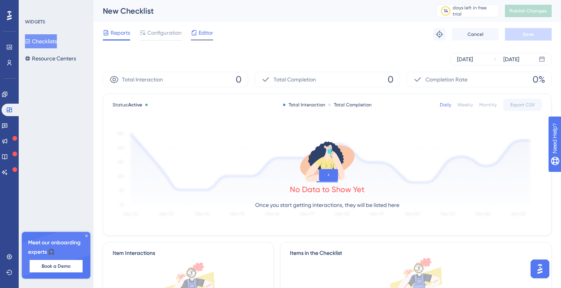
click at [194, 32] on icon at bounding box center [194, 33] width 6 height 6
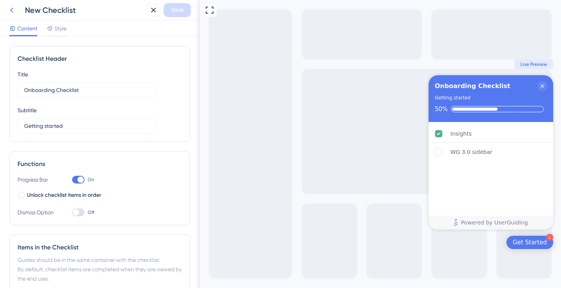
click at [11, 11] on icon at bounding box center [11, 10] width 3 height 5
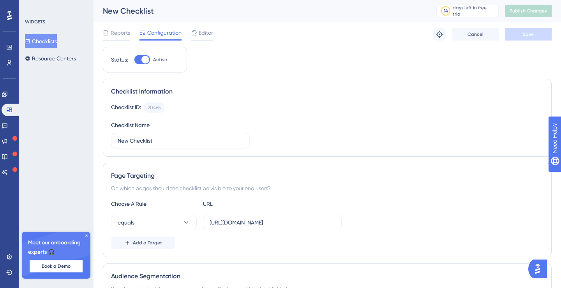
click at [200, 38] on div "Editor" at bounding box center [202, 34] width 22 height 12
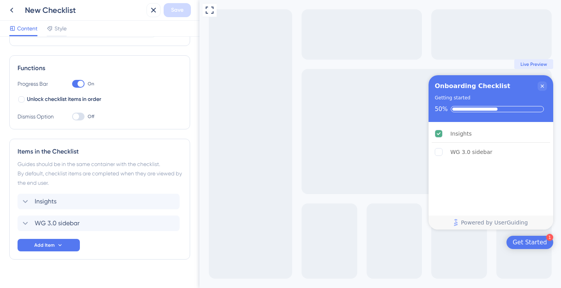
scroll to position [97, 0]
click at [28, 201] on icon at bounding box center [25, 200] width 9 height 9
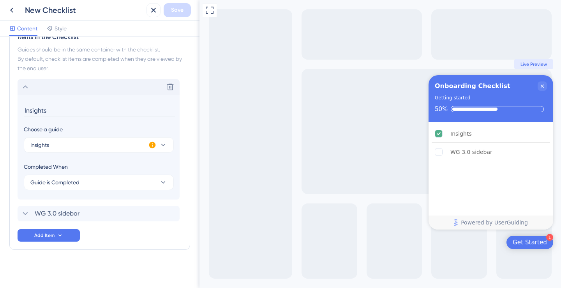
scroll to position [213, 0]
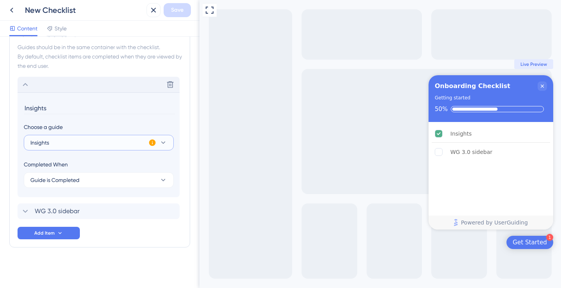
click at [159, 140] on button "Insights" at bounding box center [99, 143] width 150 height 16
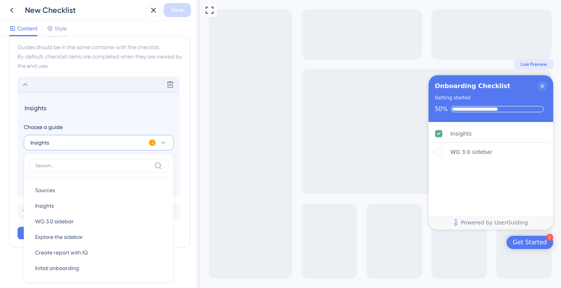
click at [147, 107] on input "Insights" at bounding box center [99, 108] width 151 height 12
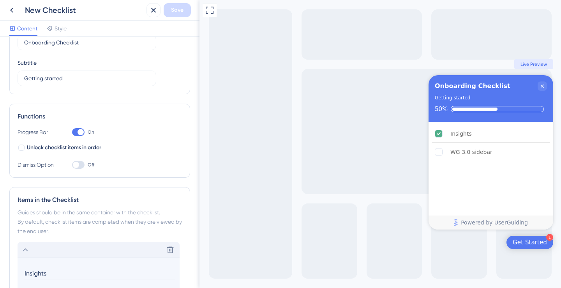
scroll to position [0, 0]
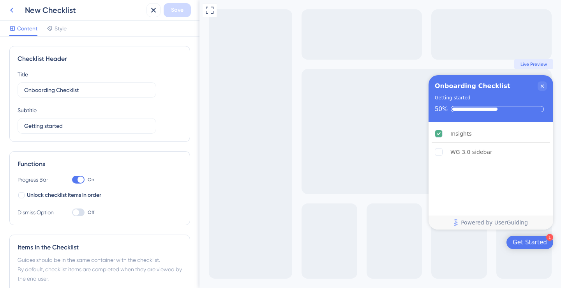
click at [13, 7] on icon at bounding box center [11, 9] width 9 height 9
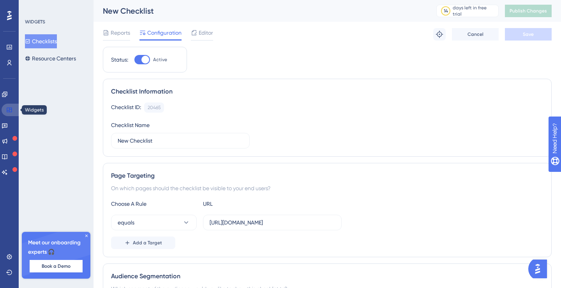
click at [10, 109] on icon at bounding box center [9, 110] width 5 height 5
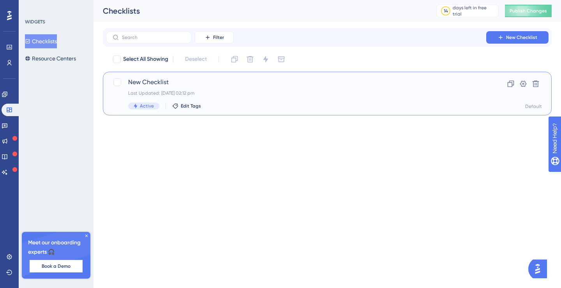
click at [163, 81] on span "New Checklist" at bounding box center [296, 82] width 336 height 9
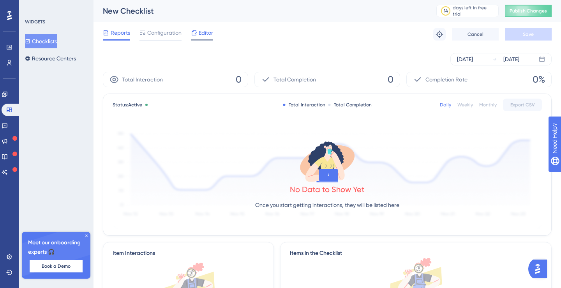
click at [201, 35] on span "Editor" at bounding box center [206, 32] width 14 height 9
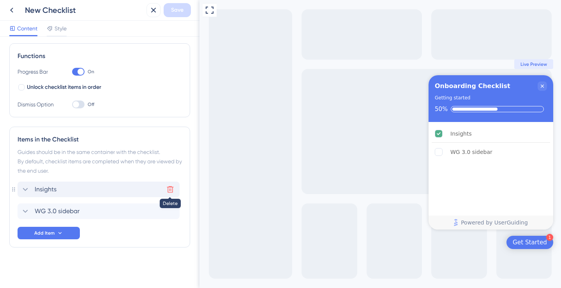
click at [169, 191] on icon at bounding box center [170, 190] width 8 height 8
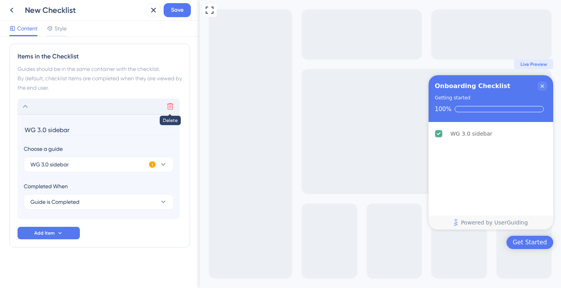
click at [169, 108] on icon at bounding box center [170, 106] width 7 height 7
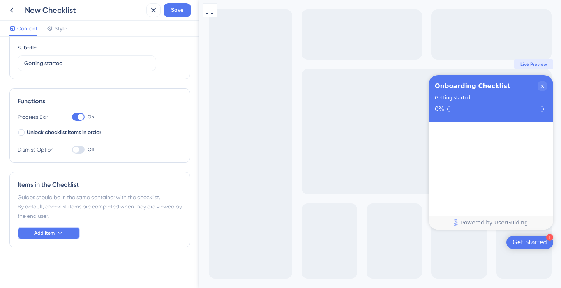
click at [47, 230] on span "Add Item" at bounding box center [44, 233] width 20 height 6
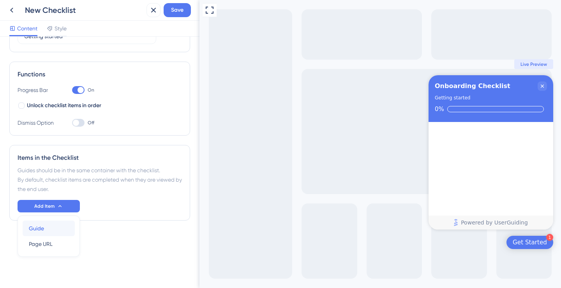
click at [57, 226] on div "Guide Guide" at bounding box center [49, 229] width 40 height 16
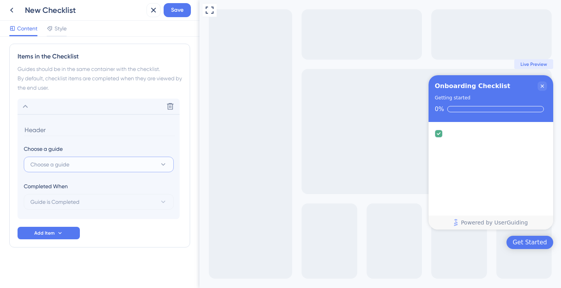
click at [84, 163] on button "Choose a guide" at bounding box center [99, 165] width 150 height 16
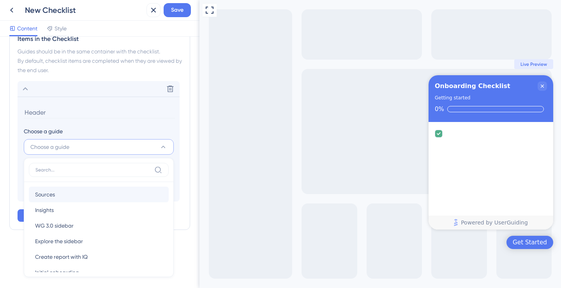
scroll to position [28, 0]
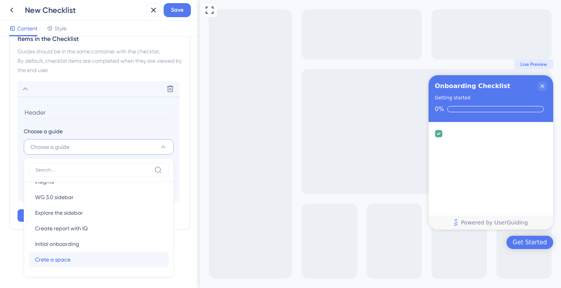
click at [70, 262] on span "Crete a space" at bounding box center [52, 259] width 35 height 9
type input "Crete a space"
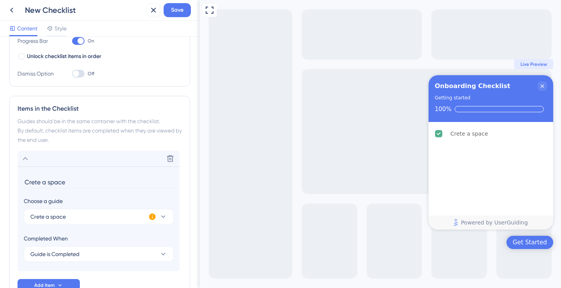
scroll to position [0, 0]
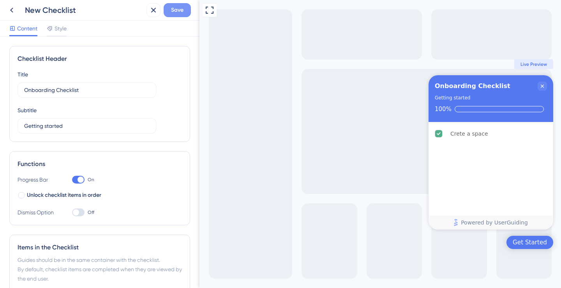
click at [174, 13] on span "Save" at bounding box center [177, 9] width 12 height 9
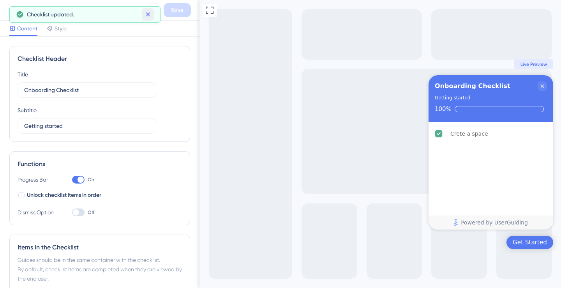
click at [150, 14] on icon at bounding box center [148, 15] width 8 height 8
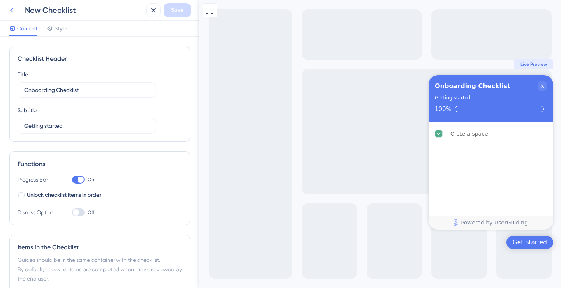
click at [11, 11] on icon at bounding box center [11, 10] width 3 height 5
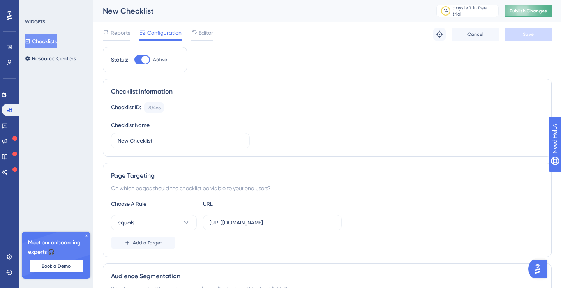
click at [516, 16] on button "Publish Changes" at bounding box center [528, 11] width 47 height 12
click at [201, 34] on span "Editor" at bounding box center [206, 32] width 14 height 9
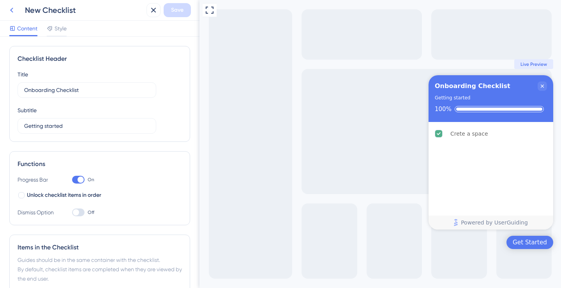
click at [11, 12] on icon at bounding box center [11, 9] width 9 height 9
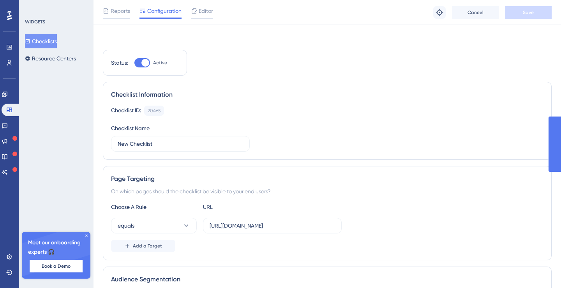
scroll to position [162, 0]
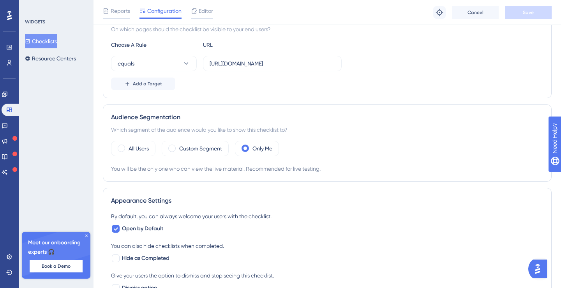
click at [145, 233] on div "By default, you can always welcome your users with the checklist. Open by Defau…" at bounding box center [327, 252] width 433 height 81
click at [119, 230] on div at bounding box center [116, 229] width 8 height 8
checkbox input "false"
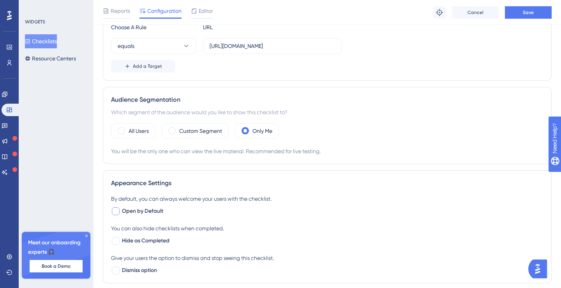
scroll to position [179, 0]
click at [516, 15] on button "Save" at bounding box center [528, 12] width 47 height 12
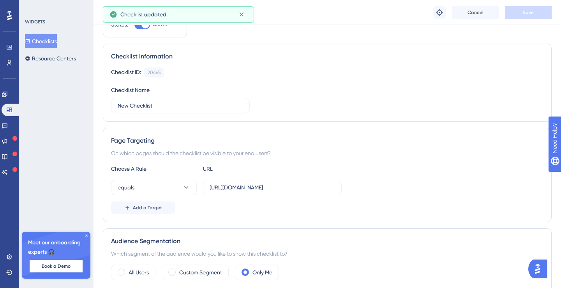
scroll to position [0, 0]
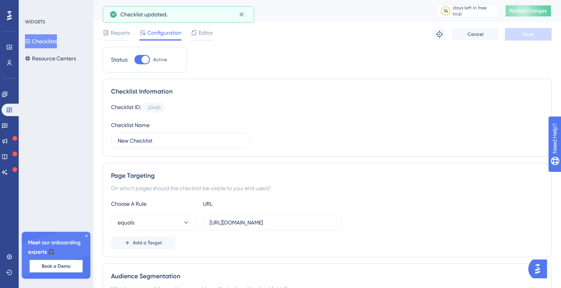
click at [526, 8] on span "Publish Changes" at bounding box center [528, 11] width 37 height 6
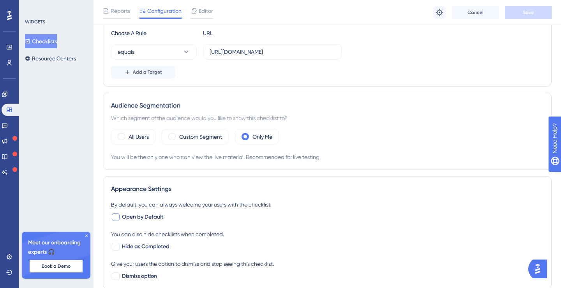
scroll to position [284, 0]
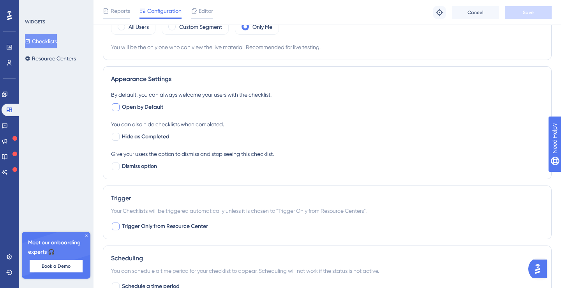
click at [156, 230] on span "Trigger Only from Resource Center" at bounding box center [165, 226] width 86 height 9
checkbox input "false"
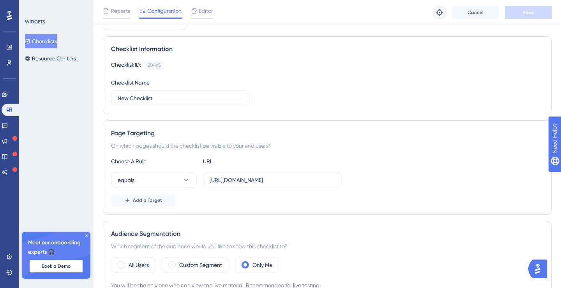
scroll to position [111, 0]
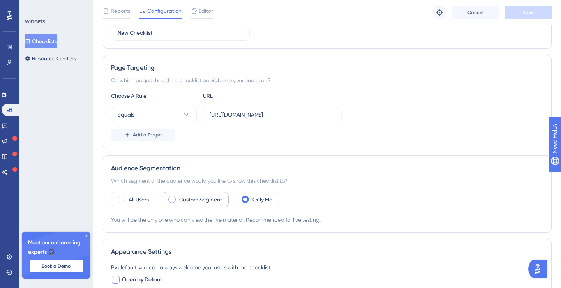
click at [186, 200] on label "Custom Segment" at bounding box center [200, 199] width 43 height 9
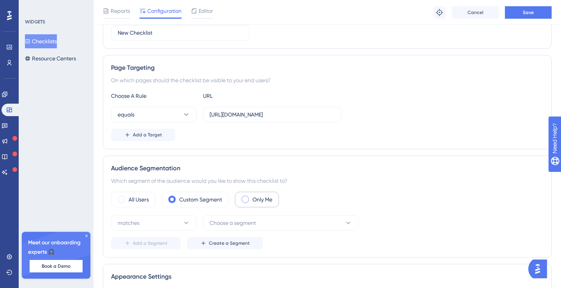
click at [240, 198] on div "Only Me" at bounding box center [257, 200] width 44 height 16
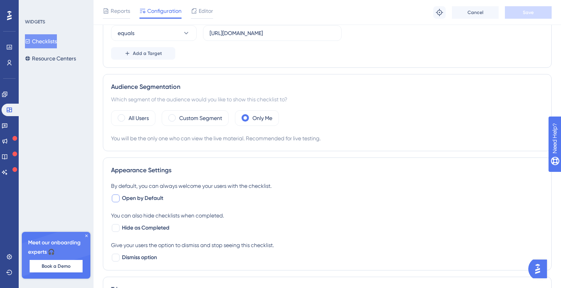
scroll to position [405, 0]
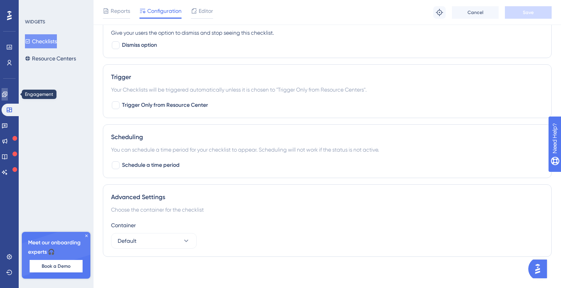
click at [8, 95] on icon at bounding box center [5, 94] width 6 height 6
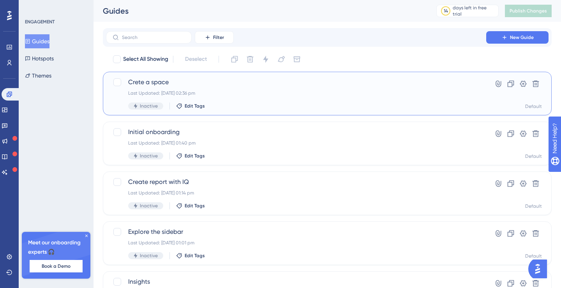
click at [157, 85] on span "Crete a space" at bounding box center [296, 82] width 336 height 9
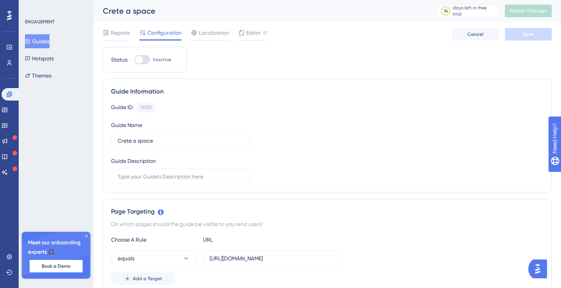
click at [145, 60] on div at bounding box center [142, 59] width 16 height 9
click at [134, 60] on input "Inactive" at bounding box center [134, 60] width 0 height 0
checkbox input "true"
click at [534, 34] on span "Save" at bounding box center [528, 34] width 11 height 6
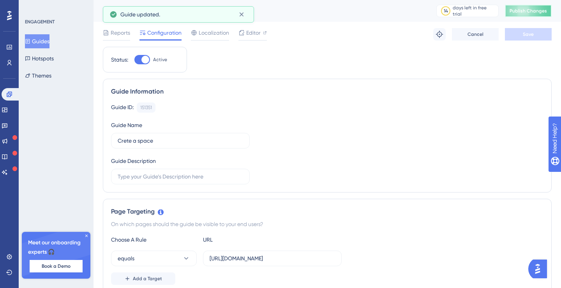
click at [526, 11] on span "Publish Changes" at bounding box center [528, 11] width 37 height 6
